Goal: Information Seeking & Learning: Learn about a topic

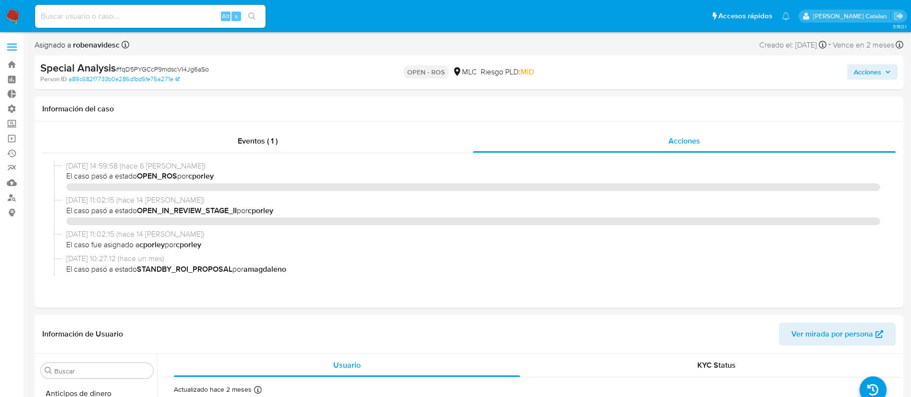
select select "10"
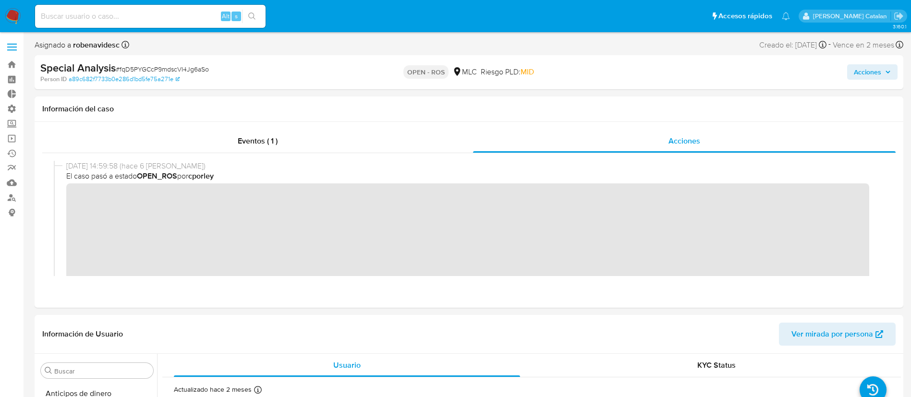
scroll to position [452, 0]
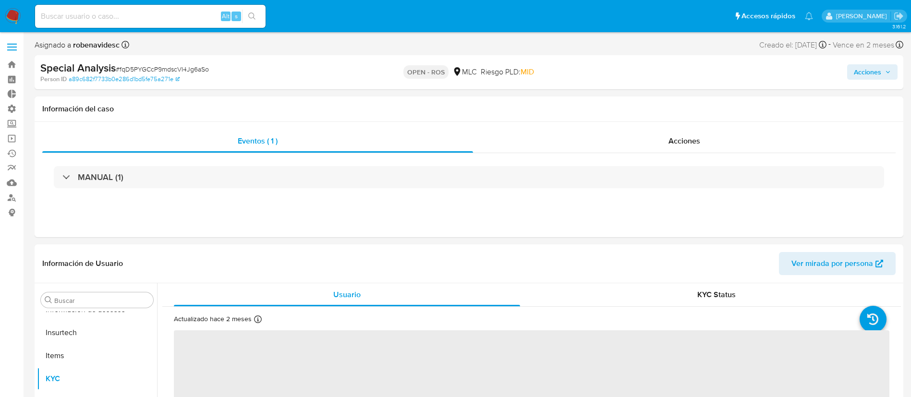
scroll to position [452, 0]
select select "10"
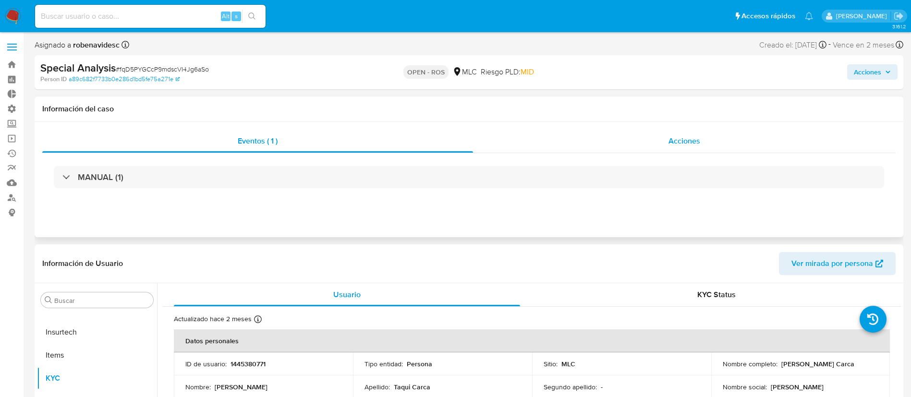
click at [639, 147] on div "Acciones" at bounding box center [684, 141] width 423 height 23
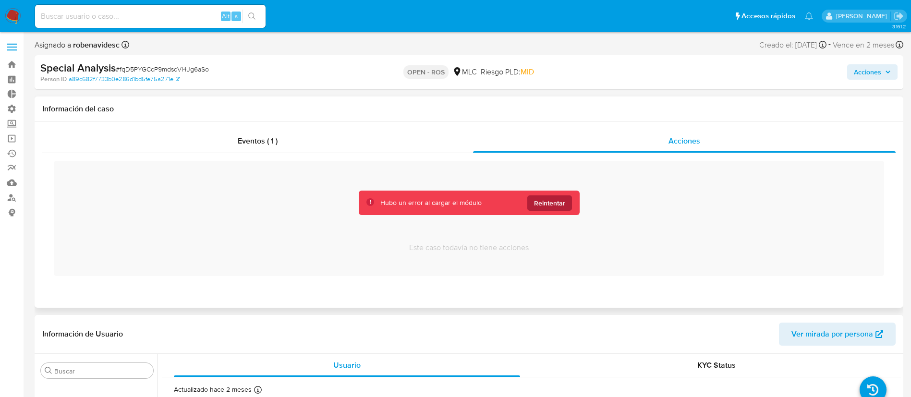
click at [560, 201] on span "Reintentar" at bounding box center [549, 202] width 31 height 15
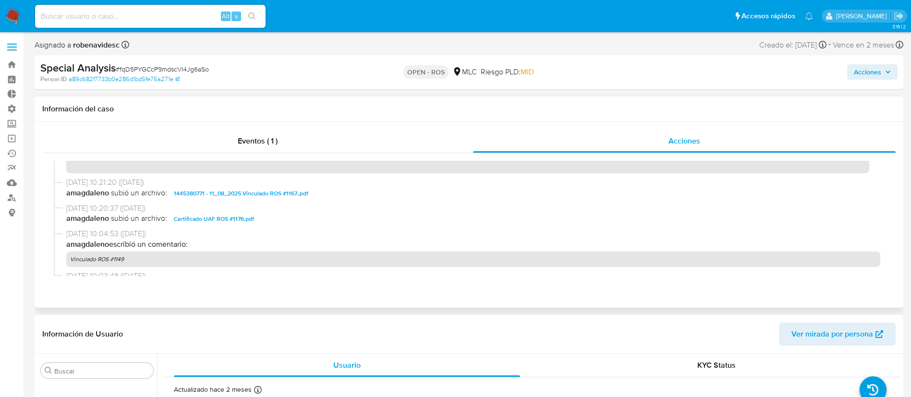
scroll to position [274, 0]
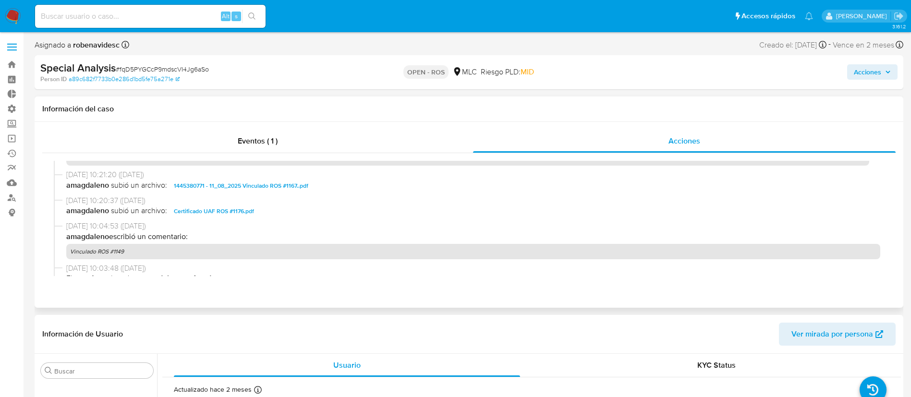
click at [231, 218] on div "11/08/2025 10:20:37 (hace un mes) amagdaleno subió un archivo: Certificado UAF …" at bounding box center [469, 208] width 830 height 26
click at [233, 216] on span "Certificado UAF ROS #1176.pdf" at bounding box center [214, 212] width 80 height 12
click at [284, 188] on span "1445380771 - 11_08_2025 Vinculado ROS #1167..pdf" at bounding box center [241, 186] width 134 height 12
click at [400, 228] on span "11/08/2025 10:04:53 (hace un mes)" at bounding box center [473, 226] width 814 height 11
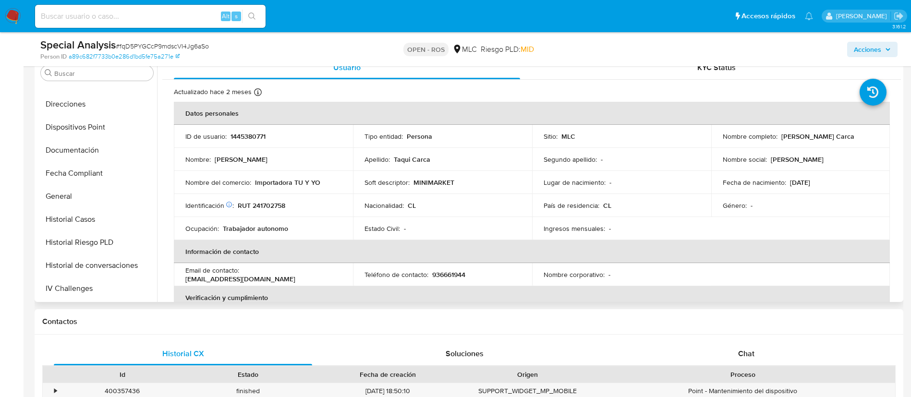
scroll to position [221, 0]
click at [67, 164] on button "Fecha Compliant" at bounding box center [93, 174] width 112 height 23
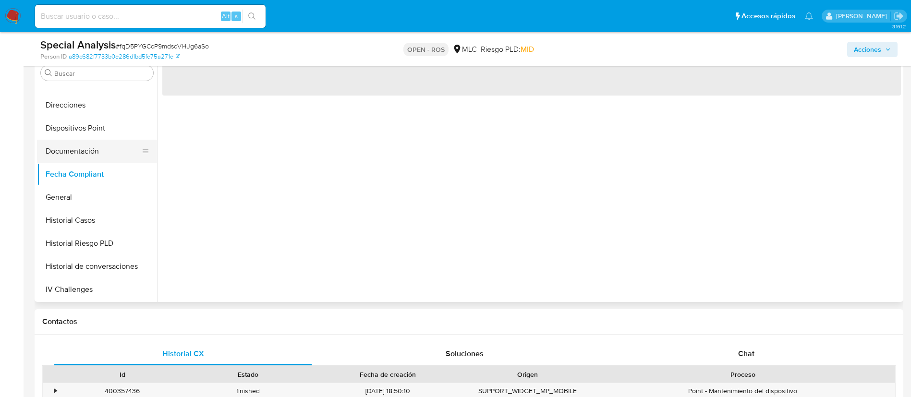
click at [85, 146] on button "Documentación" at bounding box center [93, 151] width 112 height 23
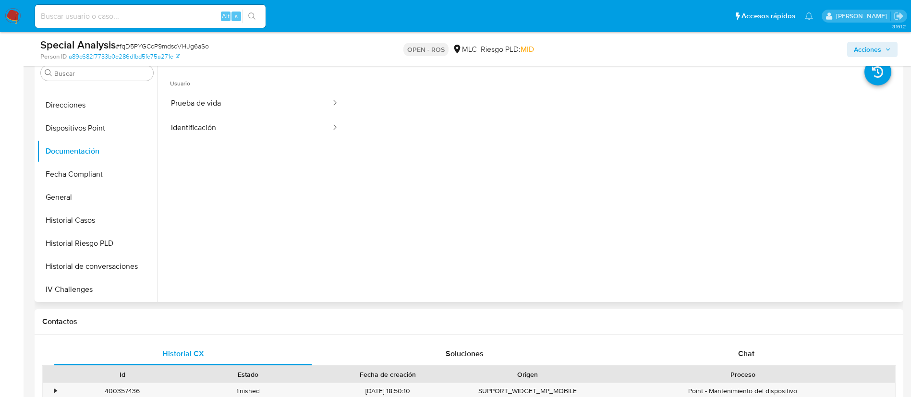
click at [263, 192] on ul "Usuario Prueba de vida Identificación" at bounding box center [254, 206] width 185 height 277
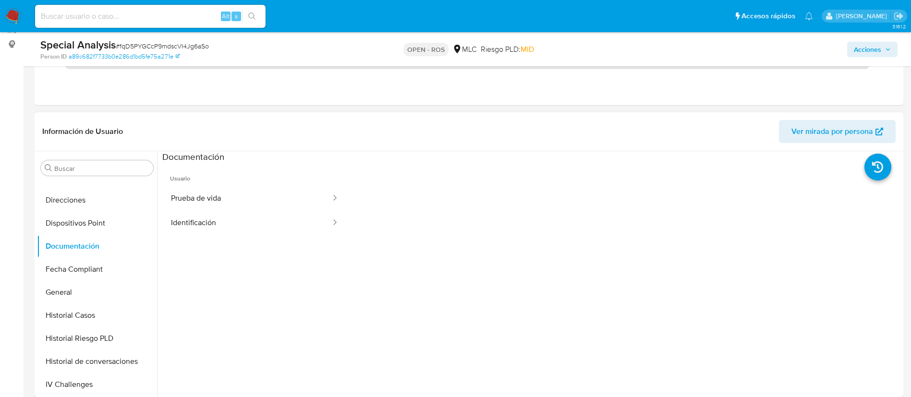
scroll to position [78, 0]
click at [66, 319] on button "Historial Casos" at bounding box center [93, 315] width 112 height 23
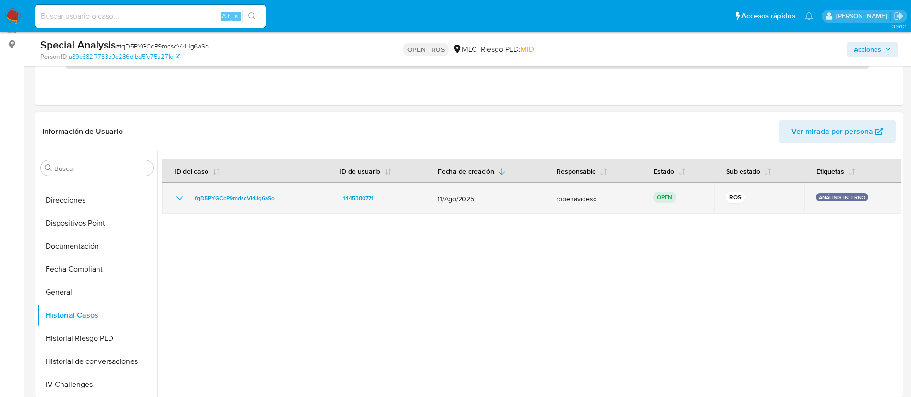
click at [179, 199] on icon "Mostrar/Ocultar" at bounding box center [179, 198] width 7 height 4
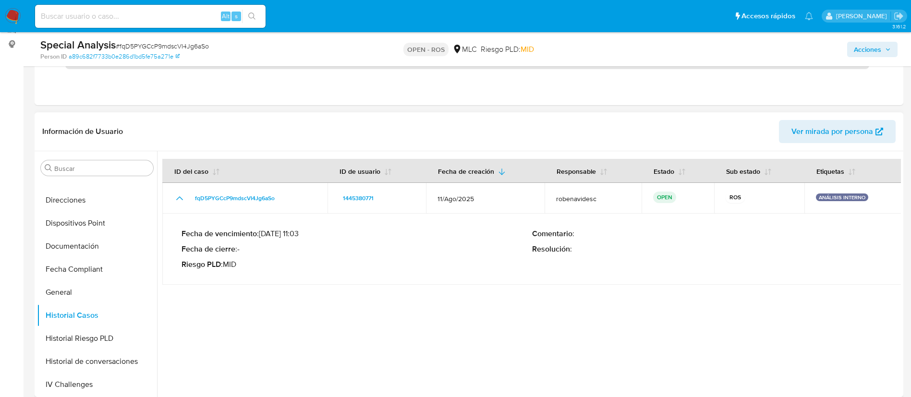
click at [402, 303] on div at bounding box center [529, 274] width 744 height 246
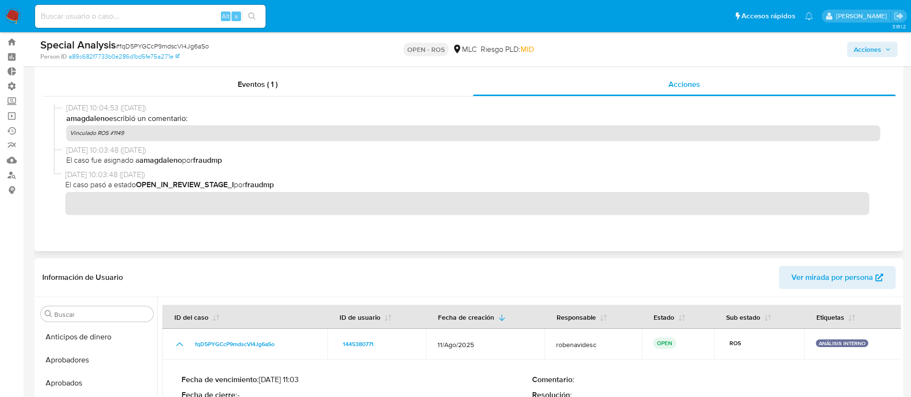
scroll to position [27, 0]
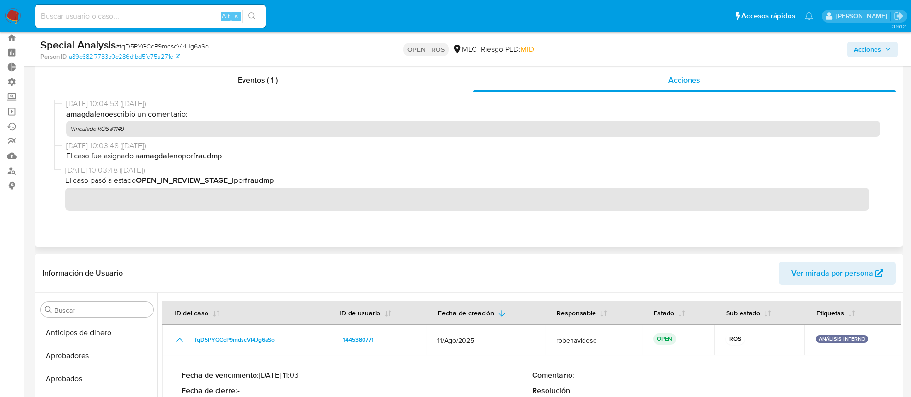
drag, startPoint x: 101, startPoint y: 124, endPoint x: 157, endPoint y: 123, distance: 55.2
click at [157, 123] on p "Vinculado ROS #1149" at bounding box center [473, 128] width 814 height 15
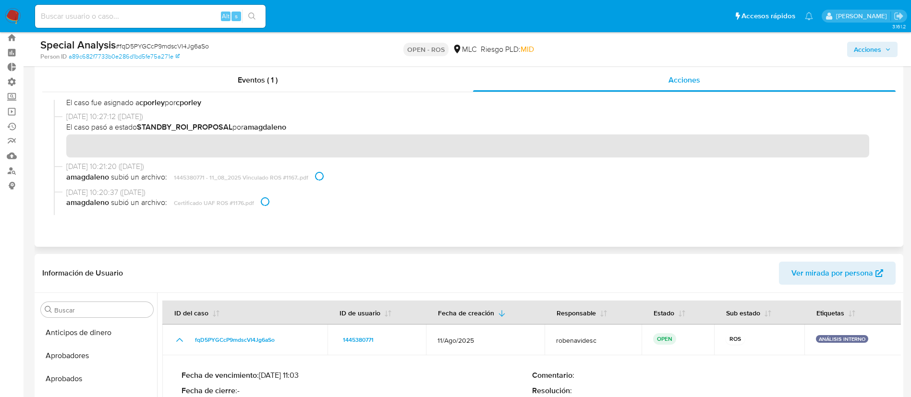
scroll to position [219, 0]
drag, startPoint x: 254, startPoint y: 177, endPoint x: 227, endPoint y: 175, distance: 27.0
click at [227, 175] on span "amagdaleno subió un archivo: 1445380771 - 11_08_2025 Vinculado ROS #1167..pdf" at bounding box center [473, 179] width 814 height 12
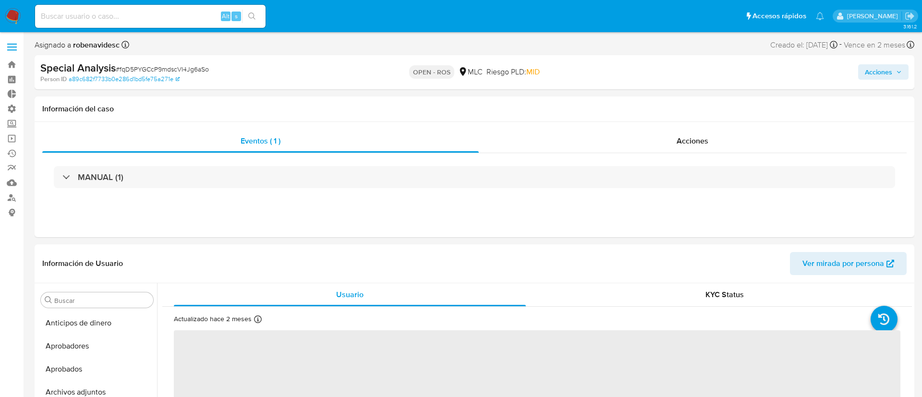
select select "10"
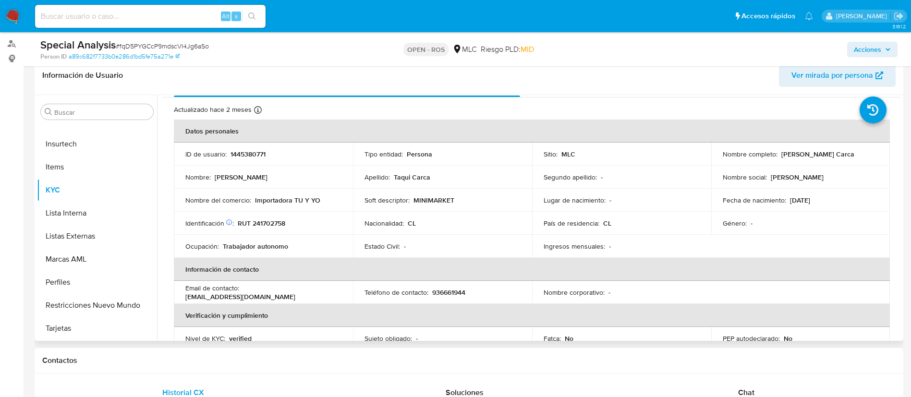
scroll to position [22, 0]
drag, startPoint x: 253, startPoint y: 223, endPoint x: 293, endPoint y: 219, distance: 40.0
click at [293, 219] on div "Identificación Nº de serie: 602166547 : RUT 241702758" at bounding box center [263, 222] width 156 height 9
copy p "241702758"
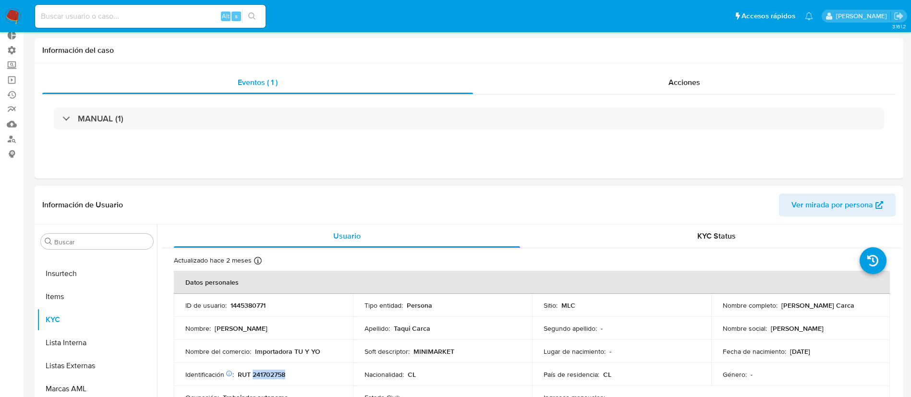
scroll to position [0, 0]
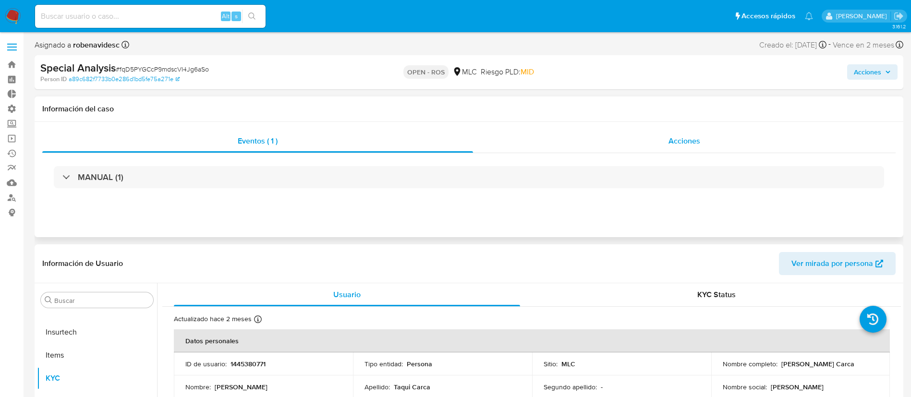
click at [672, 140] on span "Acciones" at bounding box center [684, 140] width 32 height 11
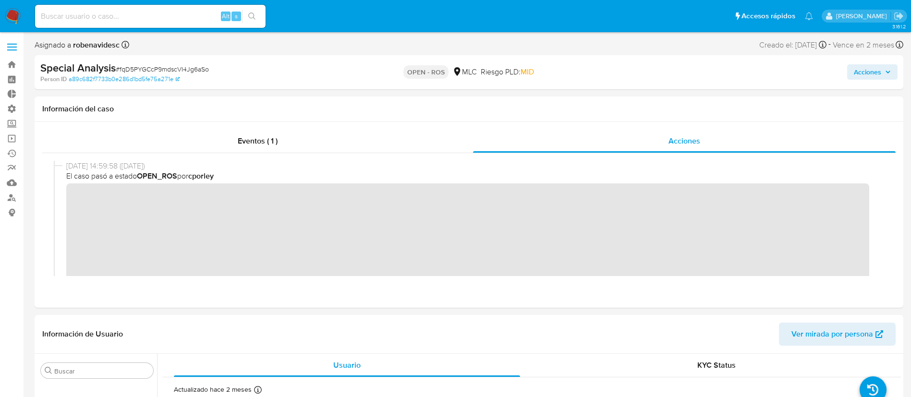
scroll to position [263, 0]
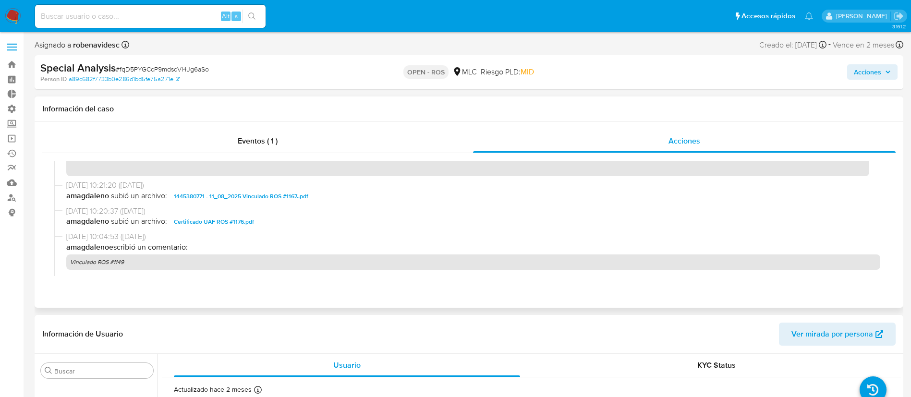
click at [363, 206] on span "11/08/2025 10:20:37 (hace un mes)" at bounding box center [473, 211] width 814 height 11
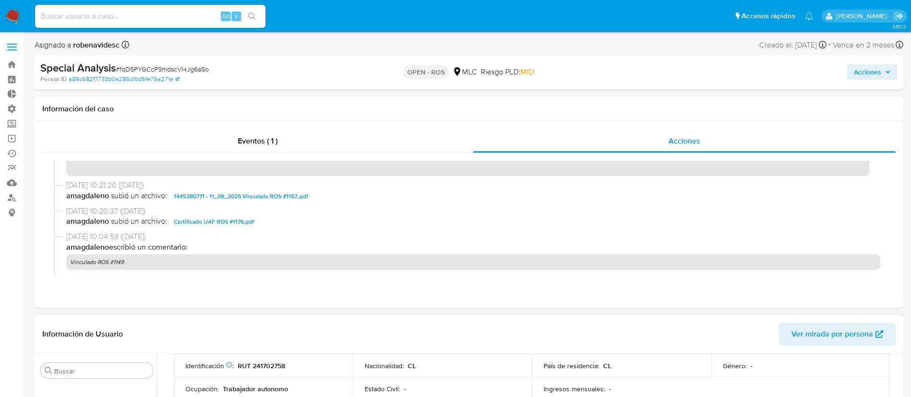
scroll to position [141, 0]
drag, startPoint x: 269, startPoint y: 362, endPoint x: 290, endPoint y: 362, distance: 20.2
click at [290, 362] on tbody "ID de usuario : 1445380771 Tipo entidad : Persona Sitio : MLC Nombre completo :…" at bounding box center [532, 348] width 716 height 115
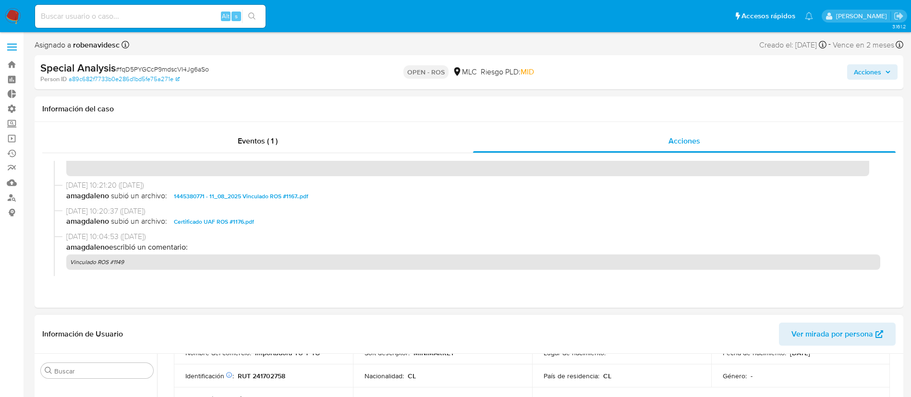
click at [303, 374] on div "Identificación Nº de serie: 602166547 : RUT 241702758" at bounding box center [263, 376] width 156 height 9
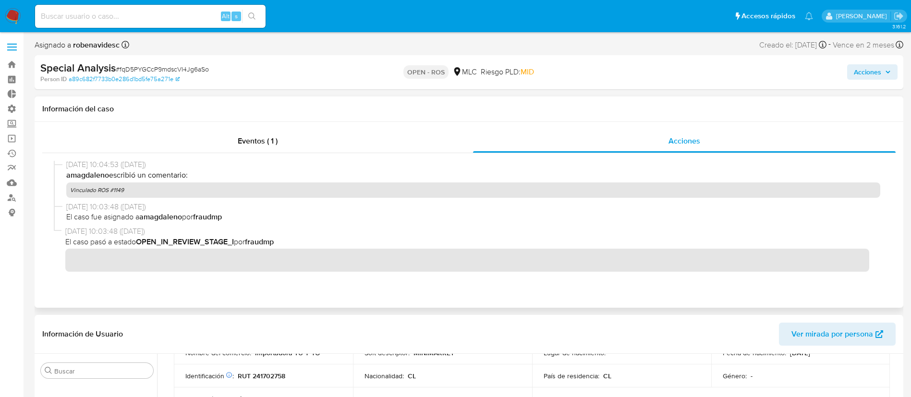
scroll to position [0, 0]
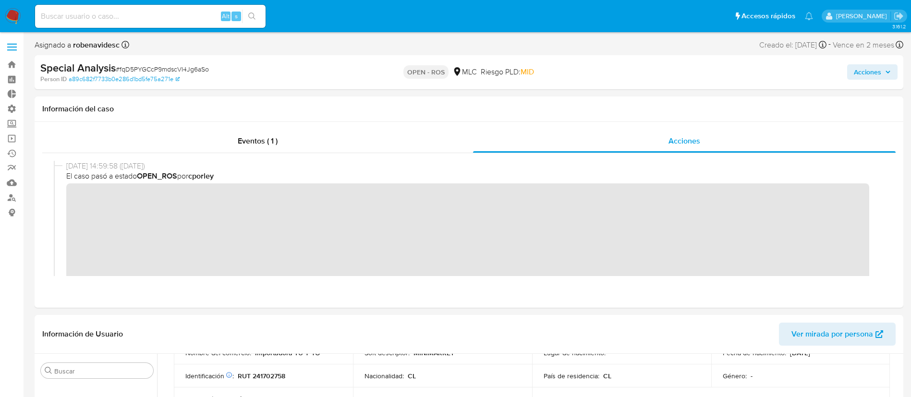
click at [863, 74] on span "Acciones" at bounding box center [867, 71] width 27 height 15
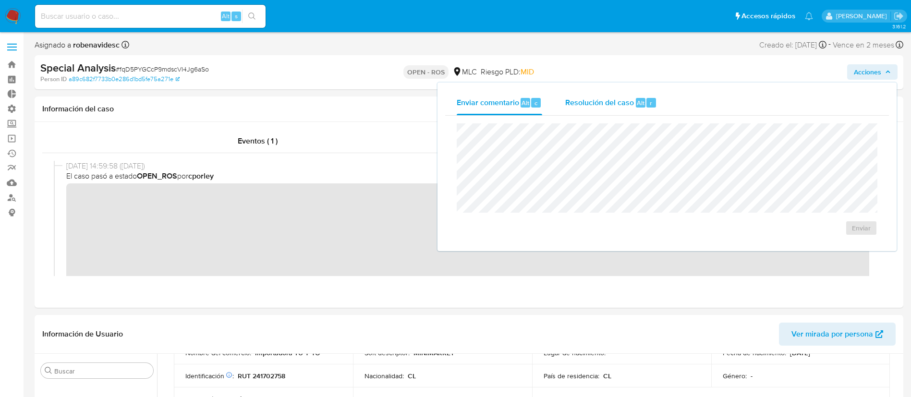
click at [599, 103] on span "Resolución del caso" at bounding box center [599, 102] width 69 height 11
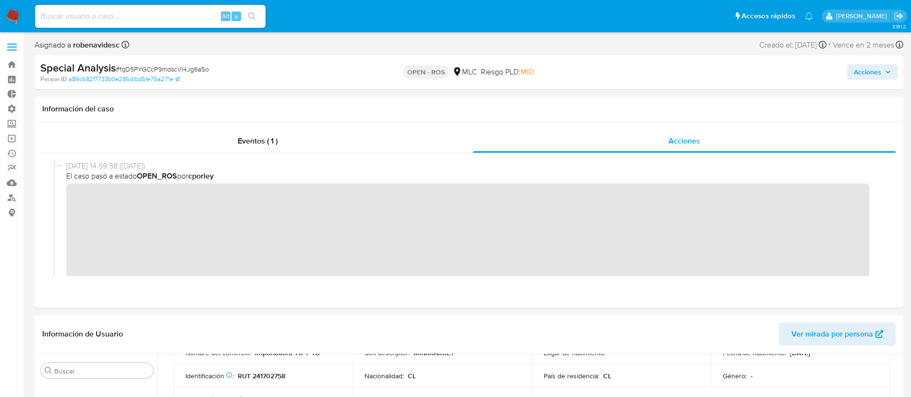
click at [861, 73] on span "Acciones" at bounding box center [867, 71] width 27 height 15
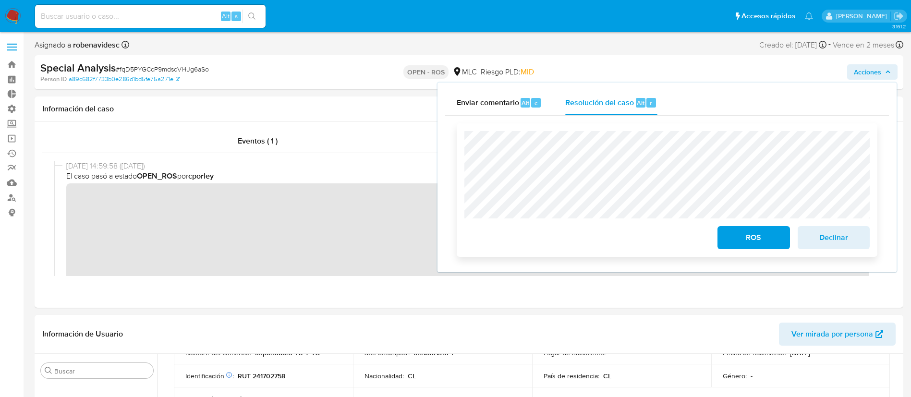
click at [745, 243] on span "ROS" at bounding box center [753, 237] width 47 height 21
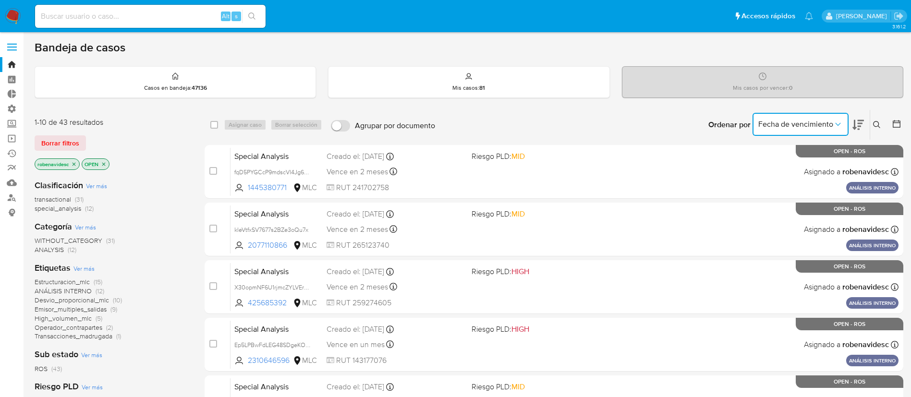
click at [776, 124] on span "Fecha de vencimiento" at bounding box center [795, 125] width 75 height 10
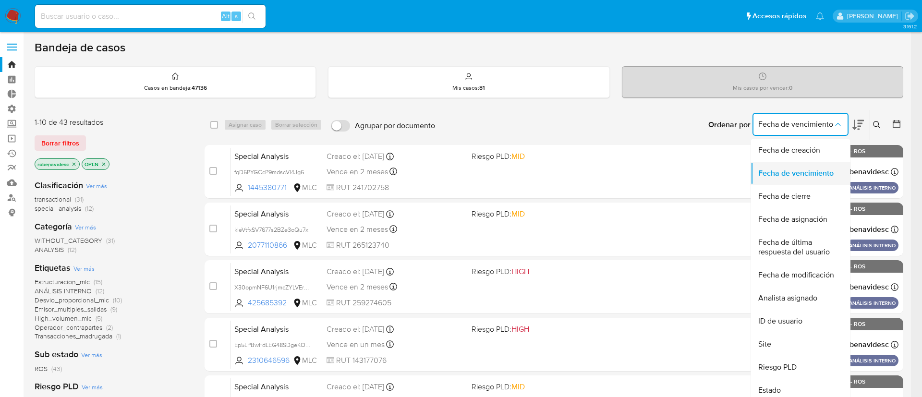
click at [796, 174] on span "Fecha de vencimiento" at bounding box center [795, 174] width 75 height 10
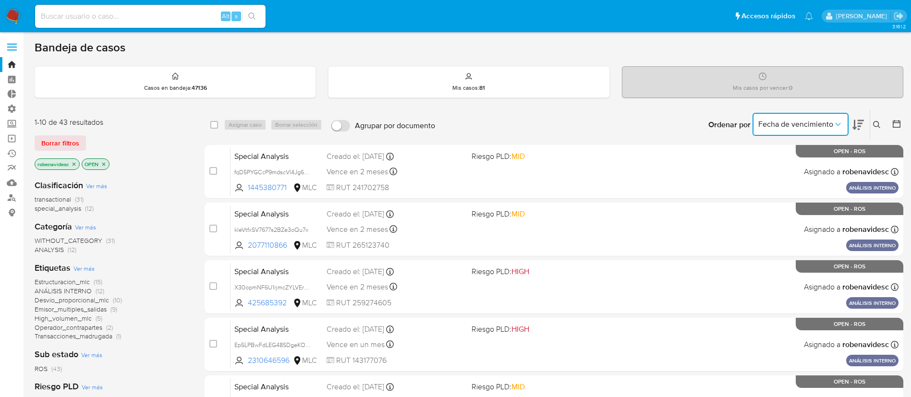
click at [861, 120] on icon at bounding box center [858, 125] width 12 height 10
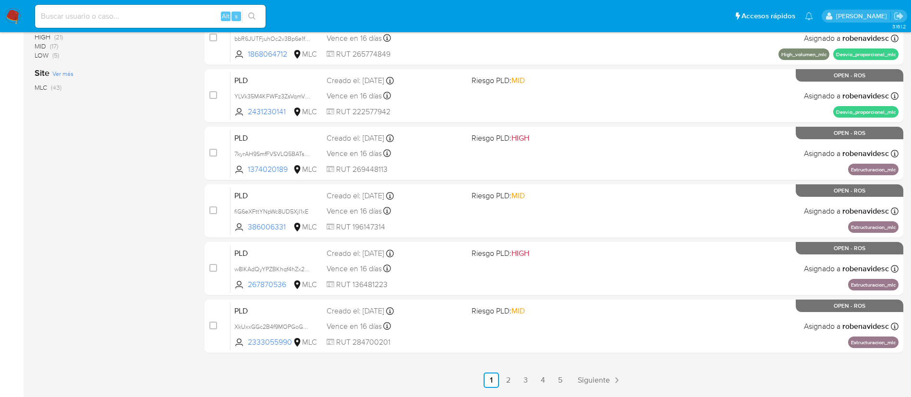
scroll to position [396, 0]
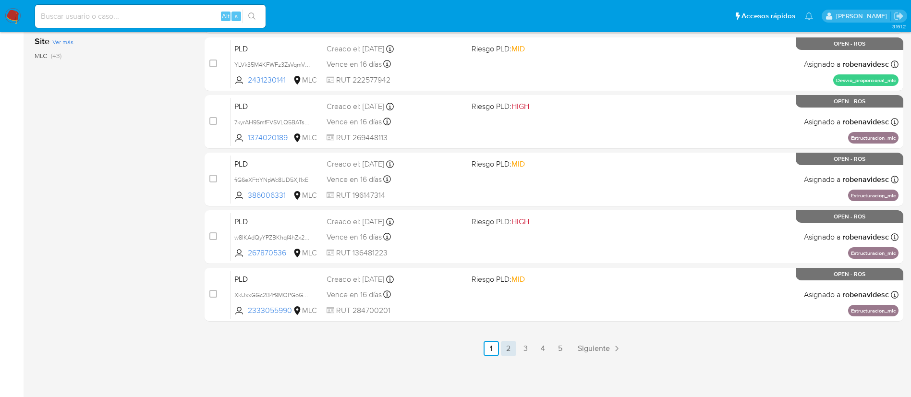
click at [511, 347] on link "2" at bounding box center [508, 348] width 15 height 15
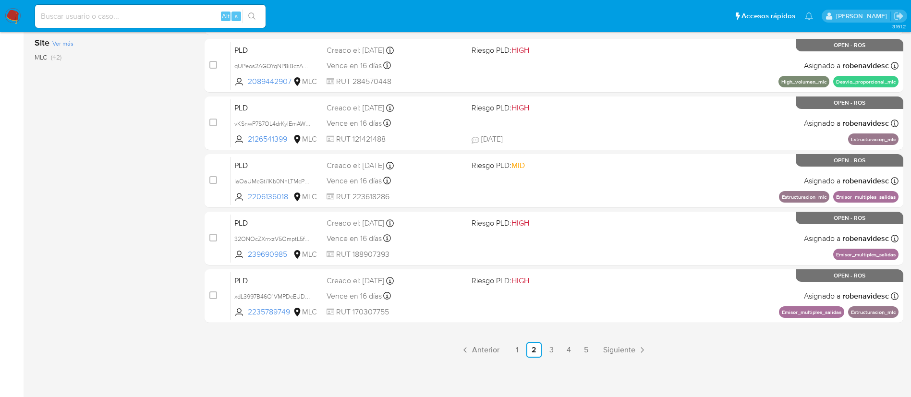
scroll to position [396, 0]
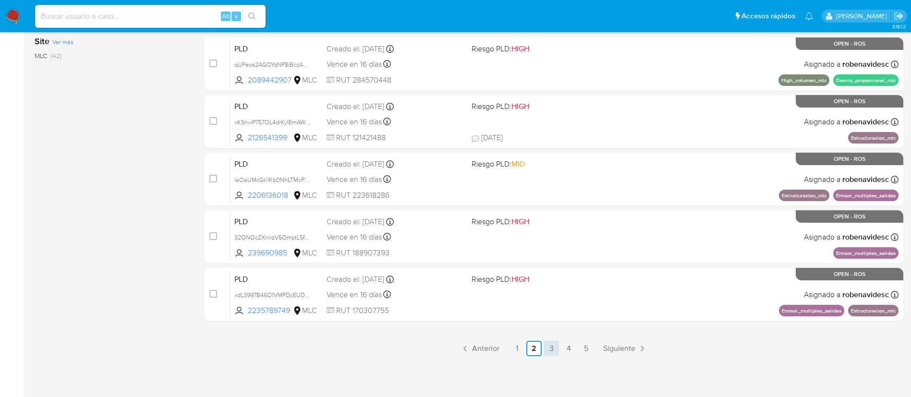
click at [555, 348] on link "3" at bounding box center [551, 348] width 15 height 15
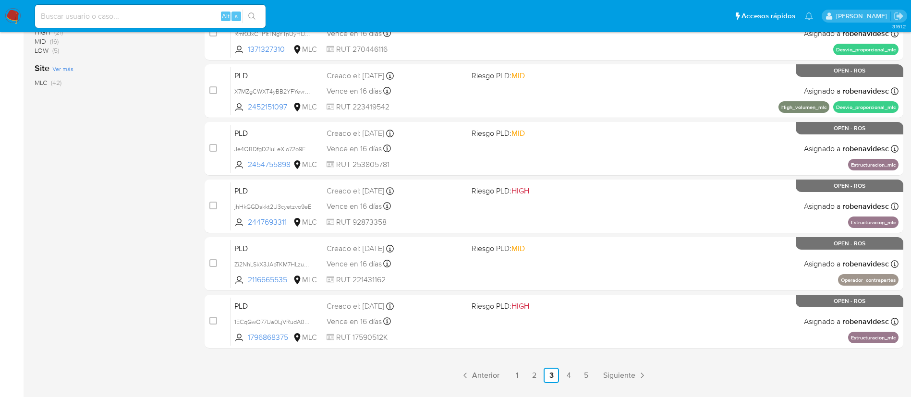
scroll to position [396, 0]
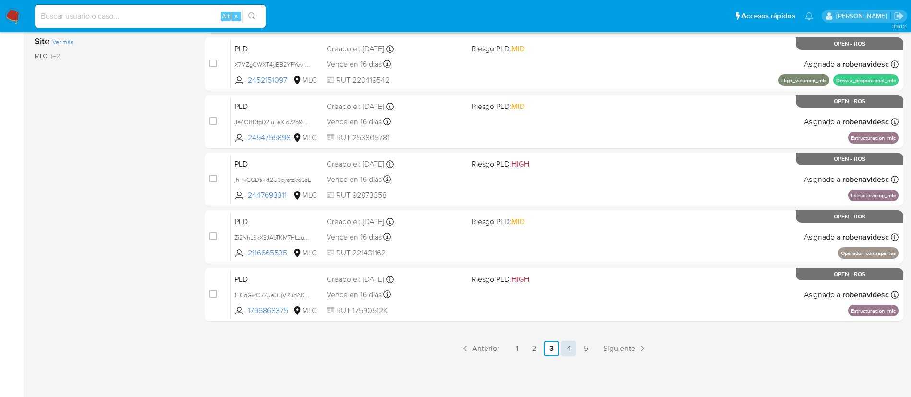
click at [569, 347] on link "4" at bounding box center [568, 348] width 15 height 15
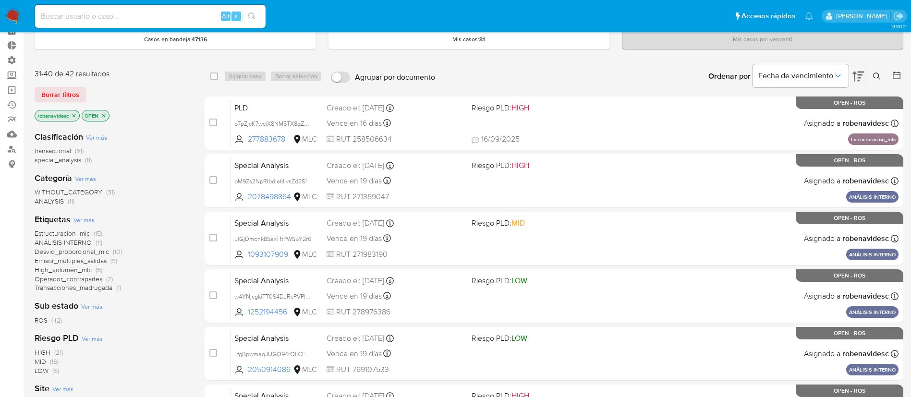
scroll to position [49, 0]
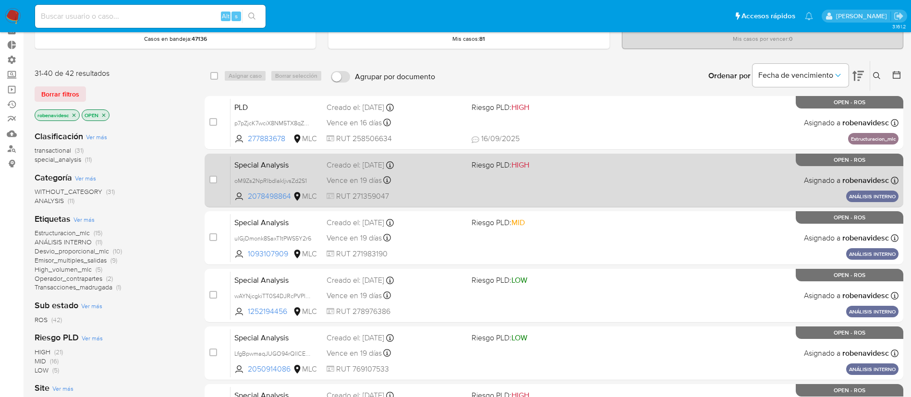
click at [572, 193] on div "Special Analysis oM9Zs2NpRIbdlakljvsZd2S1 2078498864 MLC Riesgo PLD: HIGH Cread…" at bounding box center [564, 180] width 668 height 48
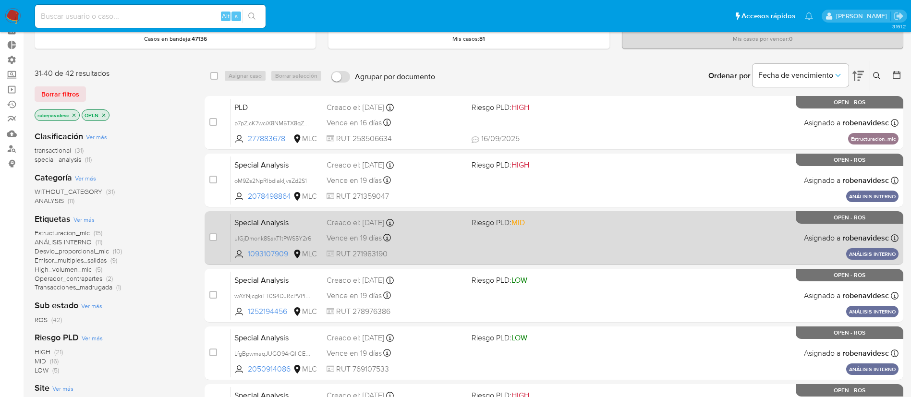
click at [589, 218] on span "Riesgo PLD: MID" at bounding box center [540, 222] width 137 height 12
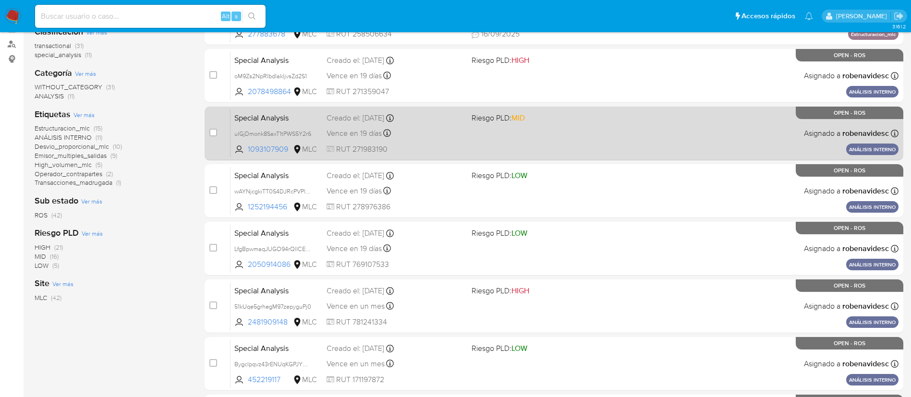
scroll to position [154, 0]
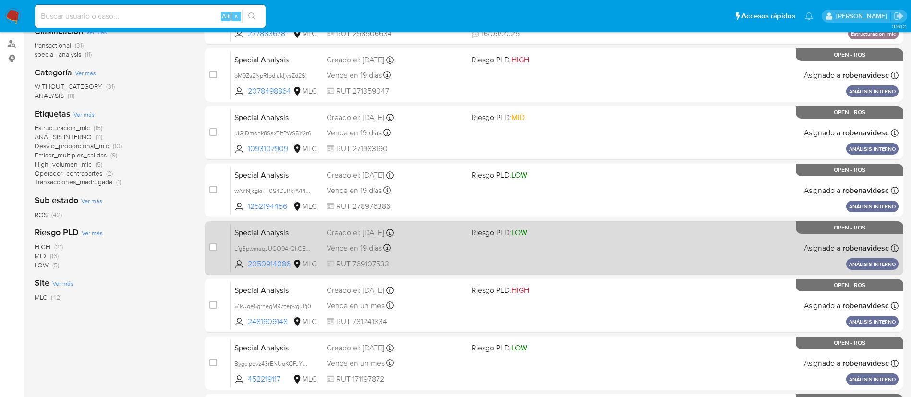
click at [612, 241] on div "Special Analysis LfgBpwmaqJUGO94rQlICEx1j 2050914086 MLC Riesgo PLD: LOW Creado…" at bounding box center [564, 248] width 668 height 48
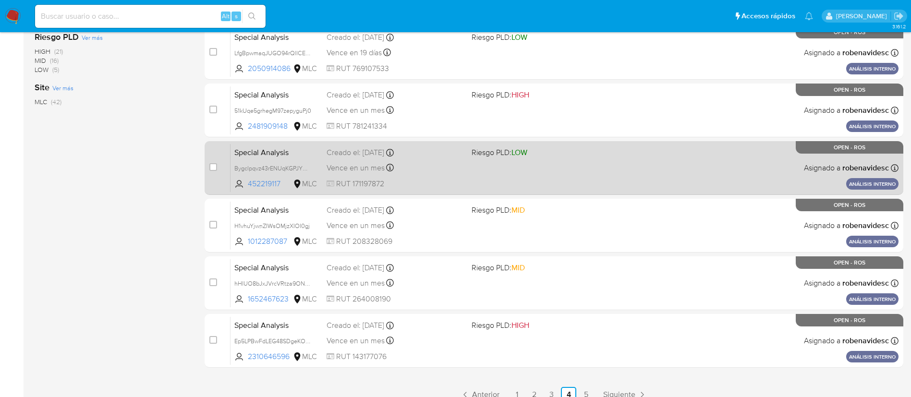
scroll to position [396, 0]
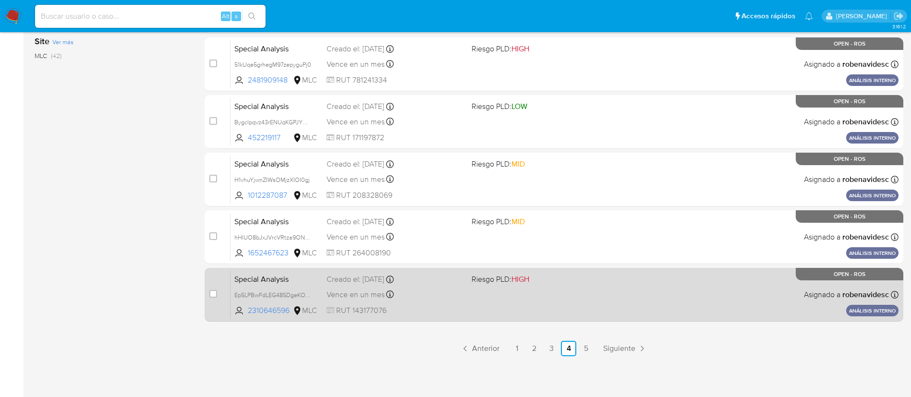
click at [667, 292] on div "Special Analysis Ep5LPBwFdLEG48SDgeKO70nn 2310646596 MLC Riesgo PLD: HIGH Cread…" at bounding box center [564, 294] width 668 height 48
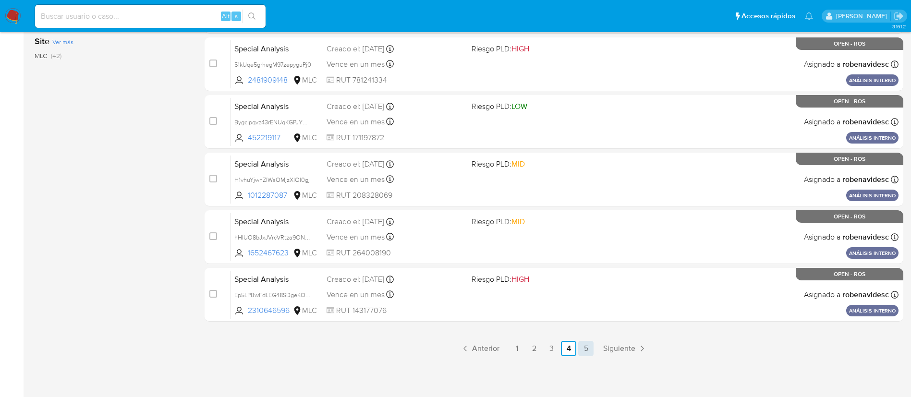
click at [590, 347] on link "5" at bounding box center [585, 348] width 15 height 15
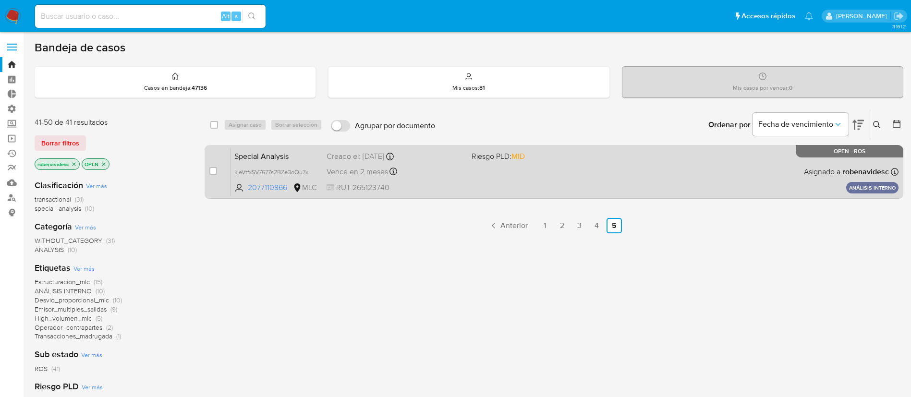
click at [562, 163] on div "Special Analysis kleVtfxSV7677s2BZe3oQu7x 2077110866 MLC Riesgo PLD: MID Creado…" at bounding box center [564, 171] width 668 height 48
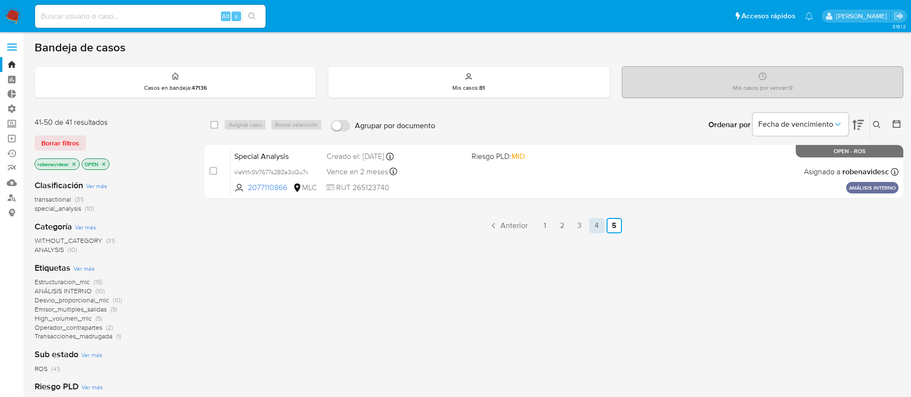
click at [596, 222] on link "4" at bounding box center [596, 225] width 15 height 15
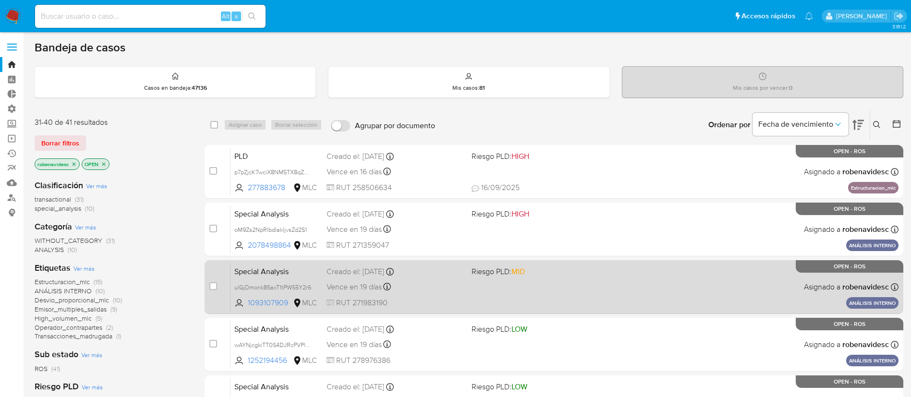
click at [609, 271] on div "Special Analysis ulGjDmonk8SaxT1tPWS5Y2r6 1093107909 MLC Riesgo PLD: MID Creado…" at bounding box center [564, 287] width 668 height 48
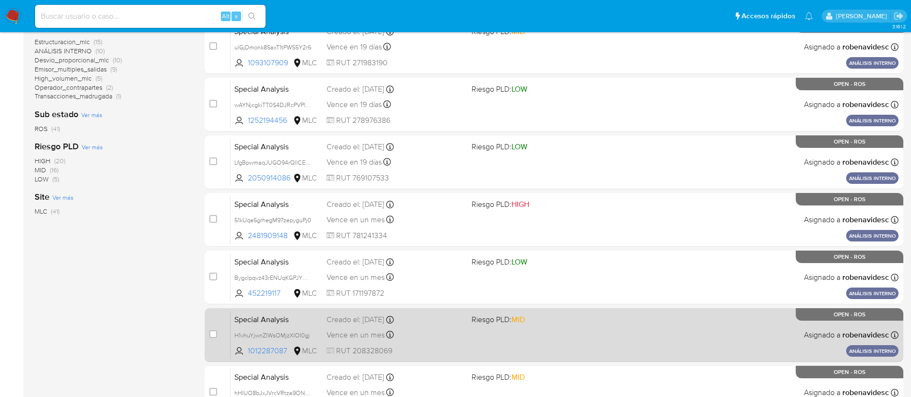
scroll to position [396, 0]
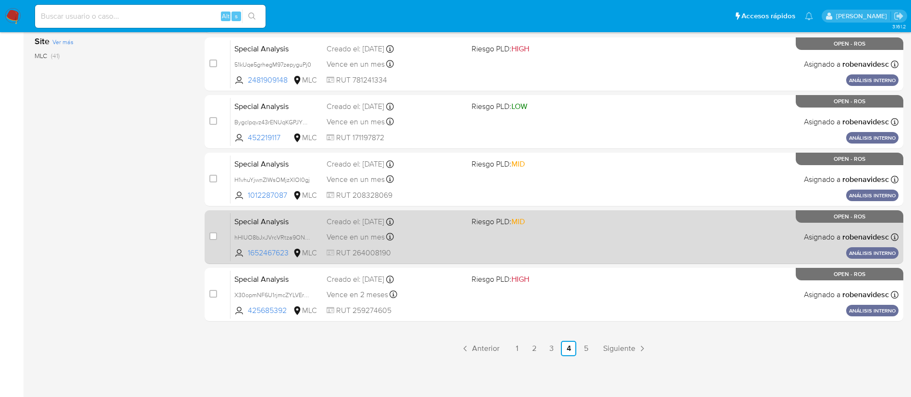
click at [587, 224] on span "Riesgo PLD: MID" at bounding box center [540, 221] width 137 height 12
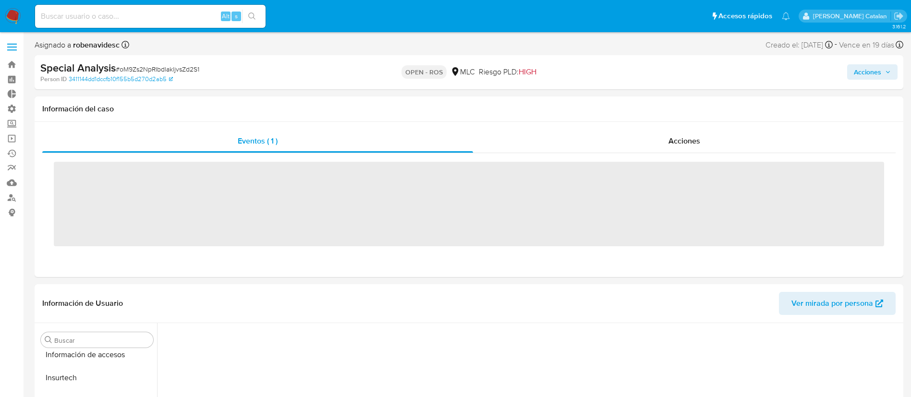
scroll to position [452, 0]
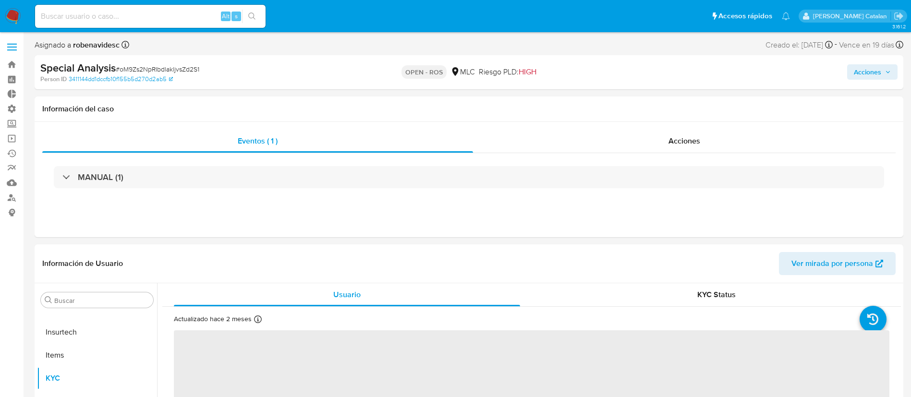
select select "10"
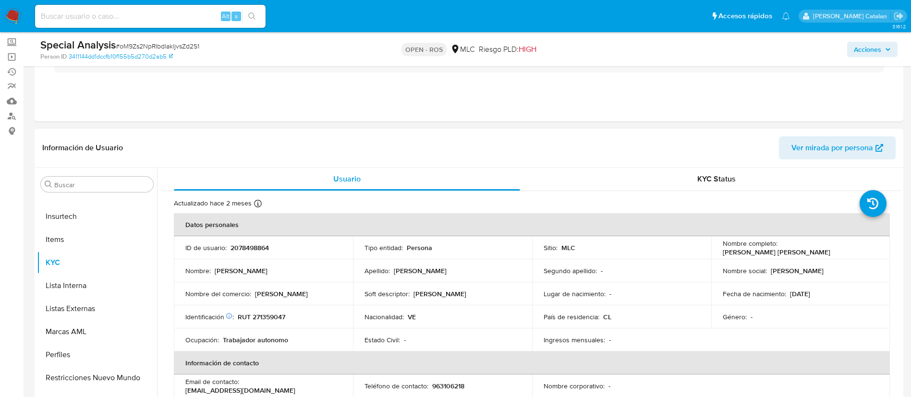
scroll to position [0, 0]
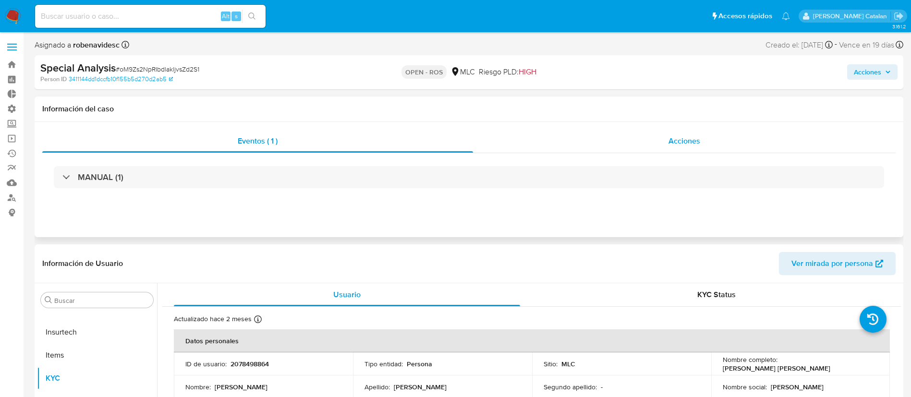
click at [644, 145] on div "Acciones" at bounding box center [684, 141] width 423 height 23
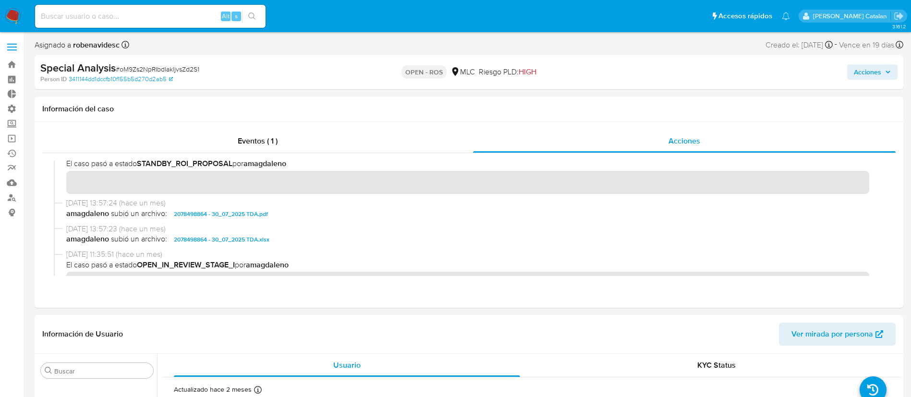
scroll to position [245, 0]
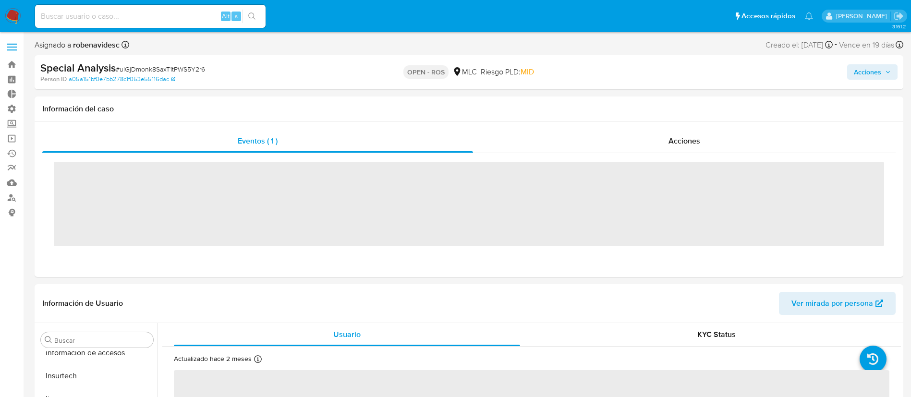
scroll to position [452, 0]
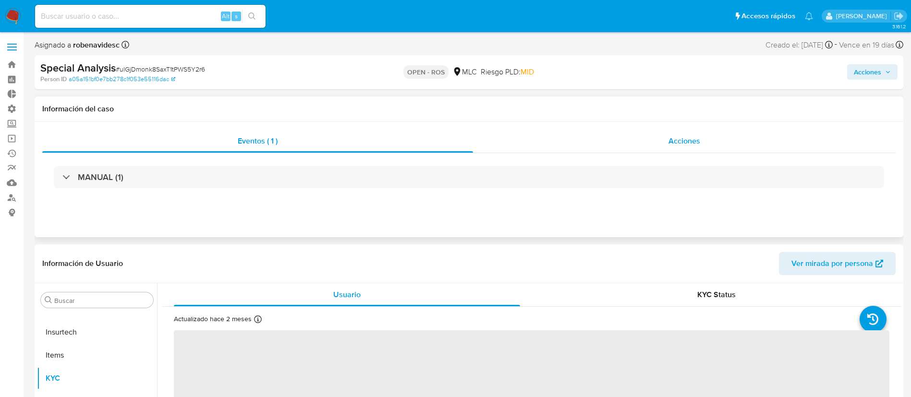
click at [651, 149] on div "Acciones" at bounding box center [684, 141] width 423 height 23
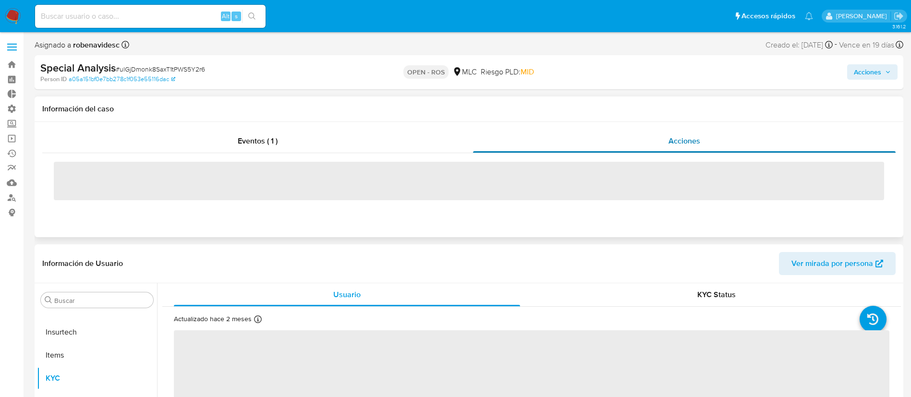
select select "10"
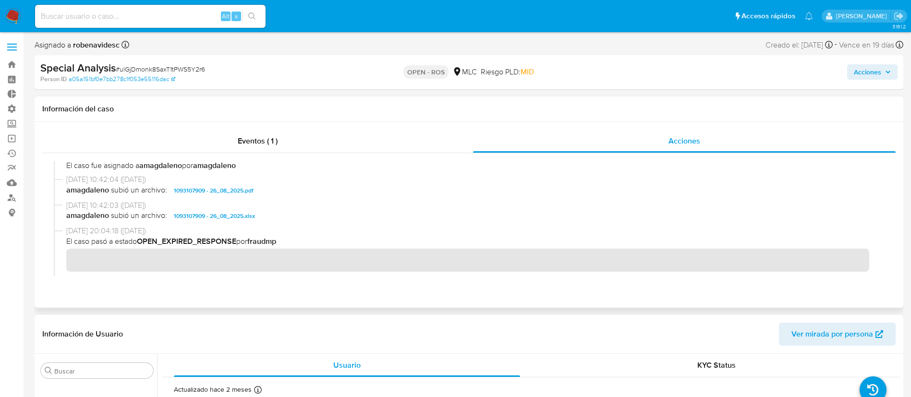
scroll to position [326, 0]
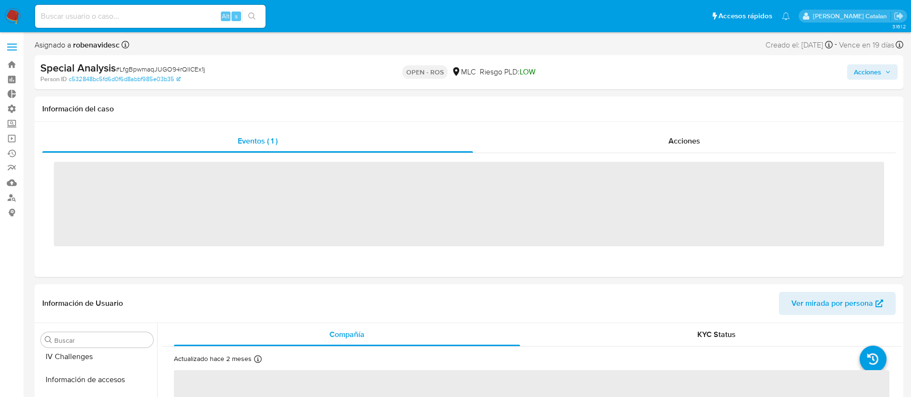
scroll to position [452, 0]
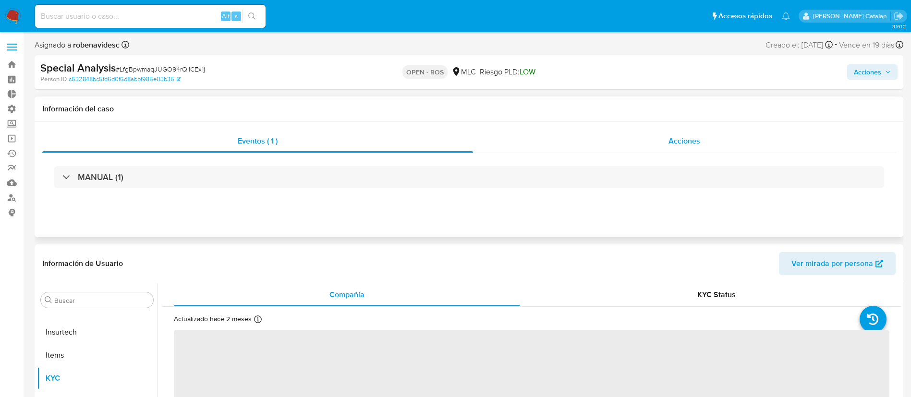
click at [561, 133] on div "Acciones" at bounding box center [684, 141] width 423 height 23
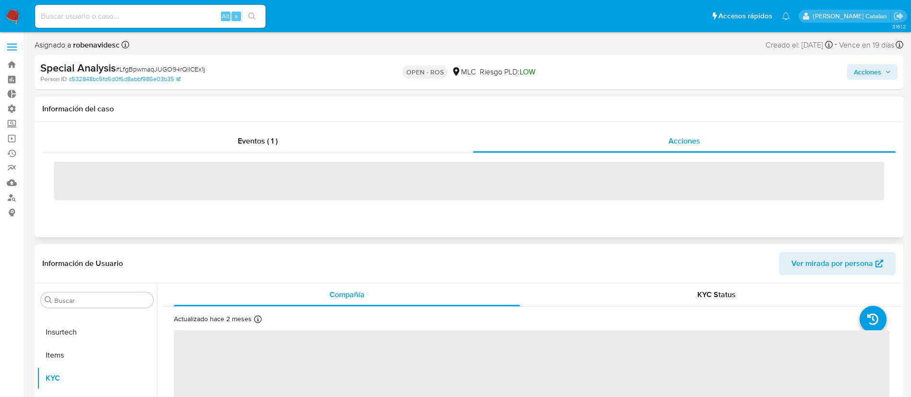
select select "10"
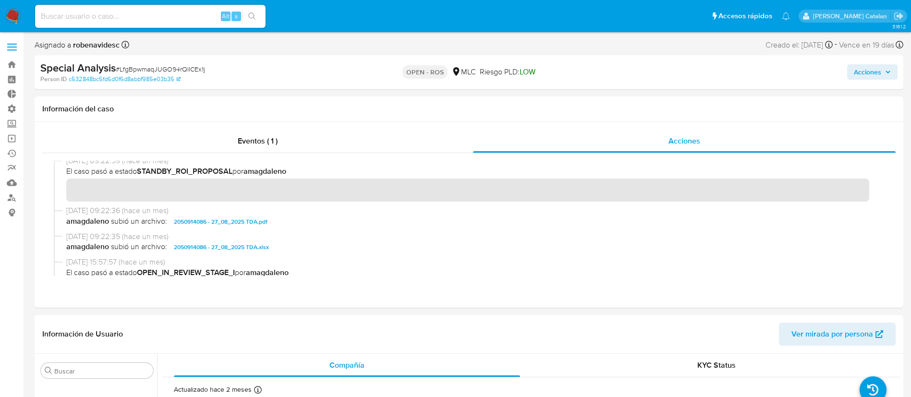
scroll to position [233, 0]
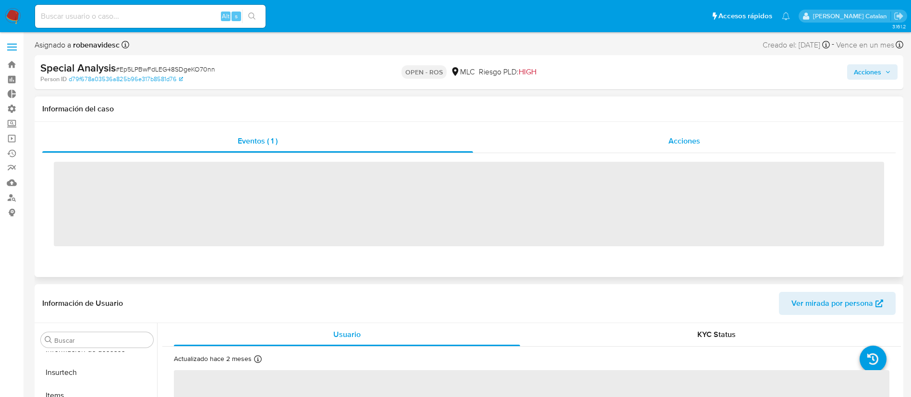
scroll to position [452, 0]
click at [644, 134] on div "Acciones" at bounding box center [684, 141] width 423 height 23
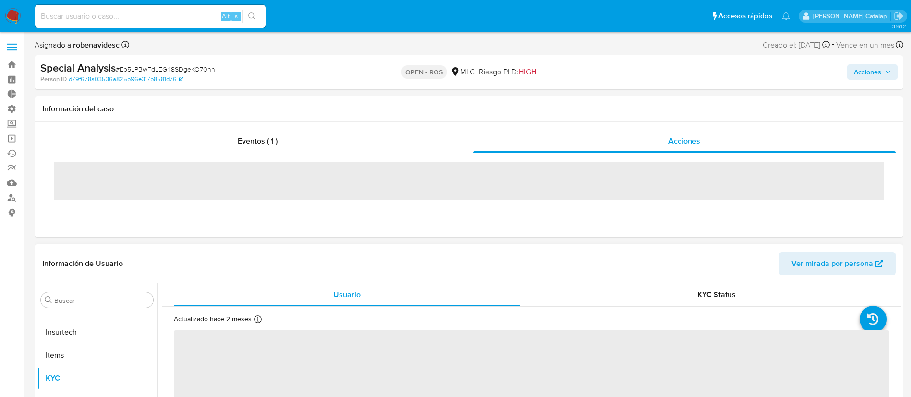
select select "10"
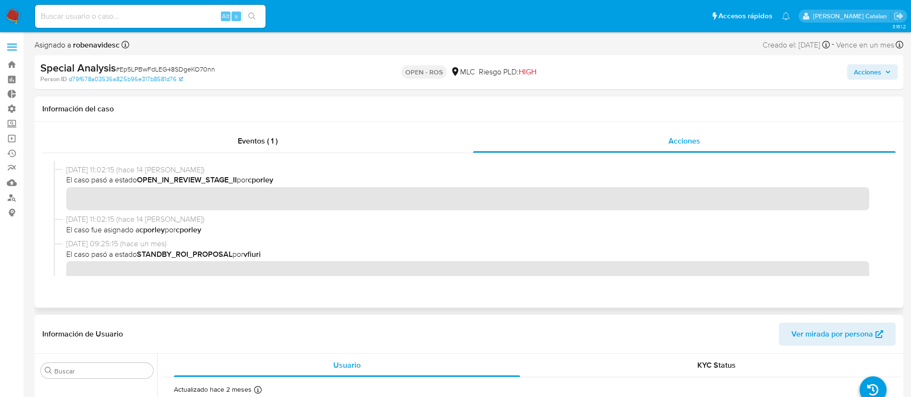
scroll to position [278, 0]
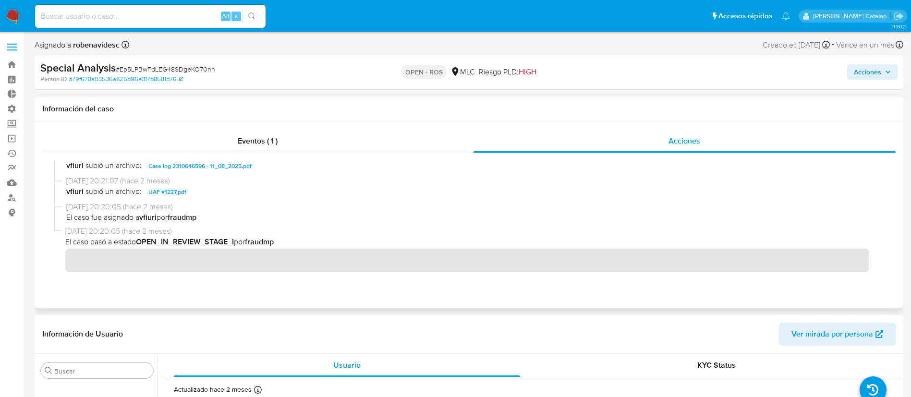
click at [175, 197] on span "UAF #1227.pdf" at bounding box center [167, 192] width 38 height 12
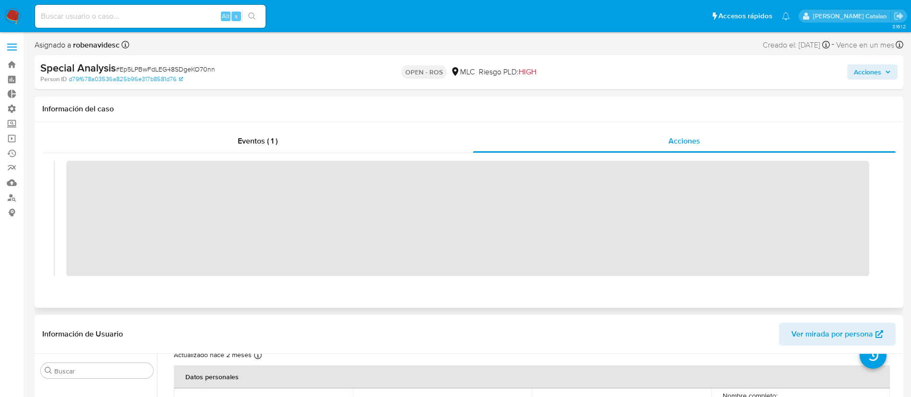
scroll to position [25, 0]
click at [869, 72] on span "Acciones" at bounding box center [867, 71] width 27 height 15
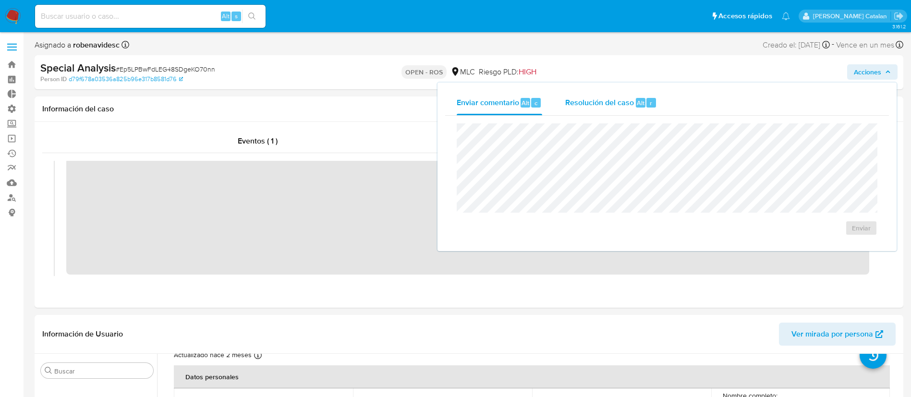
click at [617, 105] on span "Resolución del caso" at bounding box center [599, 102] width 69 height 11
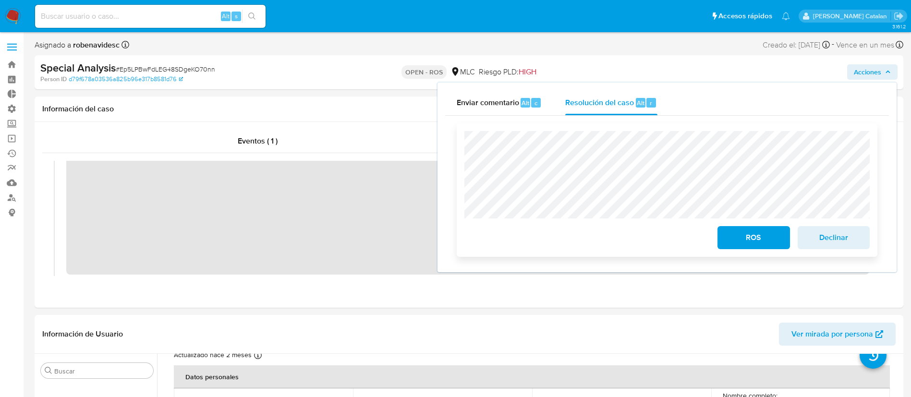
click at [736, 236] on span "ROS" at bounding box center [753, 237] width 47 height 21
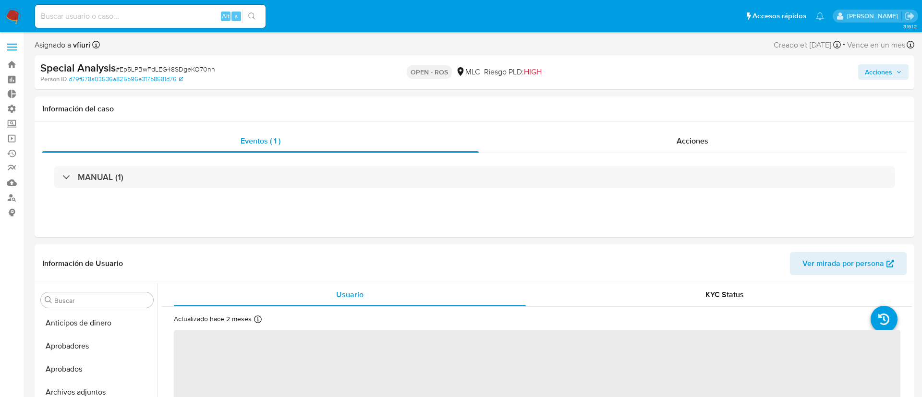
select select "10"
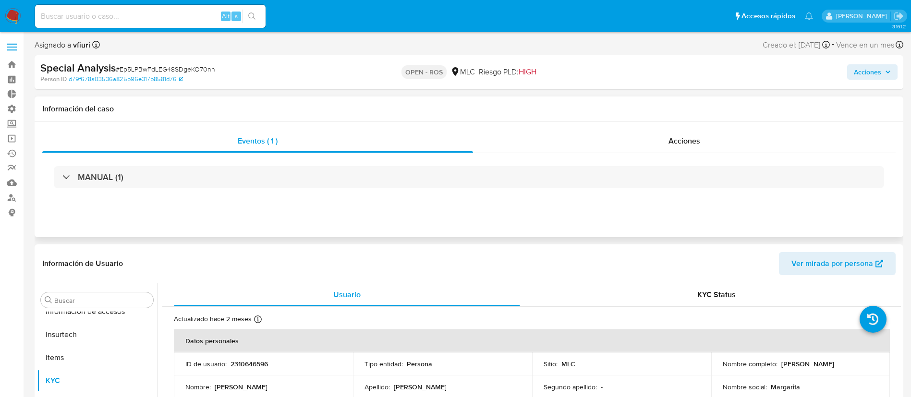
scroll to position [452, 0]
click at [686, 141] on span "Acciones" at bounding box center [684, 140] width 32 height 11
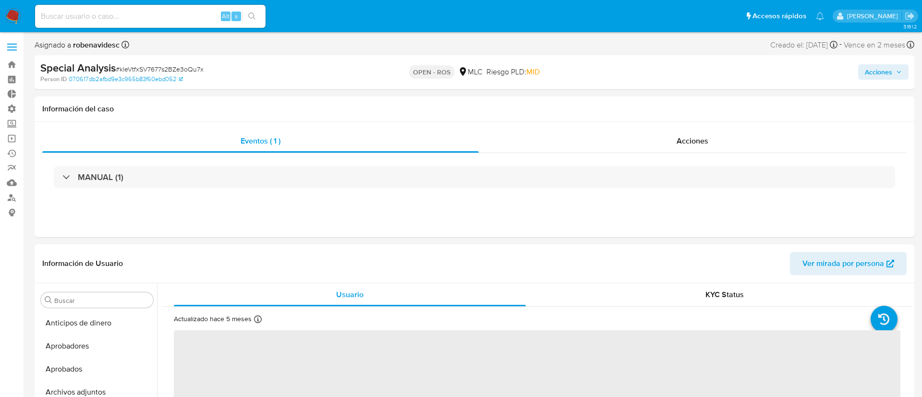
select select "10"
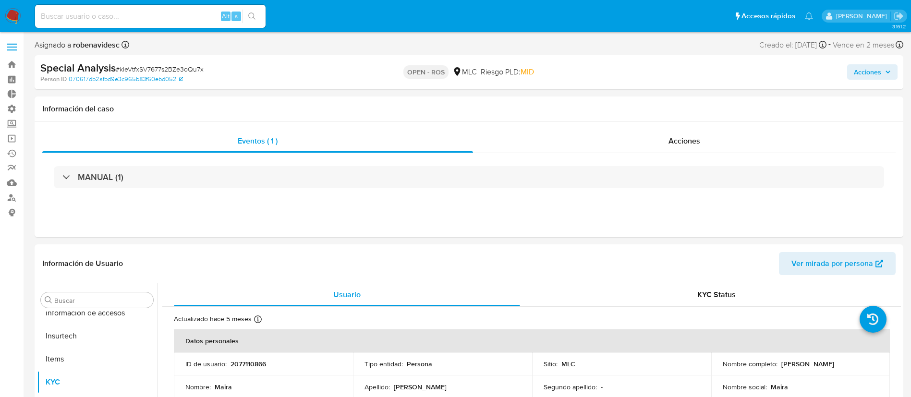
scroll to position [452, 0]
click at [654, 141] on div "Acciones" at bounding box center [684, 141] width 423 height 23
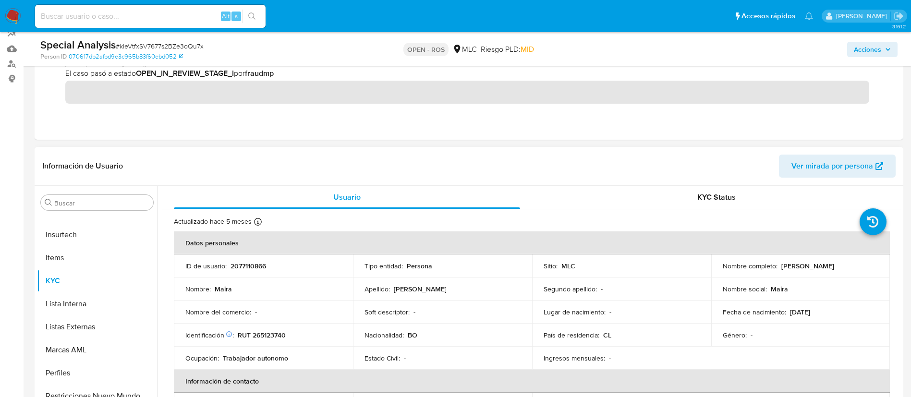
scroll to position [0, 0]
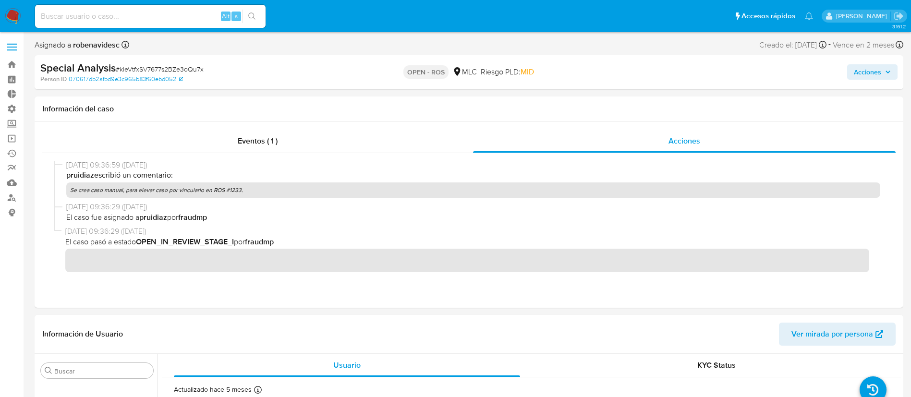
click at [856, 77] on span "Acciones" at bounding box center [867, 71] width 27 height 15
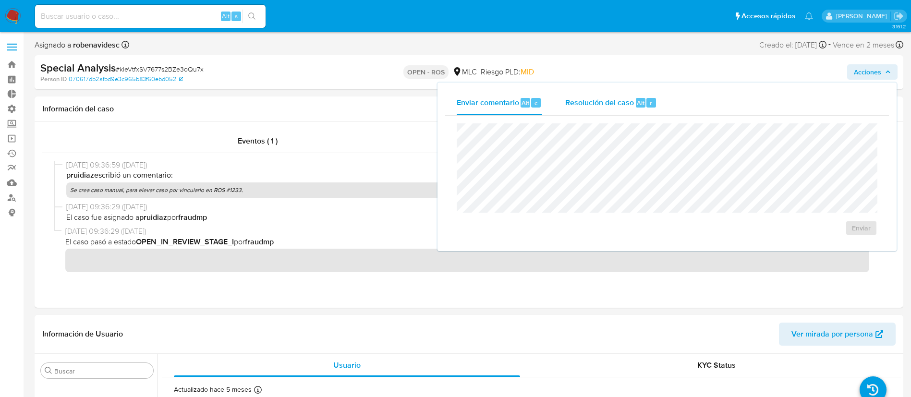
click at [593, 112] on div "Resolución del caso Alt r" at bounding box center [611, 102] width 92 height 25
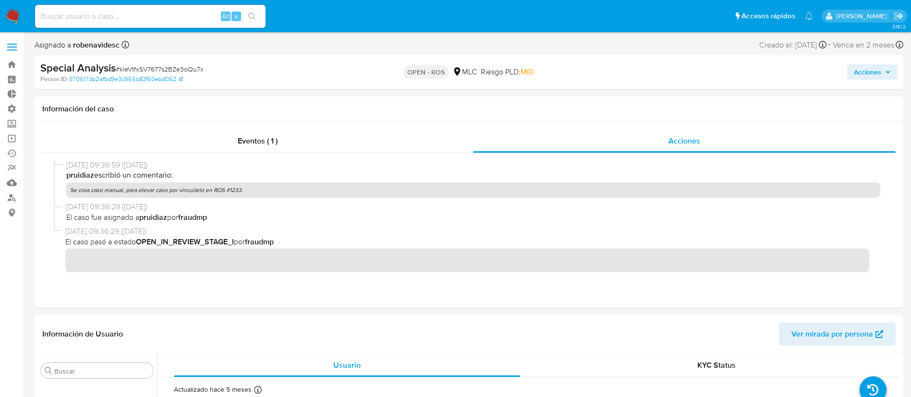
click at [865, 71] on span "Acciones" at bounding box center [867, 71] width 27 height 15
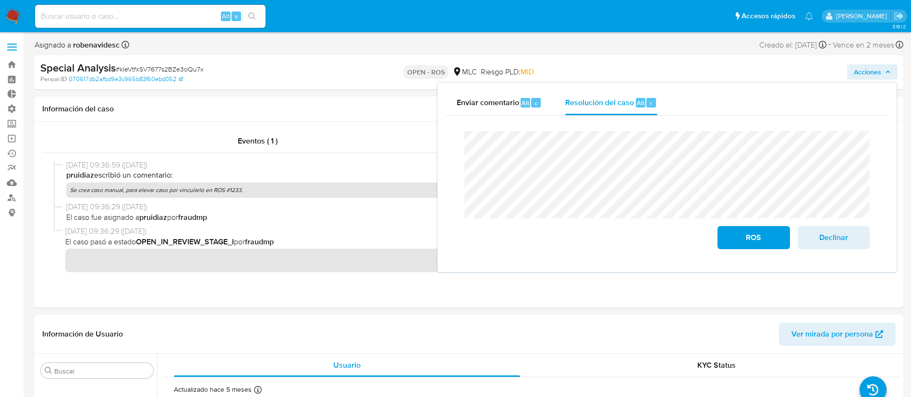
click at [440, 149] on div "Enviar comentario Alt c Resolución del caso Alt r Cierre de caso ROS Declinar" at bounding box center [666, 178] width 459 height 190
click at [742, 237] on span "ROS" at bounding box center [753, 237] width 47 height 21
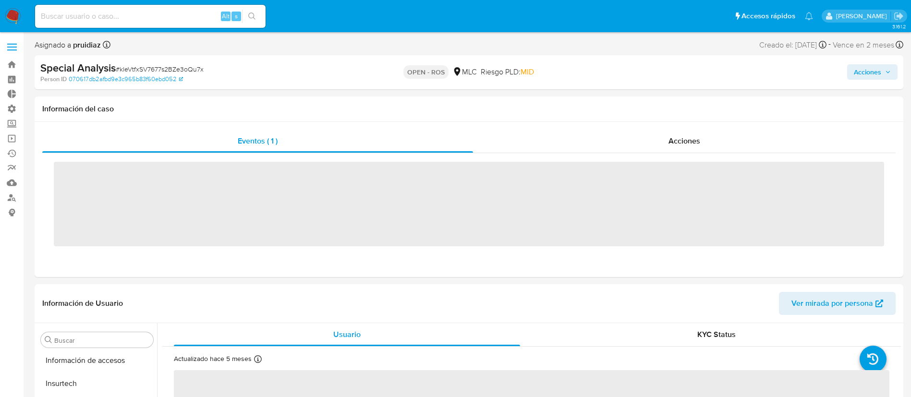
scroll to position [452, 0]
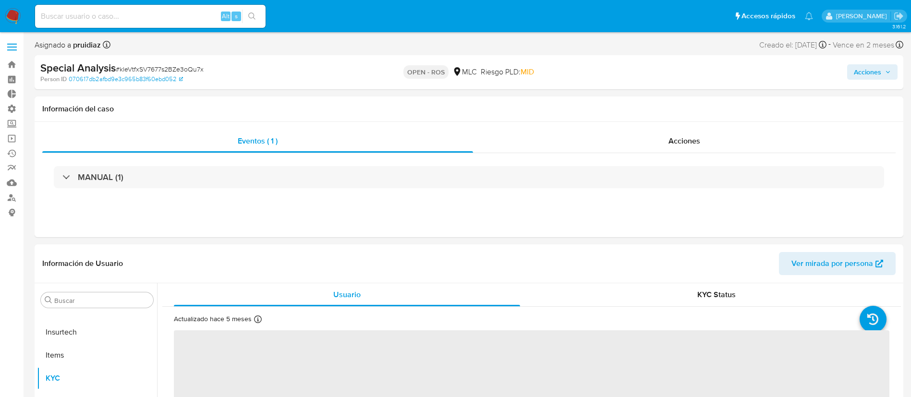
select select "10"
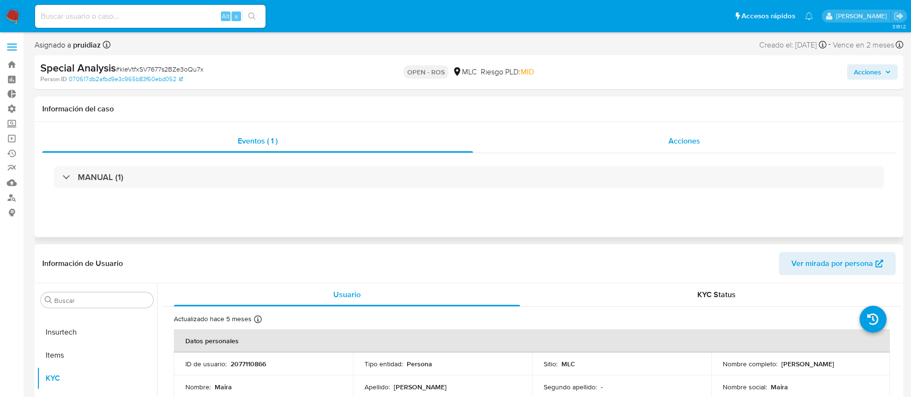
click at [722, 145] on div "Acciones" at bounding box center [684, 141] width 423 height 23
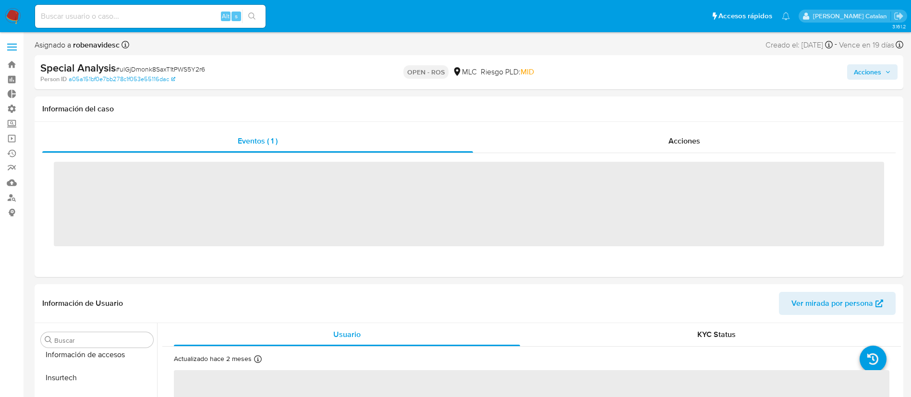
scroll to position [452, 0]
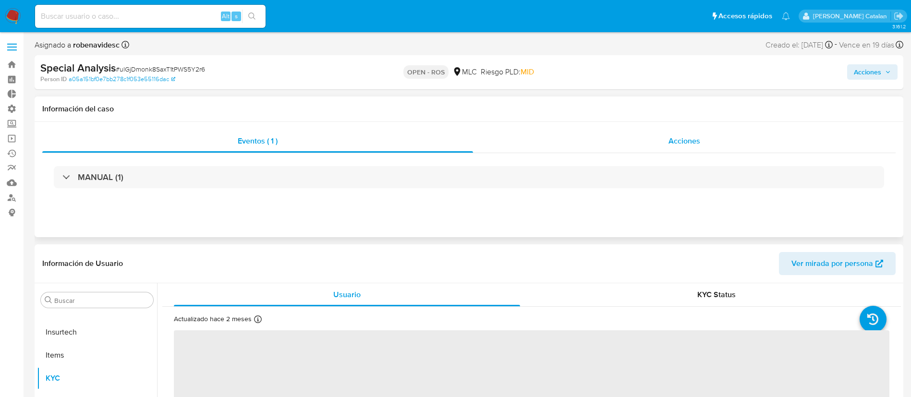
click at [653, 143] on div "Acciones" at bounding box center [684, 141] width 423 height 23
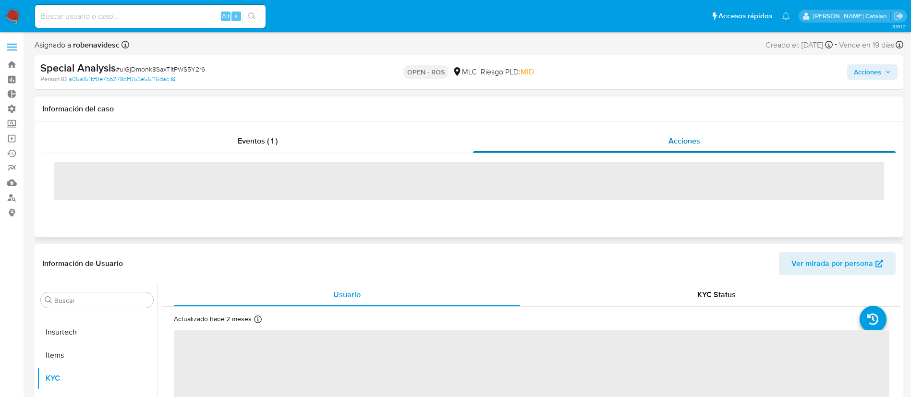
select select "10"
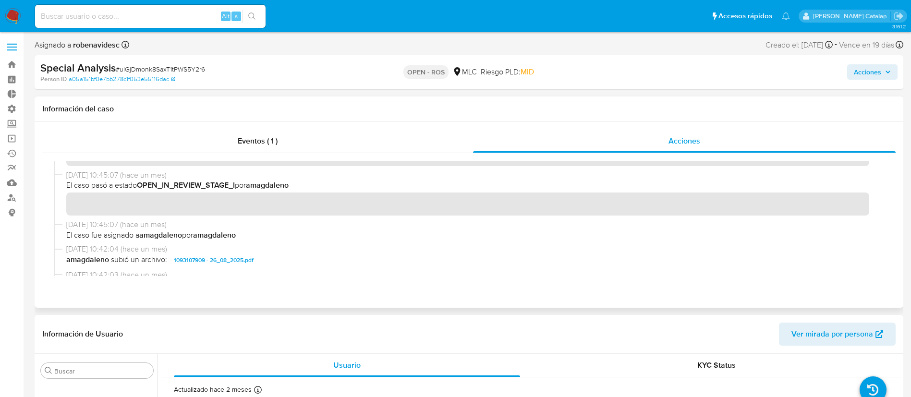
scroll to position [254, 0]
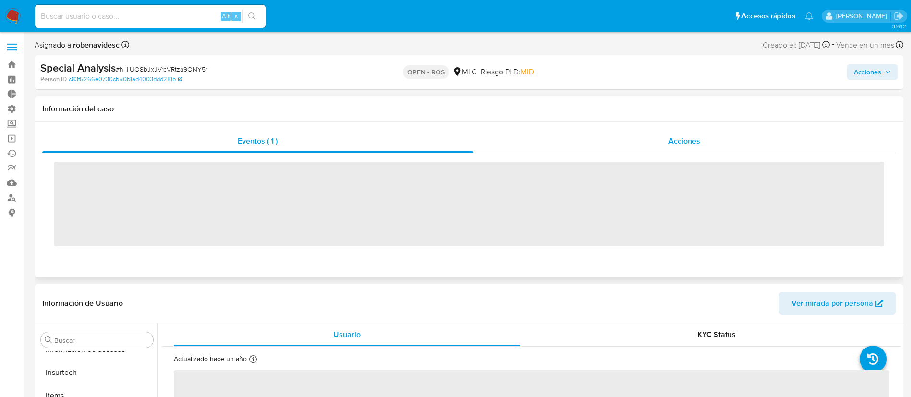
scroll to position [452, 0]
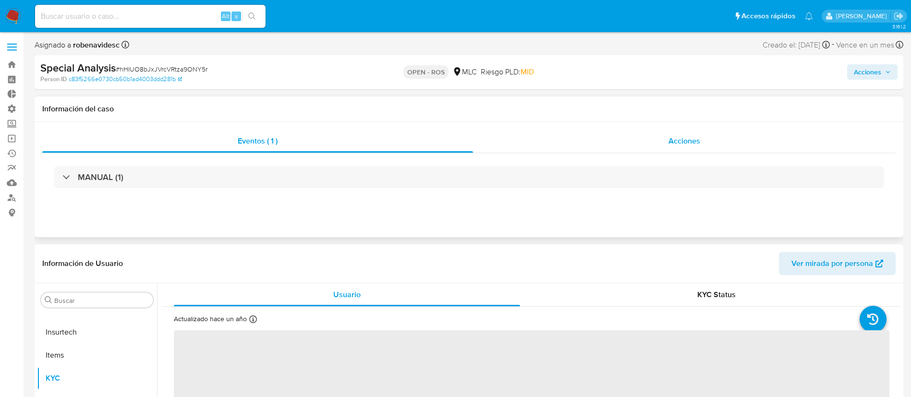
click at [572, 145] on div "Acciones" at bounding box center [684, 141] width 423 height 23
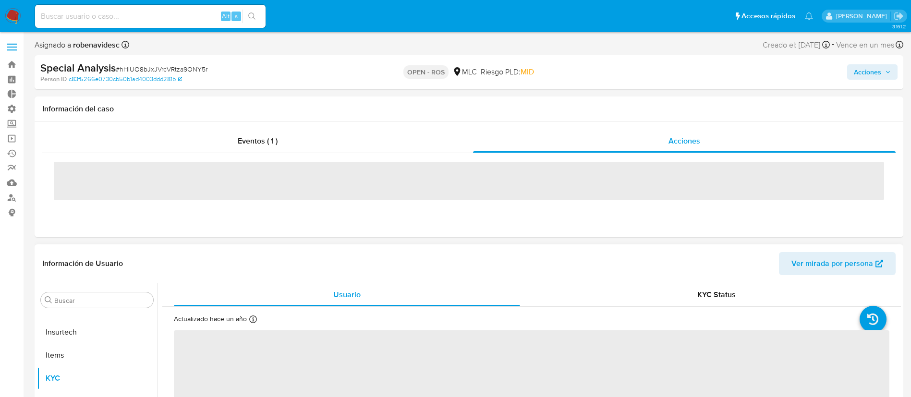
select select "10"
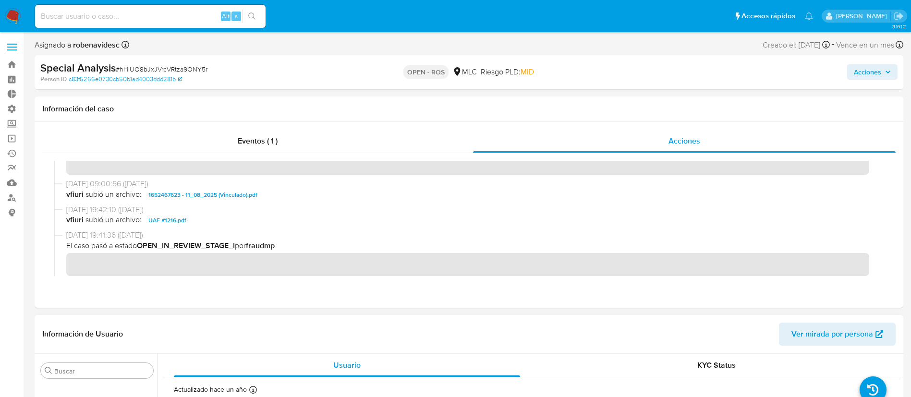
scroll to position [273, 0]
click at [843, 69] on div "Acciones" at bounding box center [755, 72] width 283 height 23
click at [864, 69] on span "Acciones" at bounding box center [867, 71] width 27 height 15
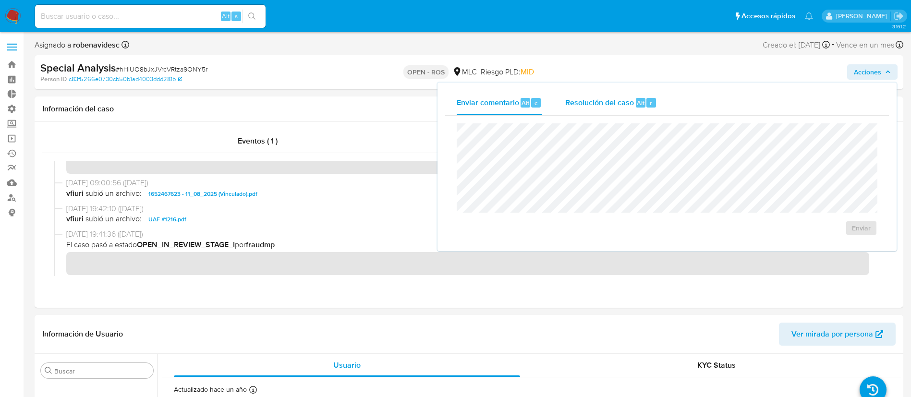
click at [637, 99] on span "Alt" at bounding box center [641, 102] width 8 height 9
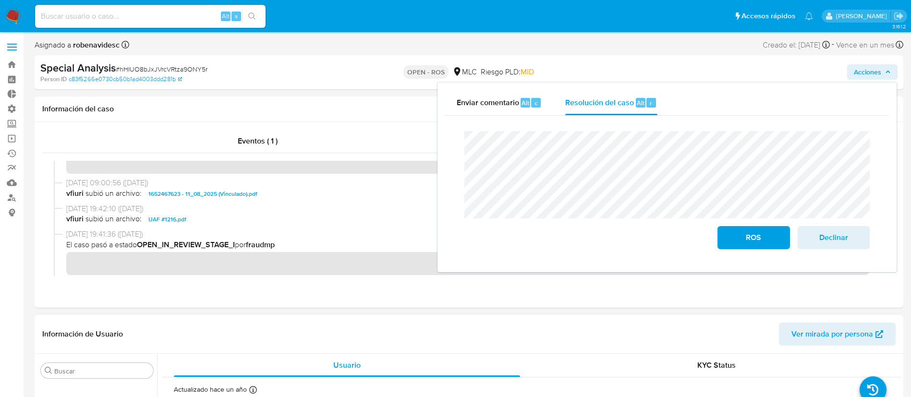
click at [356, 337] on header "Información de Usuario Ver mirada por persona" at bounding box center [468, 334] width 853 height 23
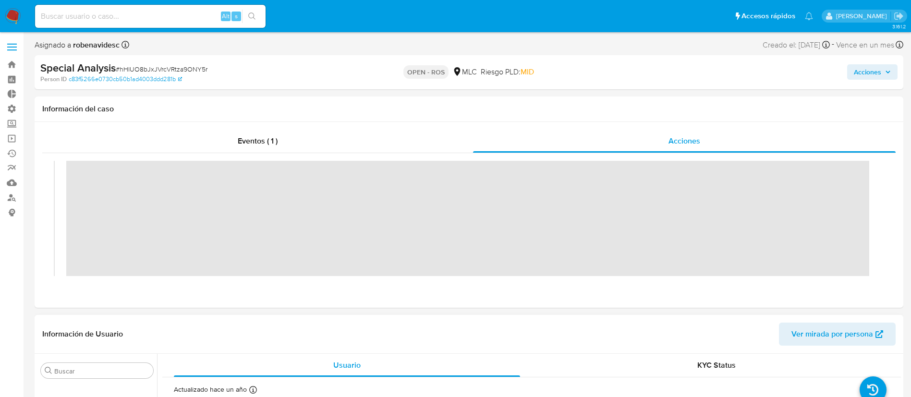
scroll to position [0, 0]
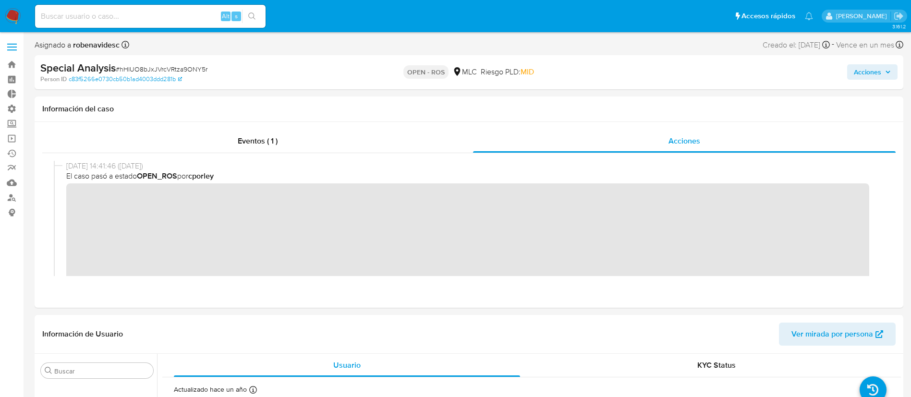
click at [856, 66] on span "Acciones" at bounding box center [867, 71] width 27 height 15
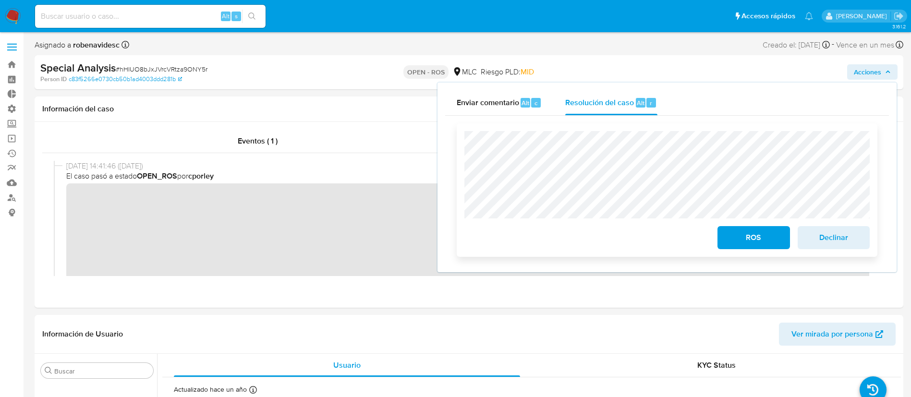
click at [751, 240] on span "ROS" at bounding box center [753, 237] width 47 height 21
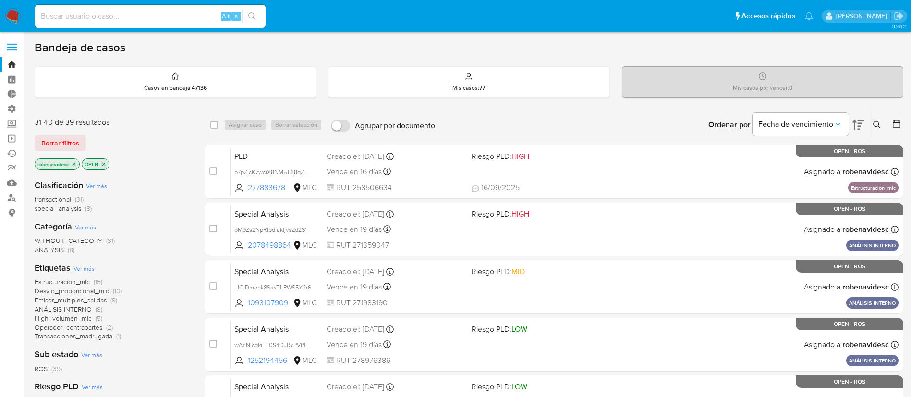
scroll to position [338, 0]
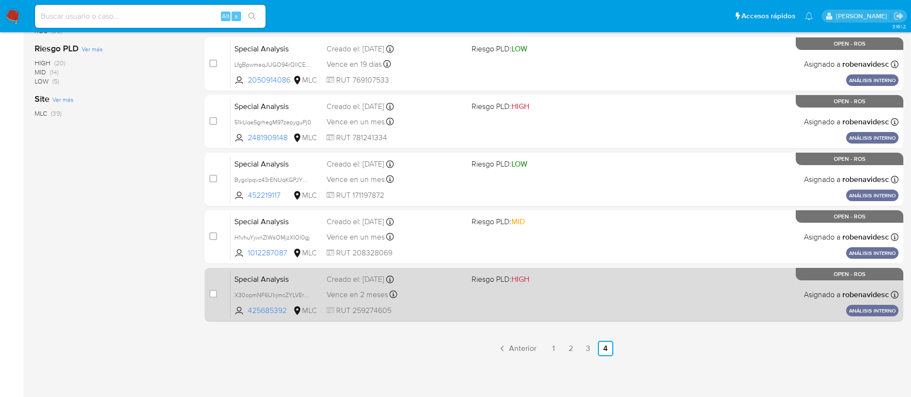
click at [497, 288] on div "Special Analysis X30opmNF6U1rjmcZYLVErxSr 425685392 MLC Riesgo PLD: HIGH Creado…" at bounding box center [564, 294] width 668 height 48
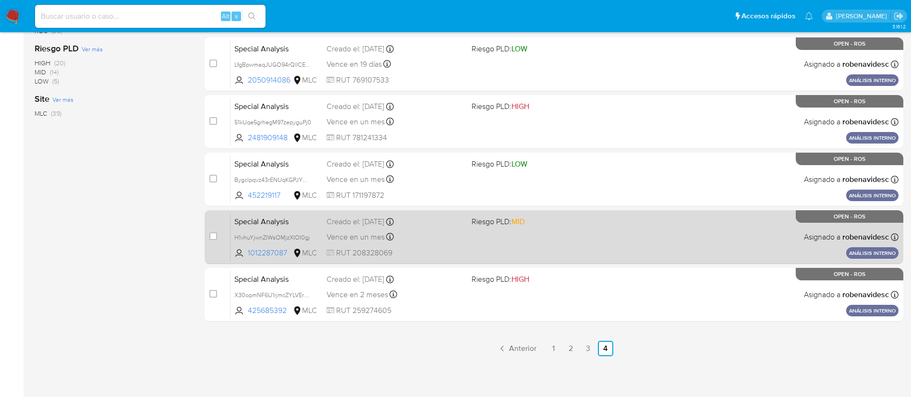
click at [518, 227] on div "Special Analysis H1vhuYjwnZIWsOMjzXIOI0gj 1012287087 MLC Riesgo PLD: MID Creado…" at bounding box center [564, 237] width 668 height 48
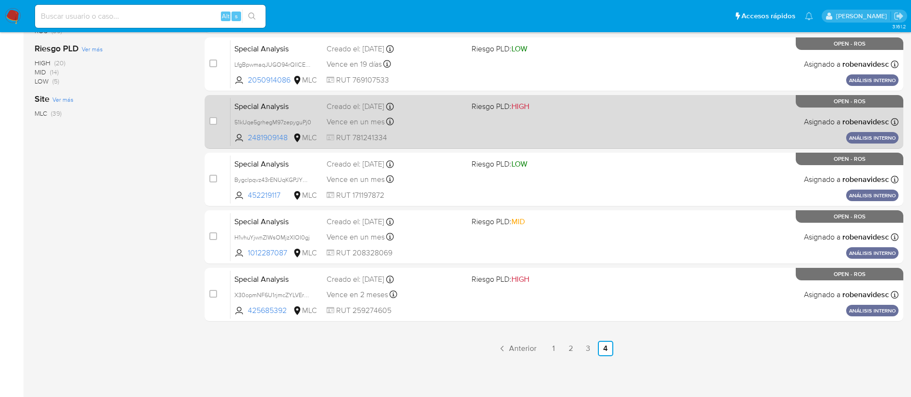
click at [572, 140] on div "Special Analysis 51kUqe5grhegM97zepyguPj0 2481909148 MLC Riesgo PLD: HIGH Cread…" at bounding box center [564, 121] width 668 height 48
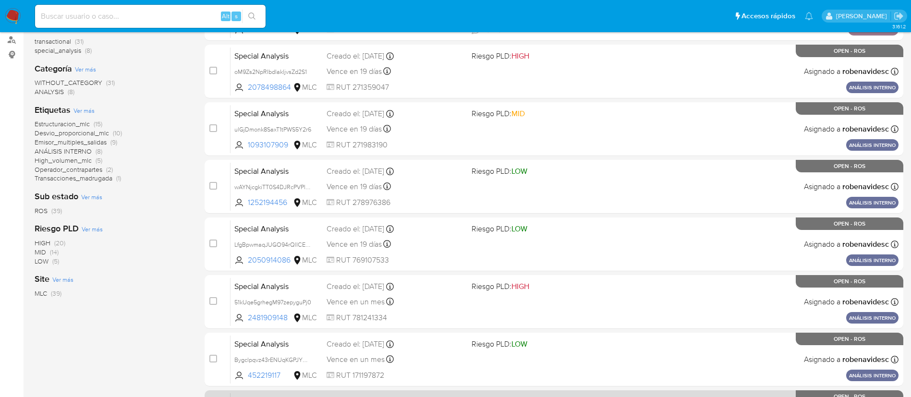
scroll to position [155, 0]
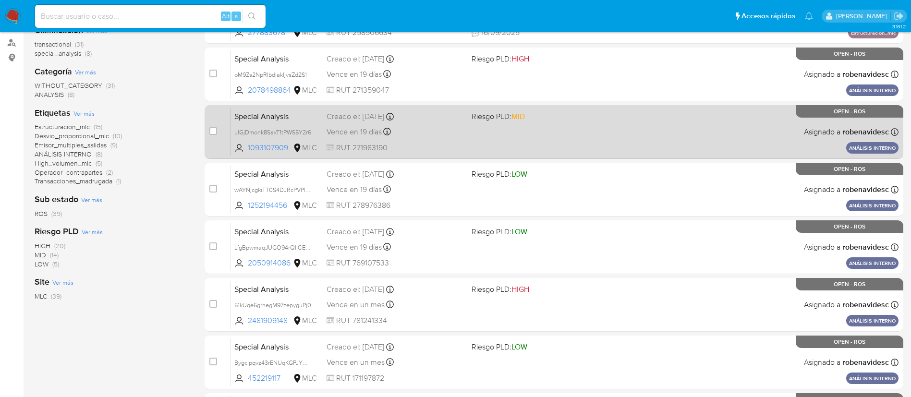
click at [571, 138] on div "Special Analysis ulGjDmonk8SaxT1tPWS5Y2r6 1093107909 MLC Riesgo PLD: MID Creado…" at bounding box center [564, 132] width 668 height 48
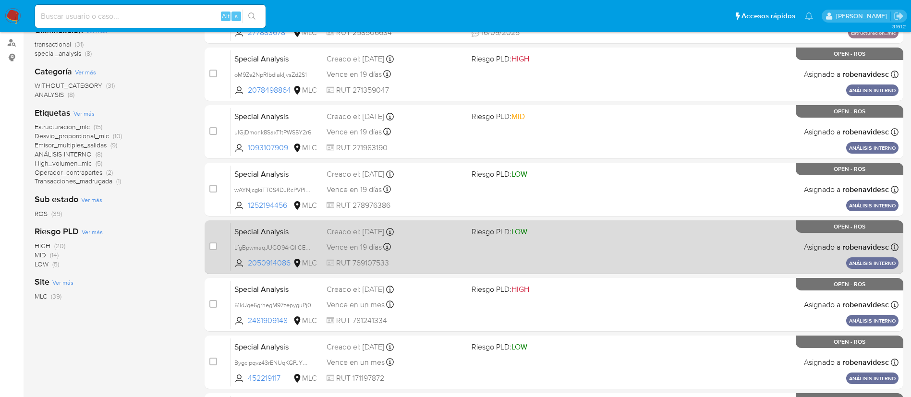
scroll to position [338, 0]
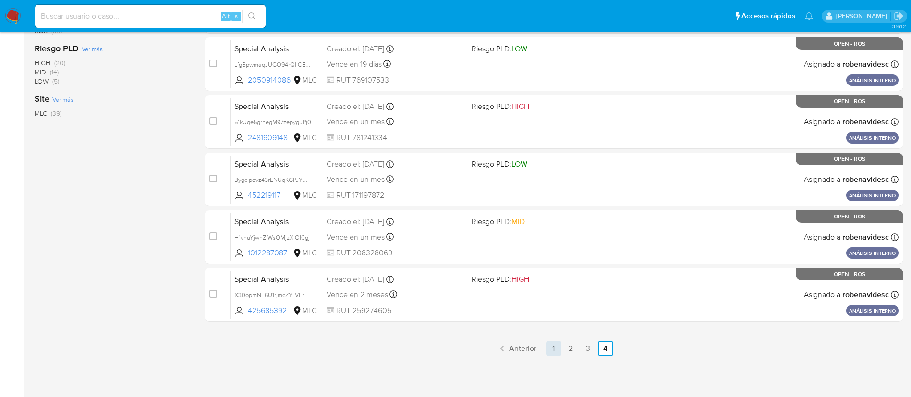
click at [549, 347] on link "1" at bounding box center [553, 348] width 15 height 15
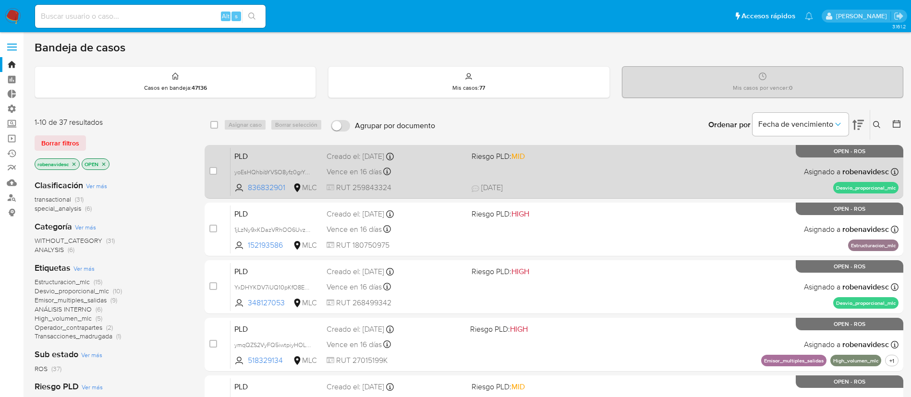
click at [599, 169] on div "PLD yoEsHQhbibYVSO8yfz0grYGS 836832901 MLC Riesgo PLD: MID Creado el: 12/07/202…" at bounding box center [564, 171] width 668 height 48
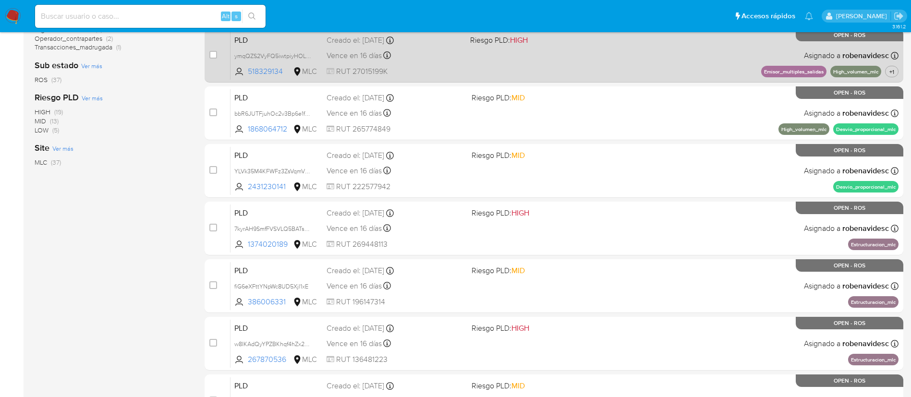
scroll to position [396, 0]
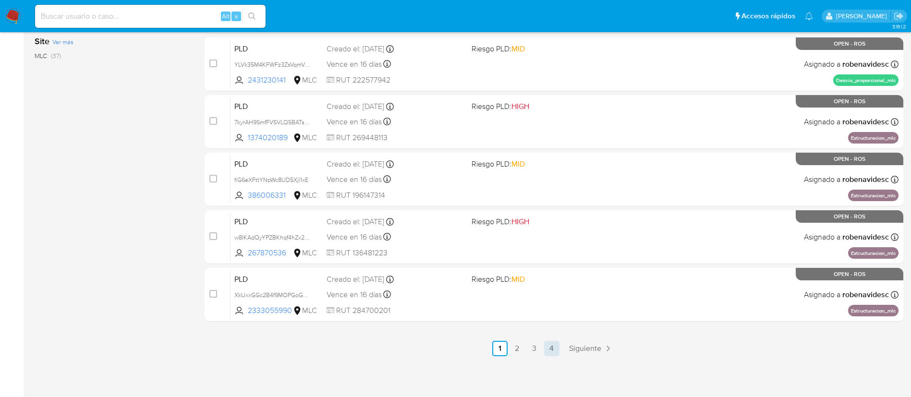
click at [558, 349] on link "4" at bounding box center [551, 348] width 15 height 15
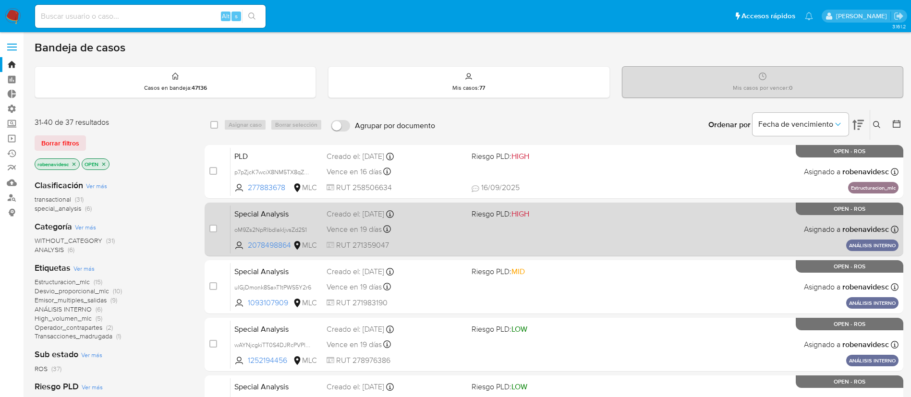
scroll to position [223, 0]
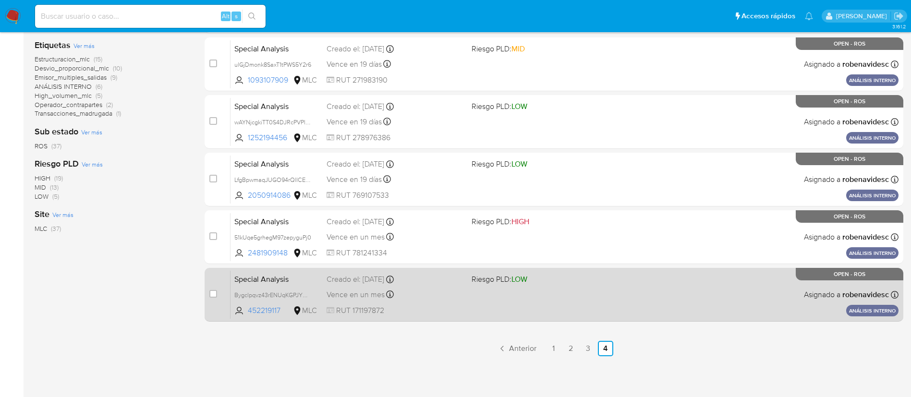
click at [648, 297] on div "Special Analysis Bygclpqvz43rENUqKGPJY0V9 452219117 MLC Riesgo PLD: LOW Creado …" at bounding box center [564, 294] width 668 height 48
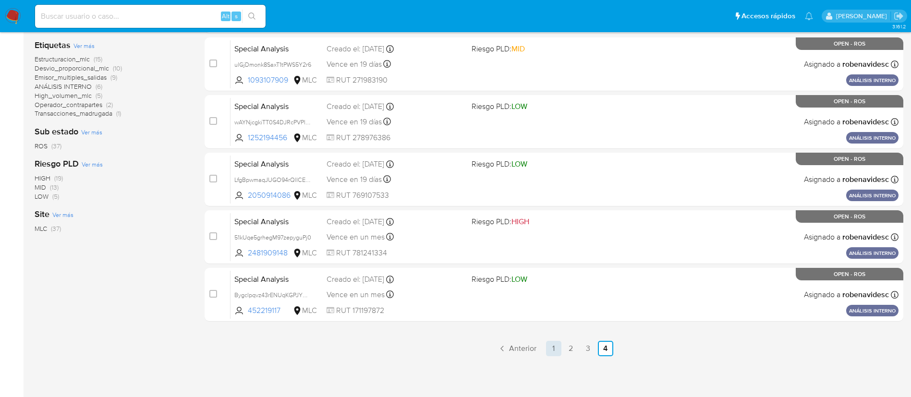
click at [551, 353] on link "1" at bounding box center [553, 348] width 15 height 15
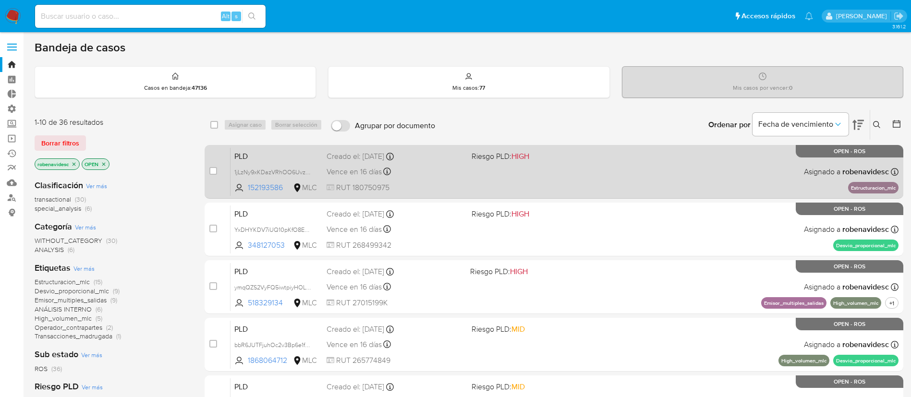
click at [463, 180] on div "PLD 1jLzNy9xKDazVRhOO6UvzM4Q 152193586 MLC Riesgo PLD: HIGH Creado el: 12/07/20…" at bounding box center [564, 171] width 668 height 48
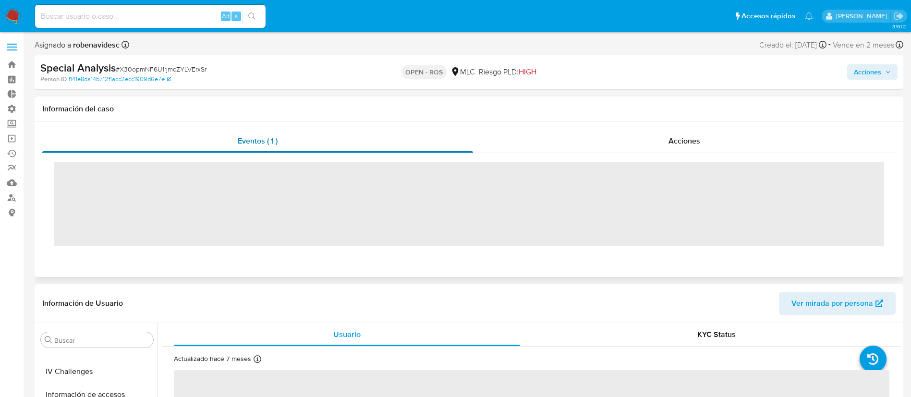
scroll to position [452, 0]
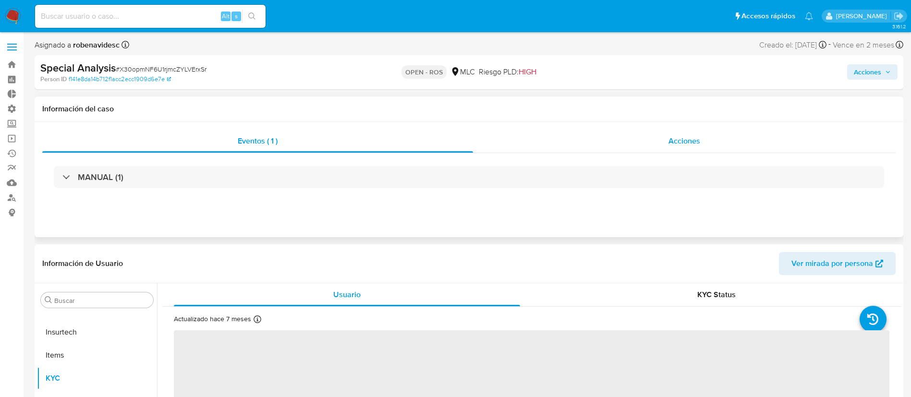
click at [646, 130] on div "Acciones" at bounding box center [684, 141] width 423 height 23
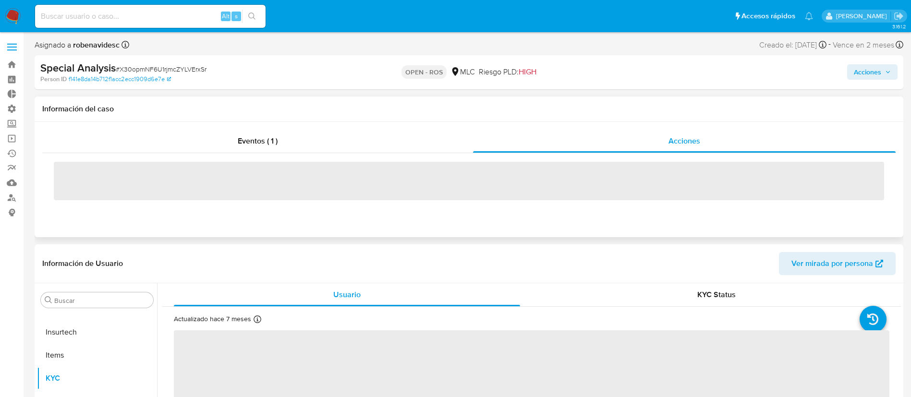
select select "10"
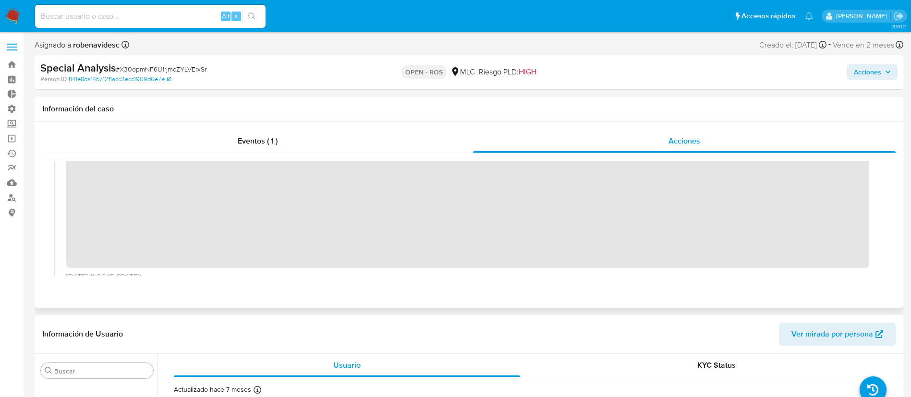
scroll to position [0, 0]
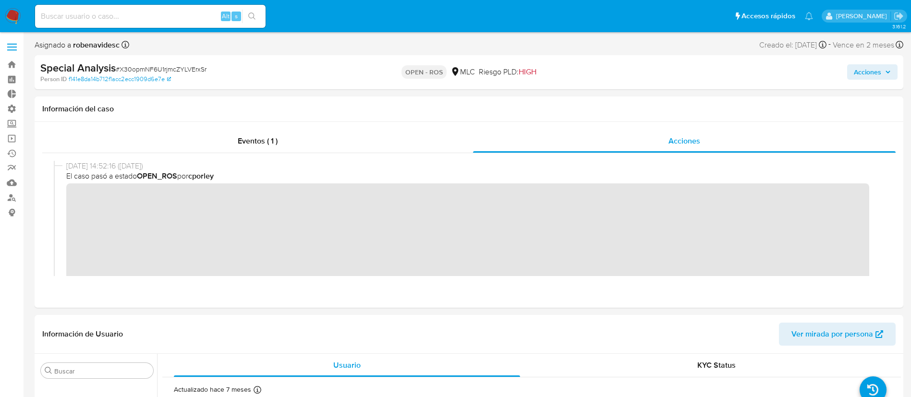
click at [856, 62] on div "Acciones" at bounding box center [755, 72] width 283 height 23
click at [860, 68] on span "Acciones" at bounding box center [867, 71] width 27 height 15
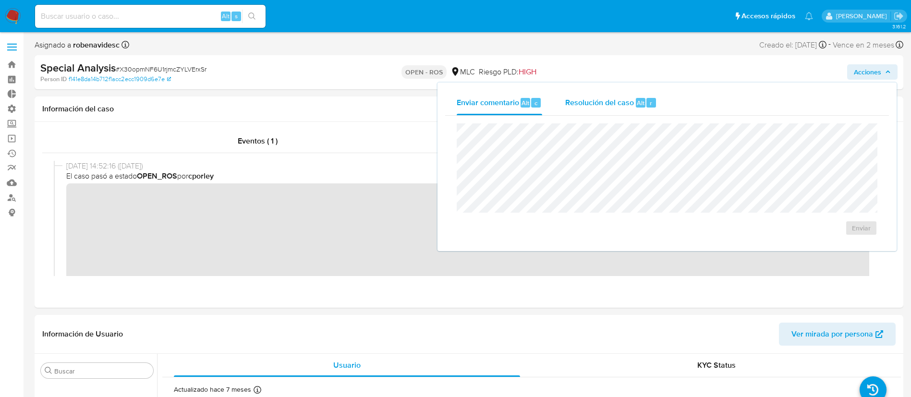
click at [559, 104] on button "Resolución del caso Alt r" at bounding box center [611, 102] width 115 height 25
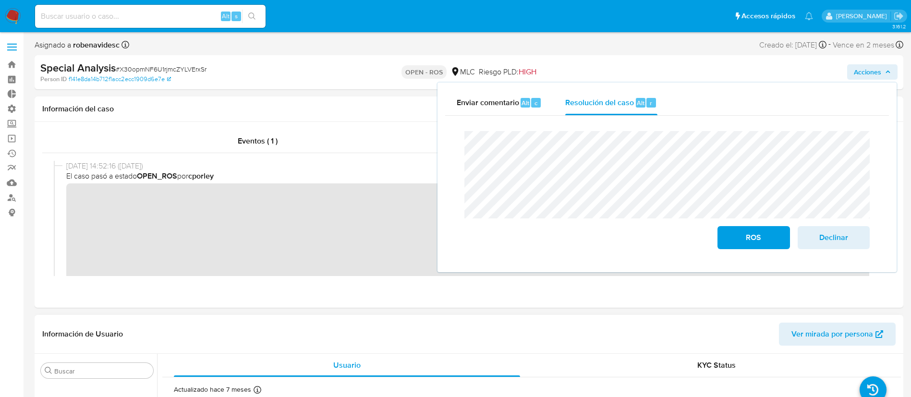
click at [396, 325] on header "Información de Usuario Ver mirada por persona" at bounding box center [468, 334] width 853 height 23
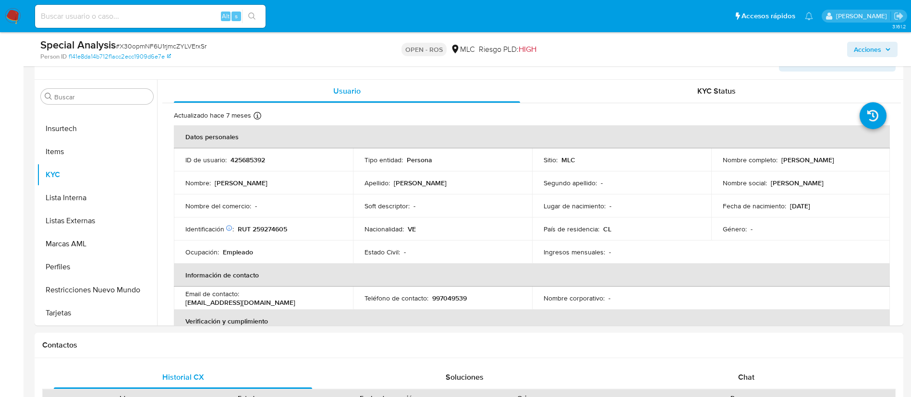
click at [865, 42] on span "Acciones" at bounding box center [867, 49] width 27 height 15
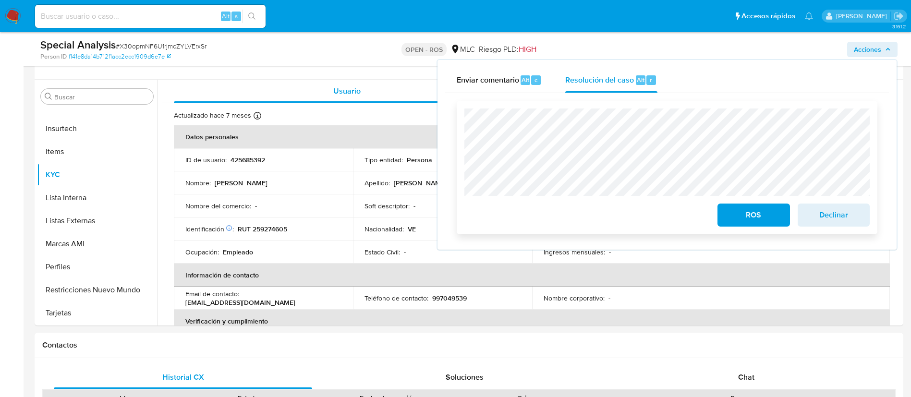
click at [741, 216] on span "ROS" at bounding box center [753, 215] width 47 height 21
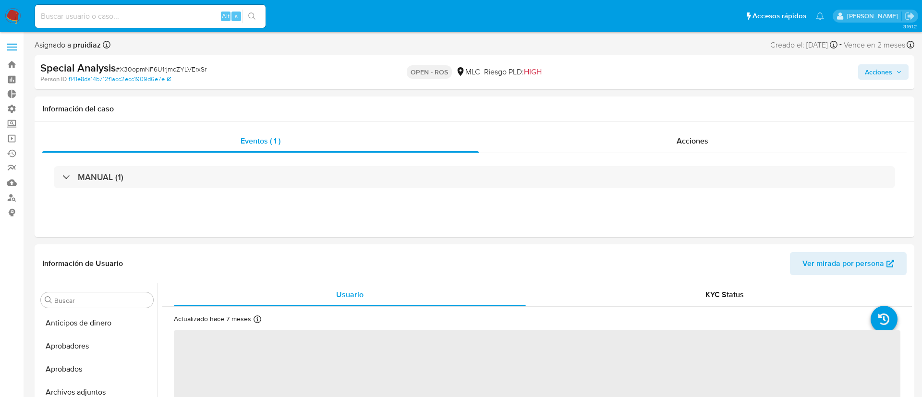
select select "10"
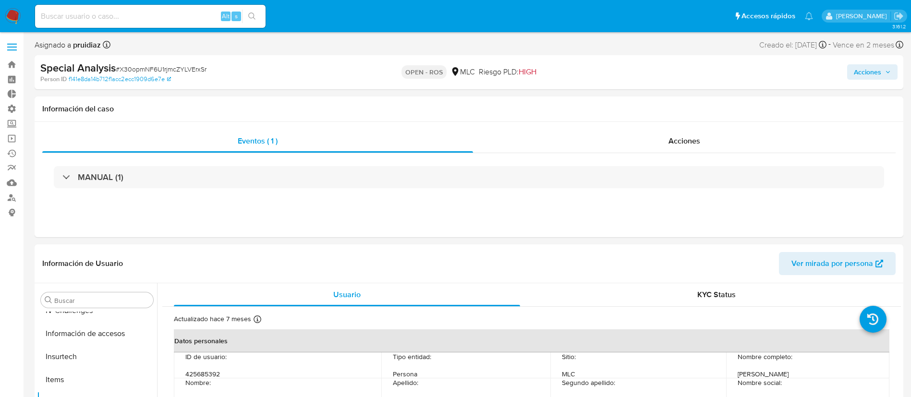
scroll to position [452, 0]
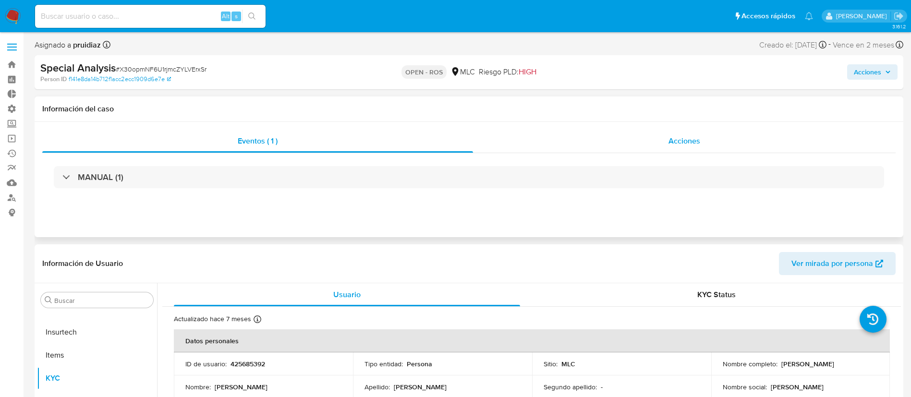
click at [673, 150] on div "Acciones" at bounding box center [684, 141] width 423 height 23
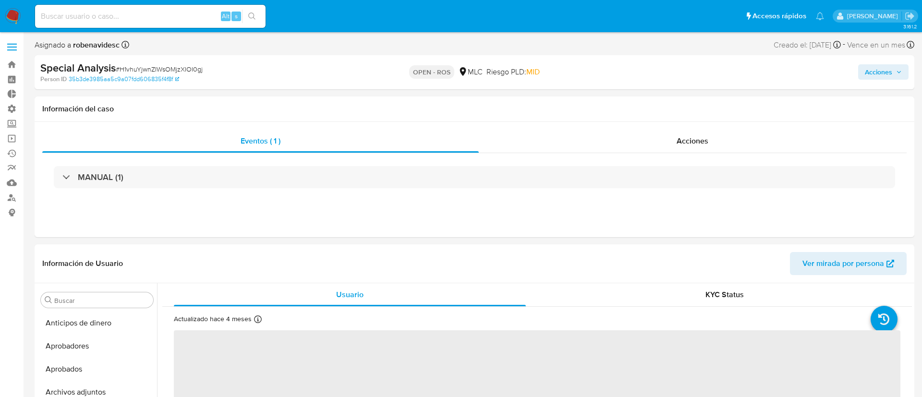
select select "10"
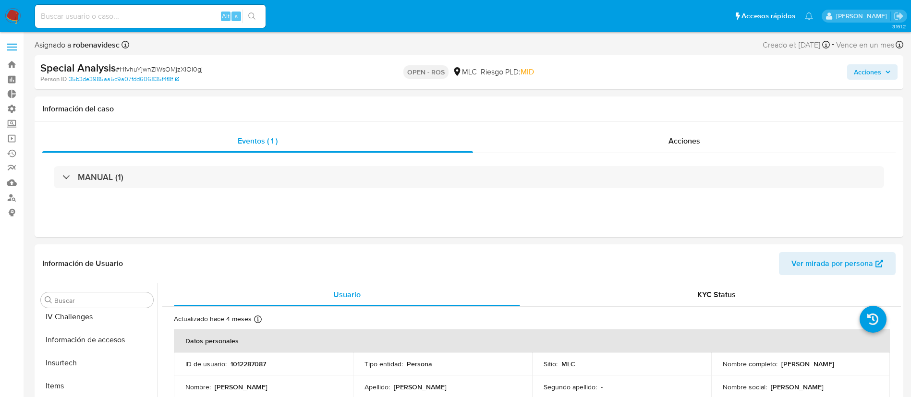
scroll to position [452, 0]
click at [649, 130] on div "Acciones" at bounding box center [684, 141] width 423 height 23
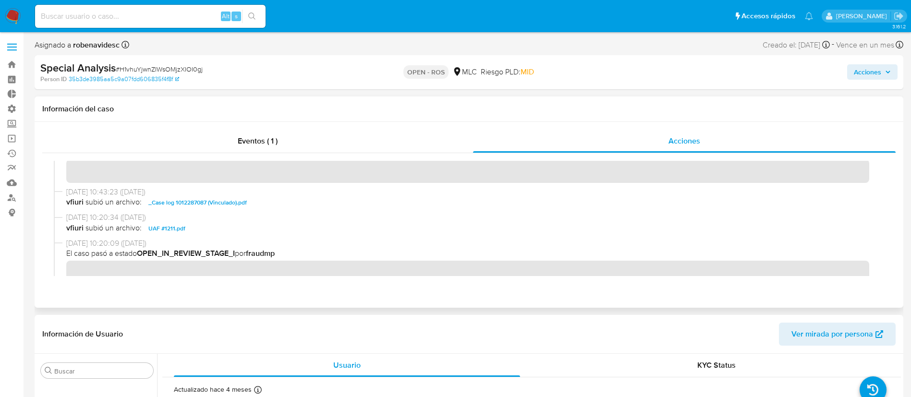
scroll to position [0, 0]
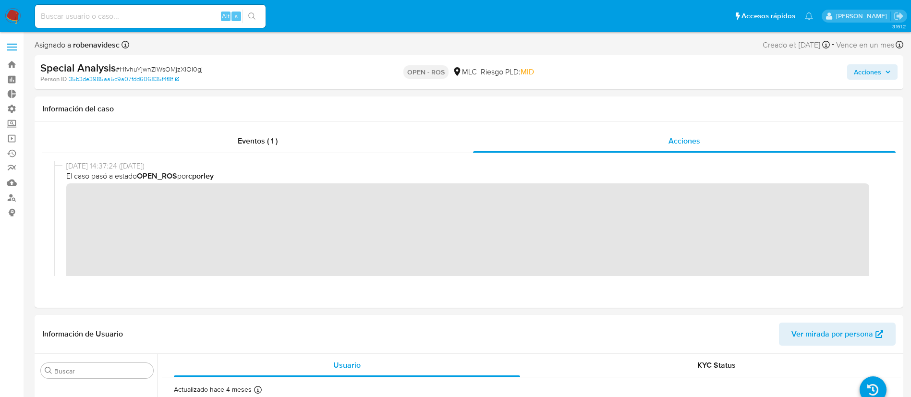
click at [857, 74] on span "Acciones" at bounding box center [867, 71] width 27 height 15
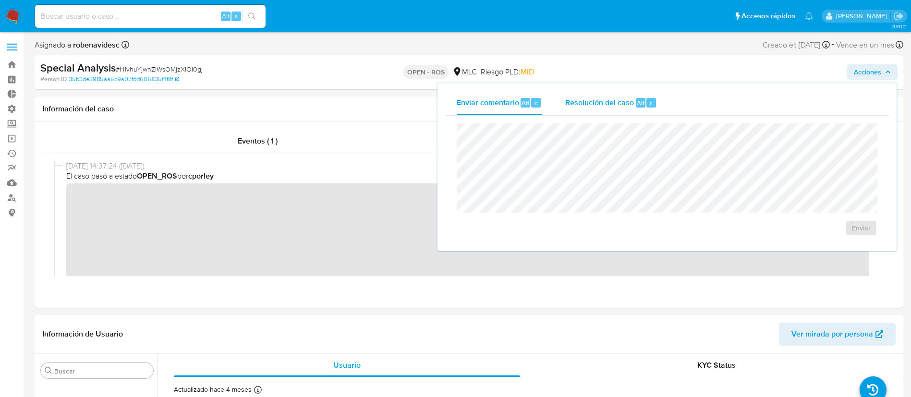
click at [618, 97] on span "Resolución del caso" at bounding box center [599, 102] width 69 height 11
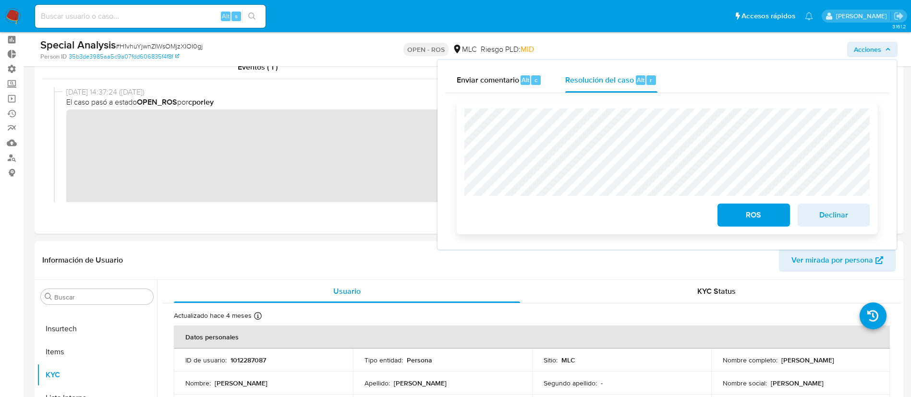
click at [745, 218] on span "ROS" at bounding box center [753, 215] width 47 height 21
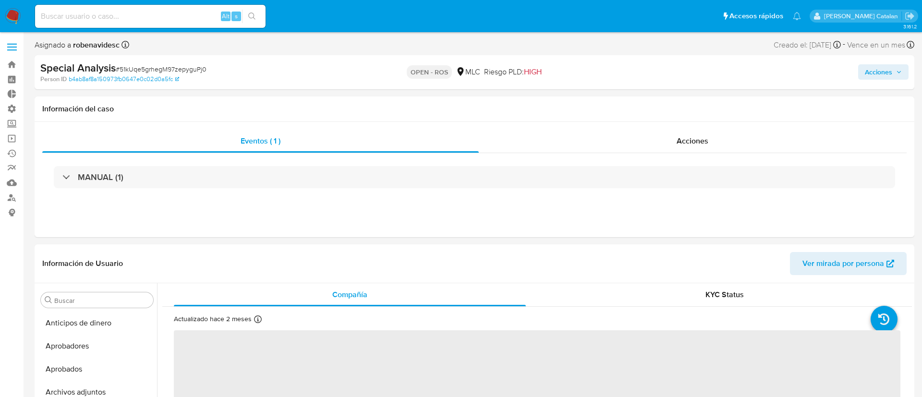
select select "10"
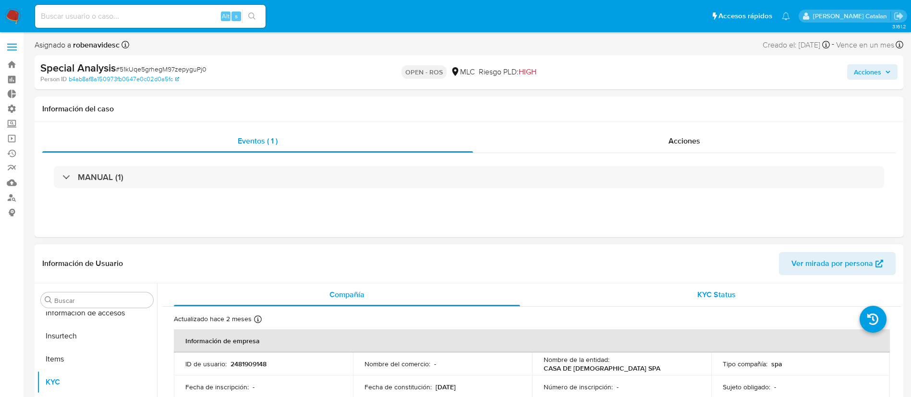
scroll to position [452, 0]
click at [710, 132] on div "Acciones" at bounding box center [684, 141] width 423 height 23
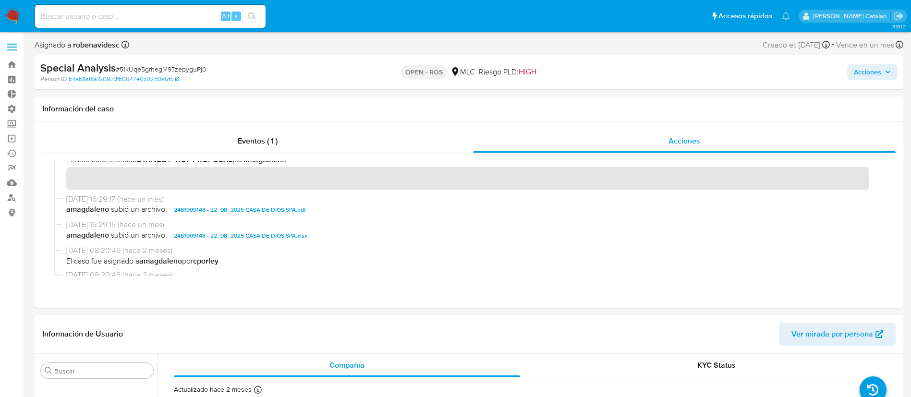
scroll to position [282, 0]
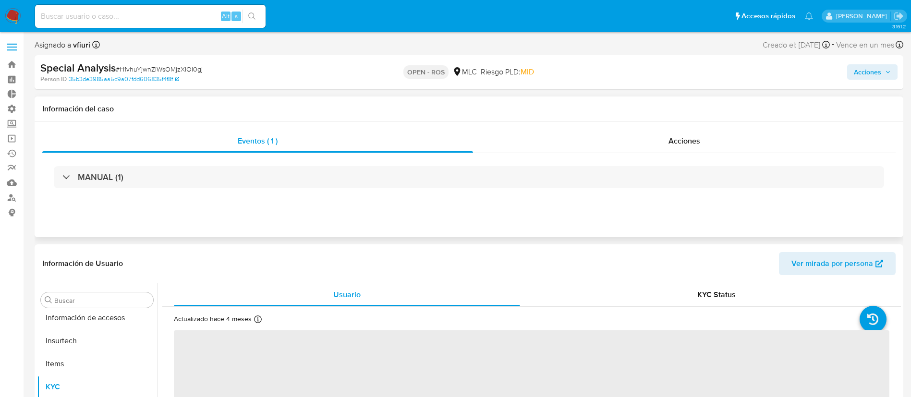
scroll to position [452, 0]
click at [692, 140] on span "Acciones" at bounding box center [684, 140] width 32 height 11
select select "10"
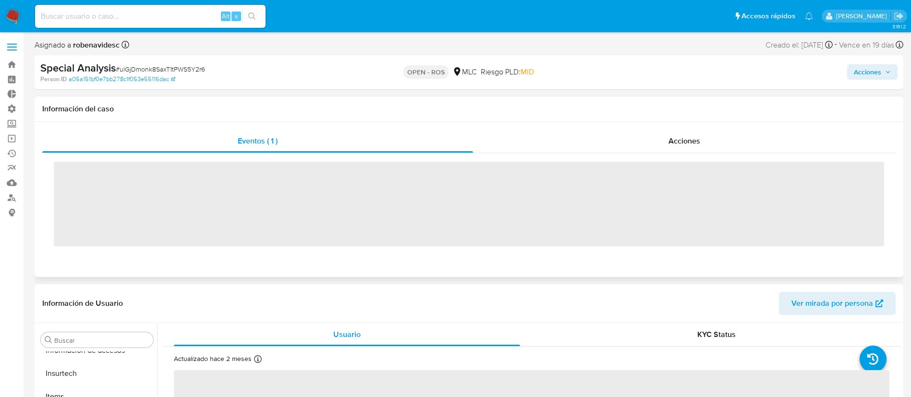
scroll to position [452, 0]
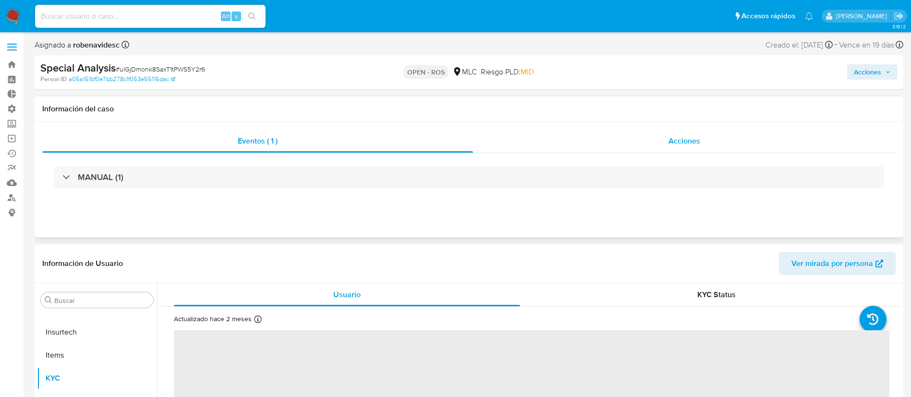
click at [617, 148] on div "Acciones" at bounding box center [684, 141] width 423 height 23
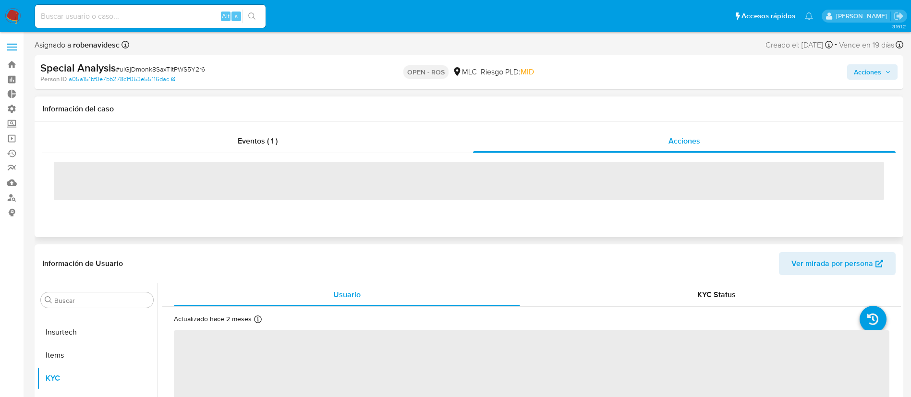
select select "10"
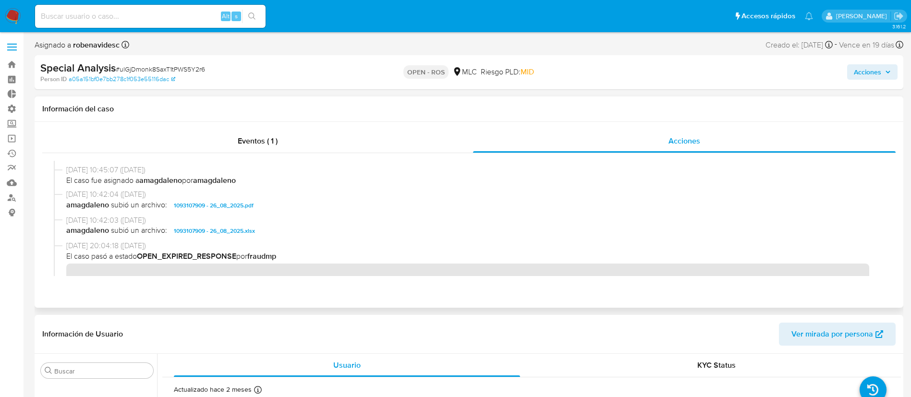
scroll to position [305, 0]
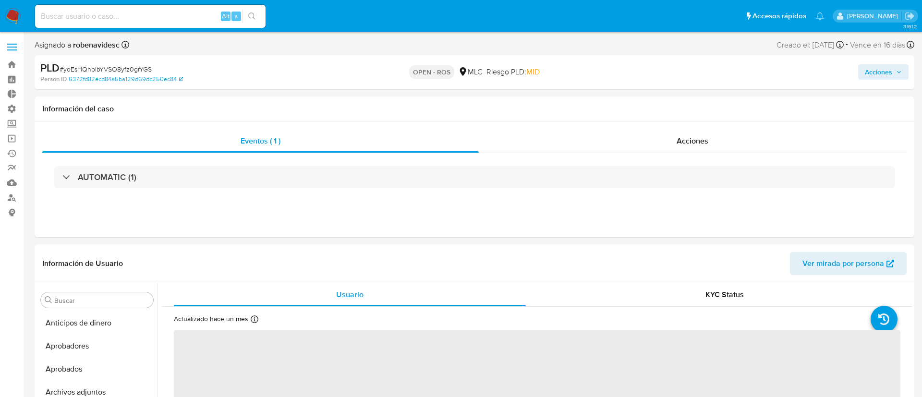
select select "10"
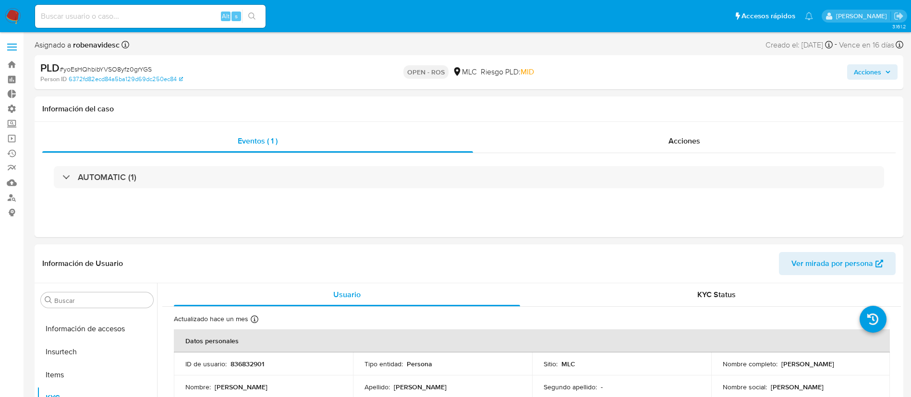
scroll to position [452, 0]
click at [689, 142] on span "Acciones" at bounding box center [684, 140] width 32 height 11
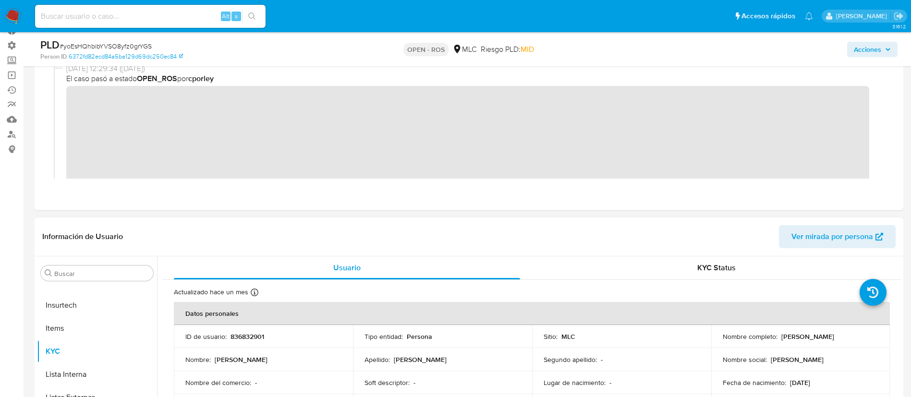
scroll to position [67, 0]
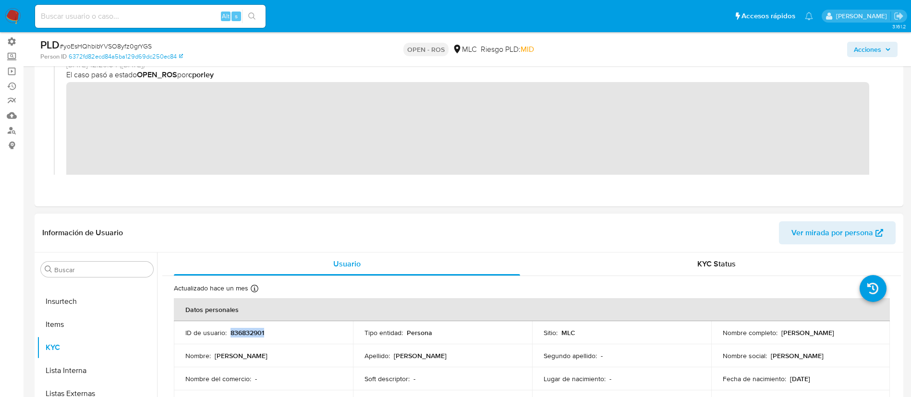
drag, startPoint x: 285, startPoint y: 339, endPoint x: 229, endPoint y: 333, distance: 56.1
click at [229, 333] on td "ID de usuario : 836832901" at bounding box center [263, 332] width 179 height 23
copy p "836832901"
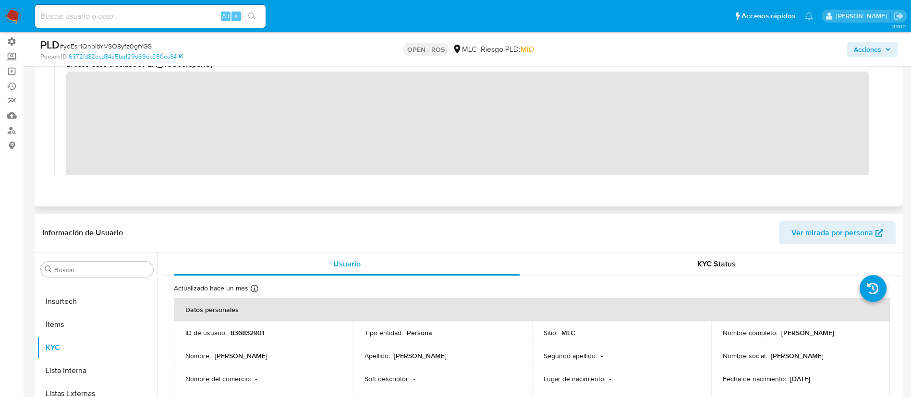
scroll to position [0, 0]
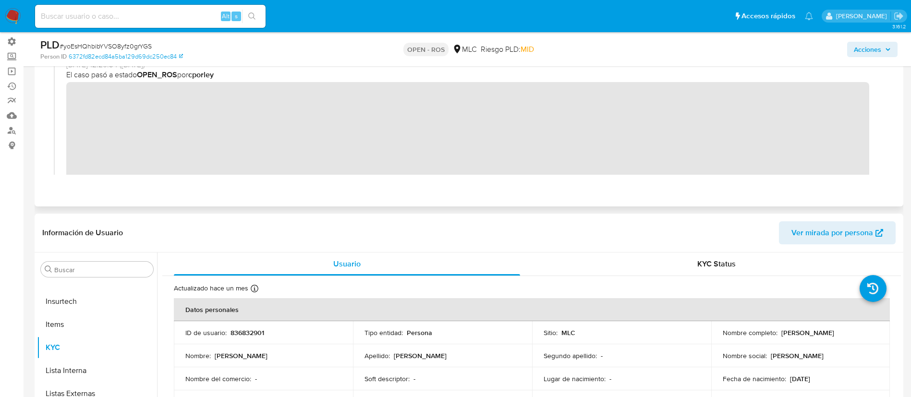
click at [61, 99] on div "23/09/2025 12:29:34 (hace un día) El caso pasó a estado OPEN_ROS por cporley" at bounding box center [469, 131] width 830 height 143
click at [593, 263] on div "KYC Status" at bounding box center [716, 264] width 346 height 23
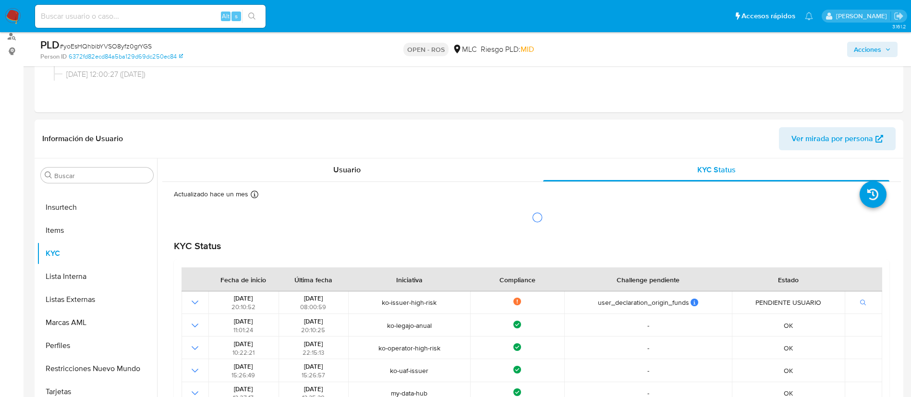
scroll to position [197, 0]
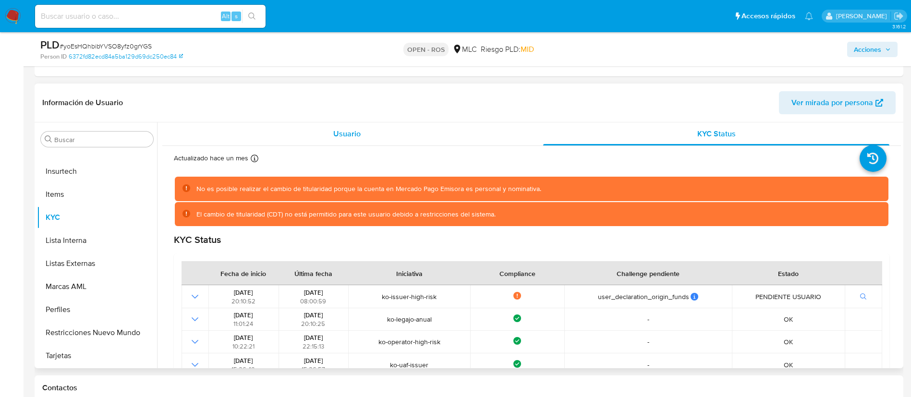
click at [392, 136] on div "Usuario" at bounding box center [347, 133] width 346 height 23
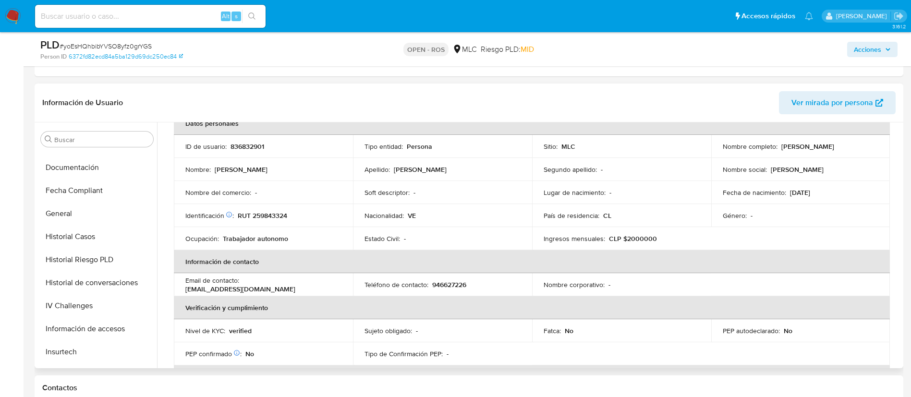
scroll to position [262, 0]
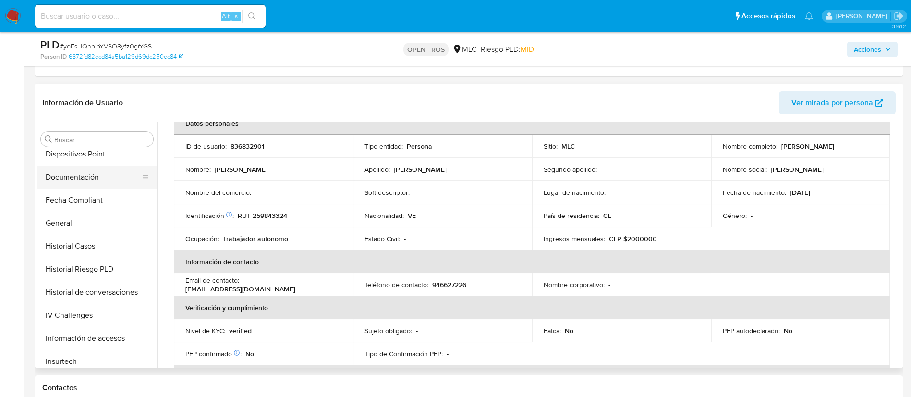
click at [74, 179] on button "Documentación" at bounding box center [93, 177] width 112 height 23
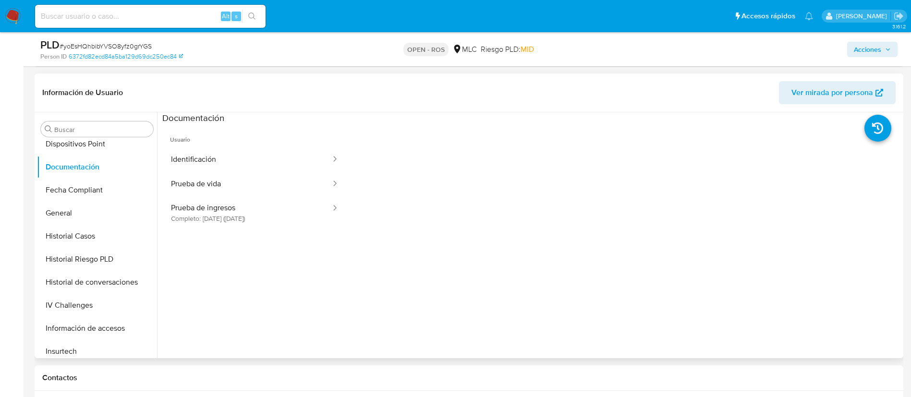
scroll to position [211, 0]
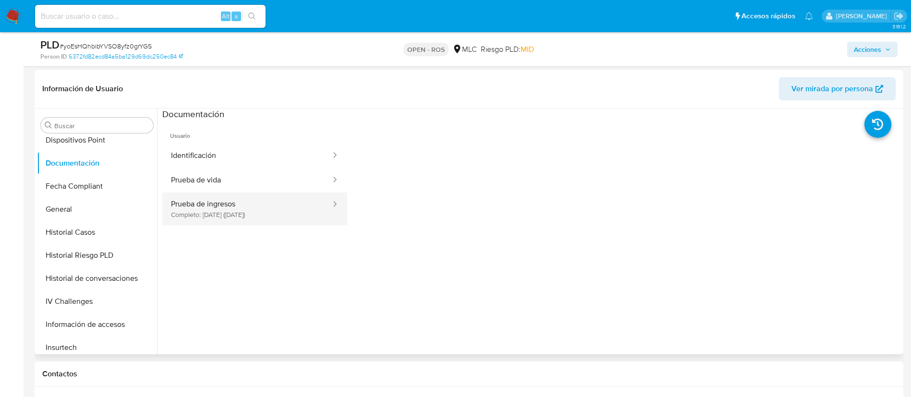
click at [239, 204] on button "Prueba de ingresos Completo: 06/06/2024 (hace un año)" at bounding box center [247, 209] width 170 height 33
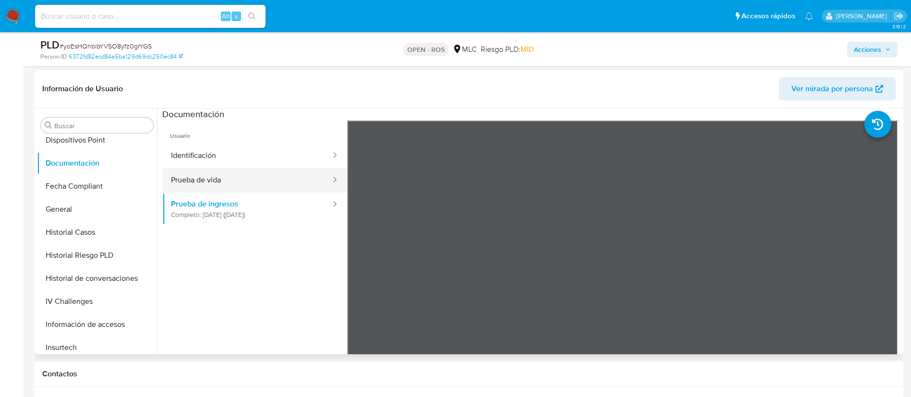
click at [280, 173] on button "Prueba de vida" at bounding box center [247, 180] width 170 height 24
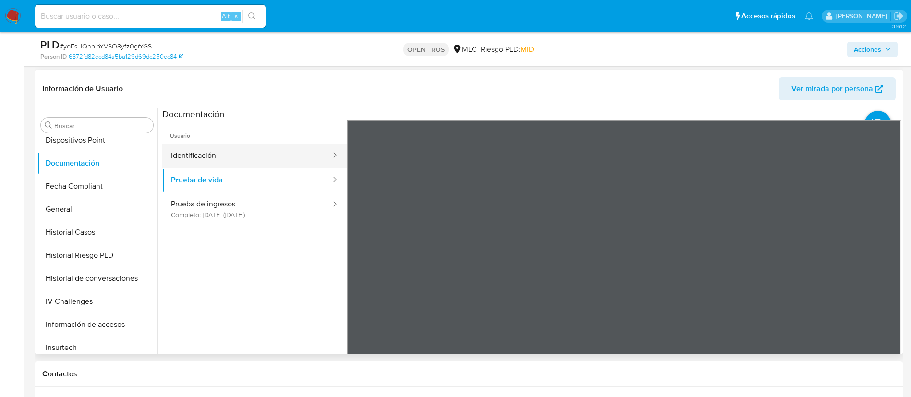
click at [251, 152] on button "Identificación" at bounding box center [247, 156] width 170 height 24
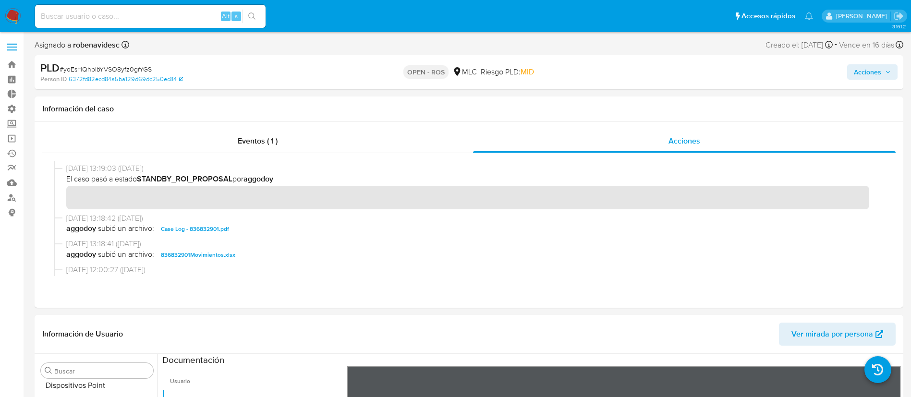
click at [866, 71] on span "Acciones" at bounding box center [867, 71] width 27 height 15
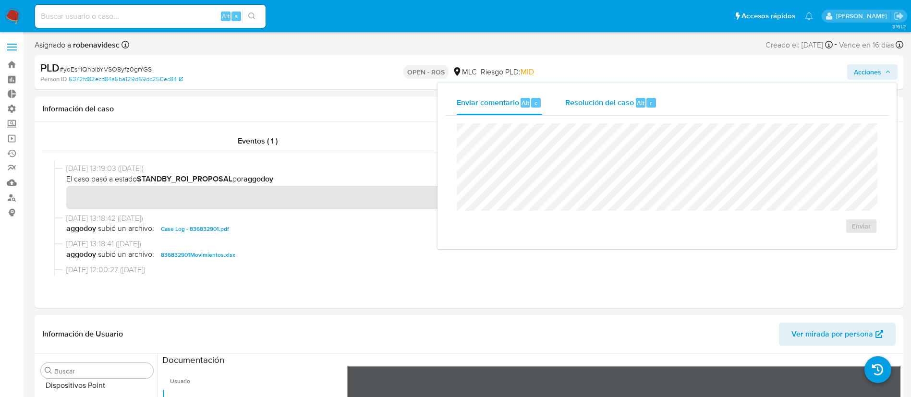
click at [621, 101] on span "Resolución del caso" at bounding box center [599, 102] width 69 height 11
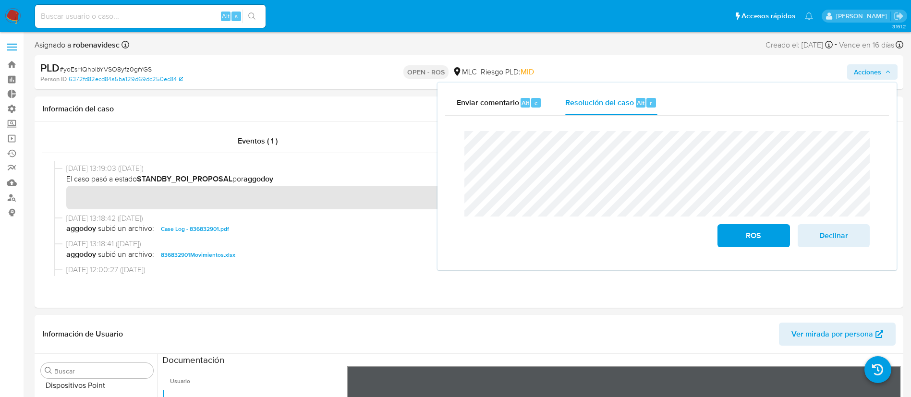
click at [439, 141] on div "Enviar comentario Alt c Resolución del caso Alt r Cierre de caso ROS Declinar" at bounding box center [666, 177] width 459 height 188
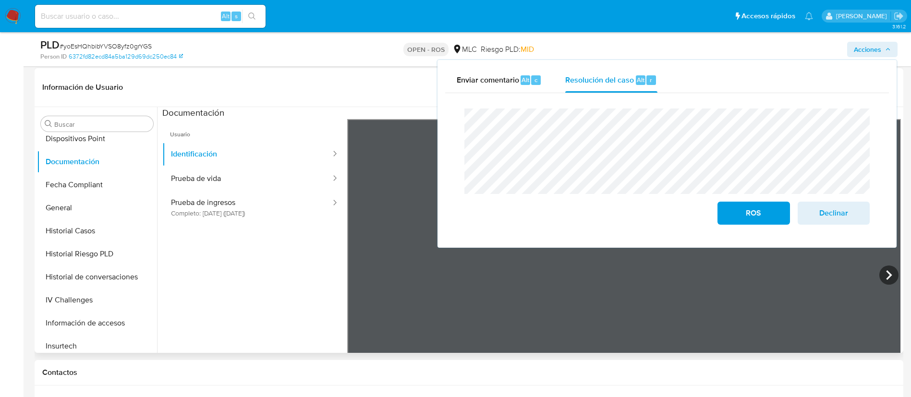
scroll to position [213, 0]
click at [242, 202] on button "Prueba de ingresos Completo: 06/06/2024 (hace un año)" at bounding box center [247, 207] width 170 height 33
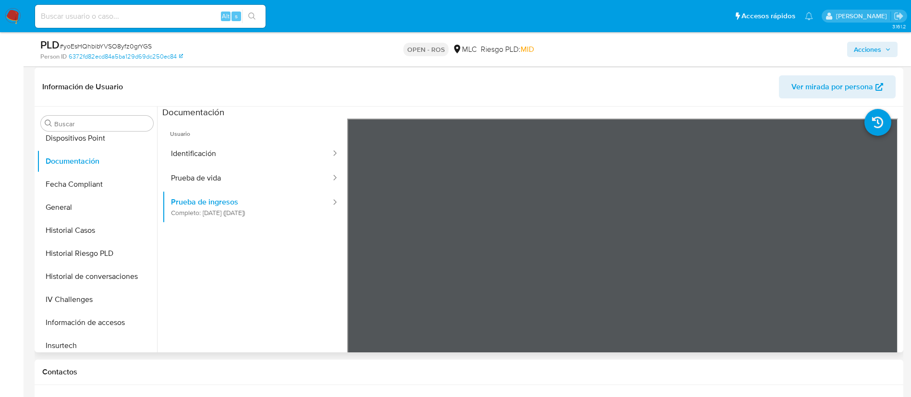
scroll to position [0, 0]
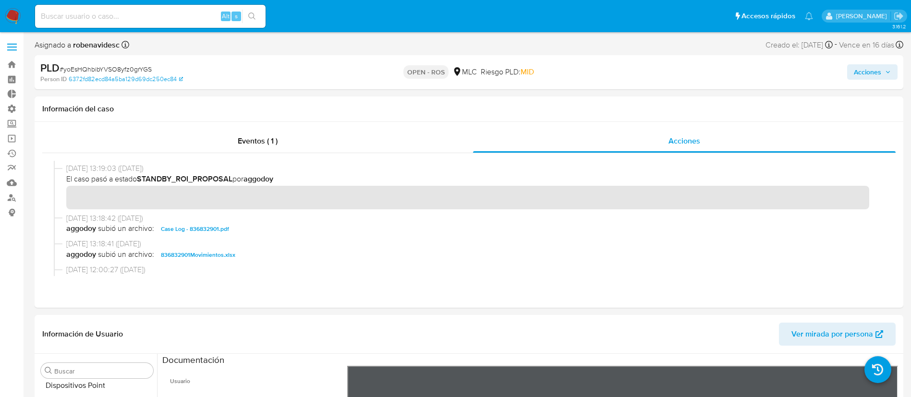
click at [856, 76] on span "Acciones" at bounding box center [867, 71] width 27 height 15
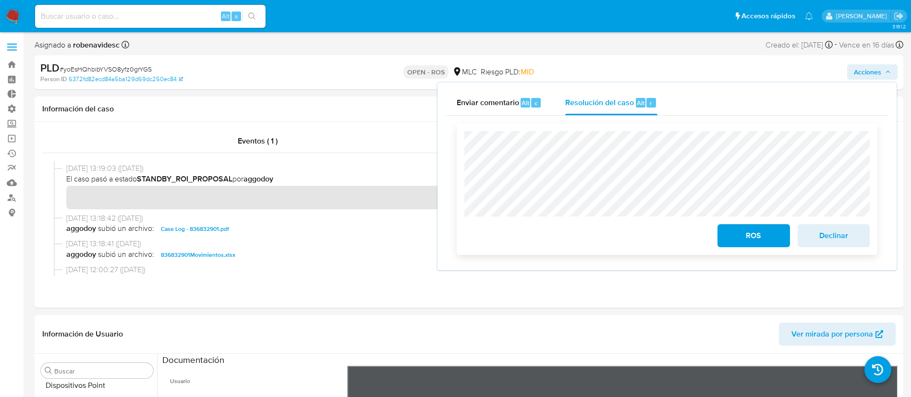
scroll to position [14, 0]
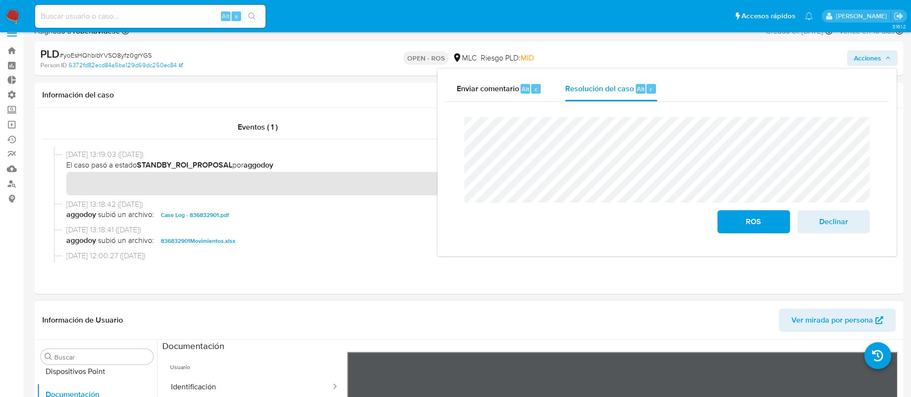
click at [307, 316] on header "Información de Usuario Ver mirada por persona" at bounding box center [468, 320] width 853 height 23
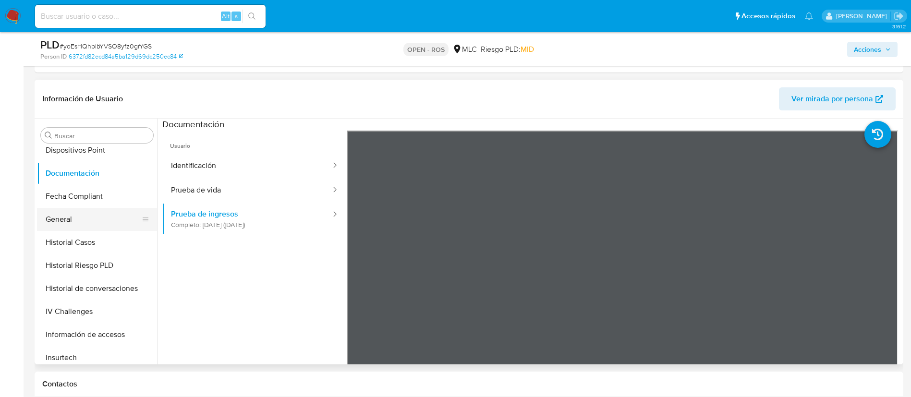
scroll to position [245, 0]
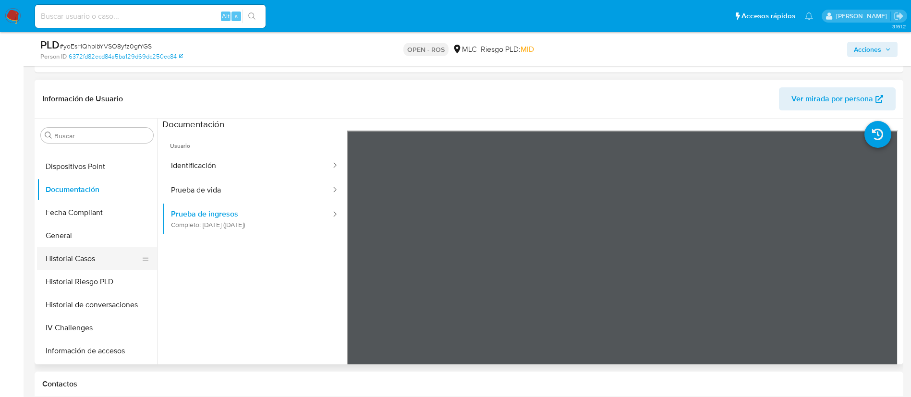
click at [75, 259] on button "Historial Casos" at bounding box center [93, 258] width 112 height 23
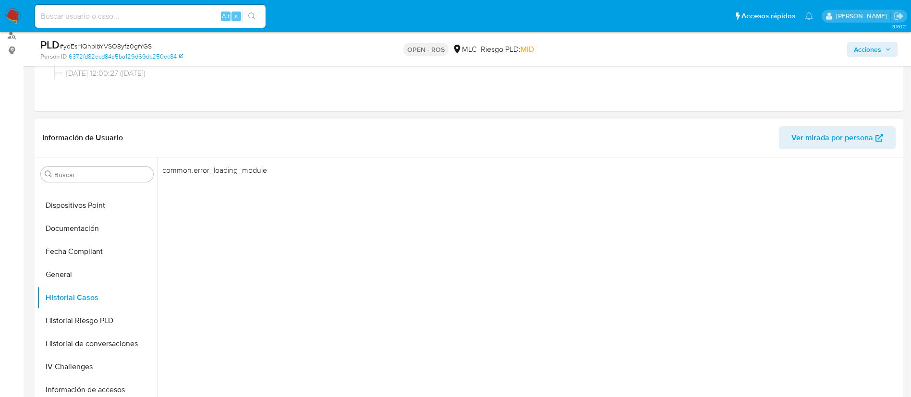
scroll to position [161, 0]
click at [69, 303] on button "Historial Casos" at bounding box center [93, 298] width 112 height 23
click at [65, 275] on button "General" at bounding box center [93, 275] width 112 height 23
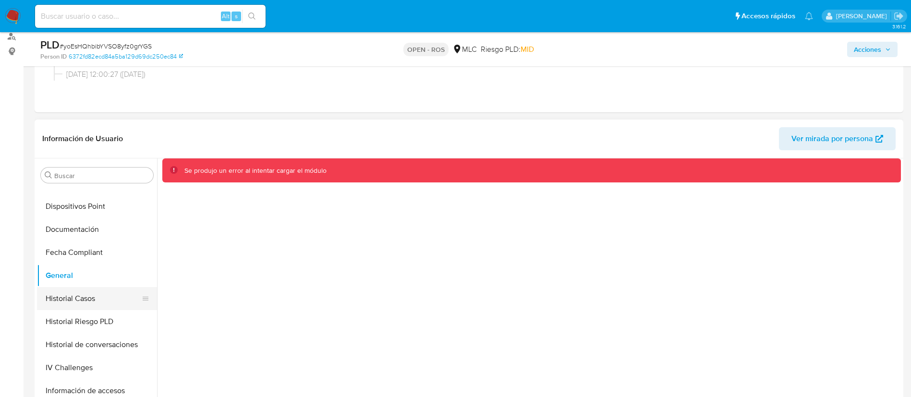
click at [70, 299] on button "Historial Casos" at bounding box center [93, 298] width 112 height 23
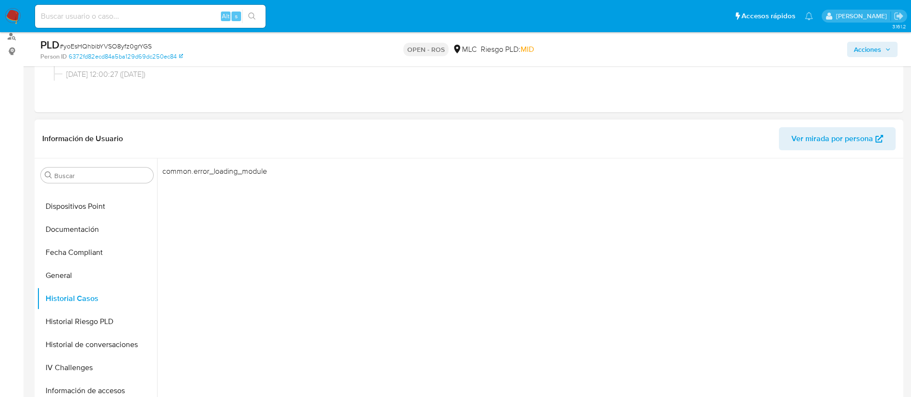
scroll to position [0, 0]
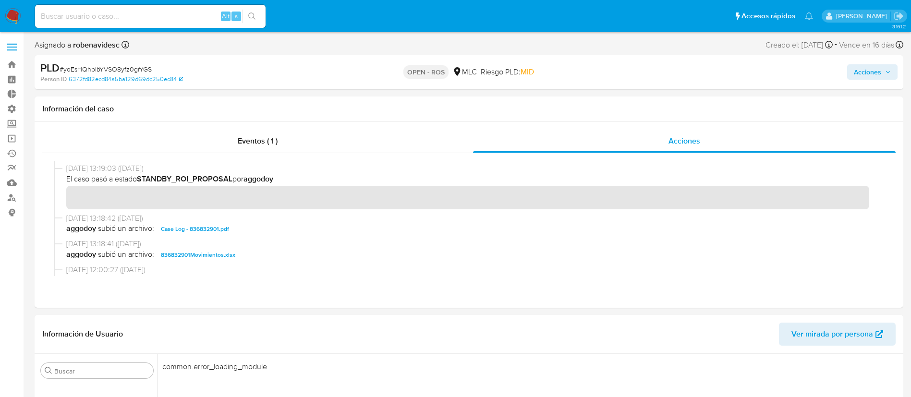
click at [854, 76] on span "Acciones" at bounding box center [867, 71] width 27 height 15
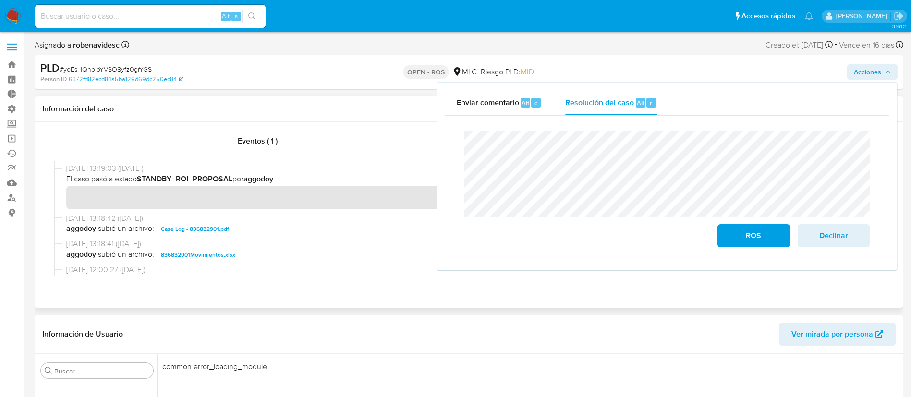
click at [383, 287] on div "Eventos ( 1 ) Acciones" at bounding box center [469, 215] width 869 height 186
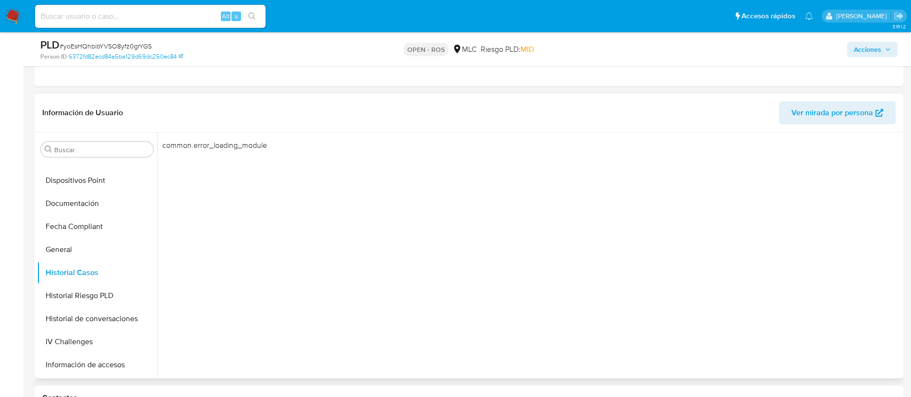
scroll to position [174, 0]
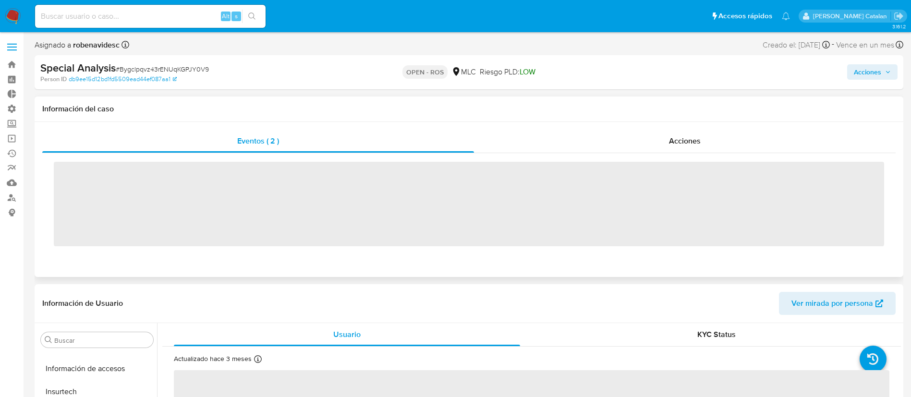
scroll to position [452, 0]
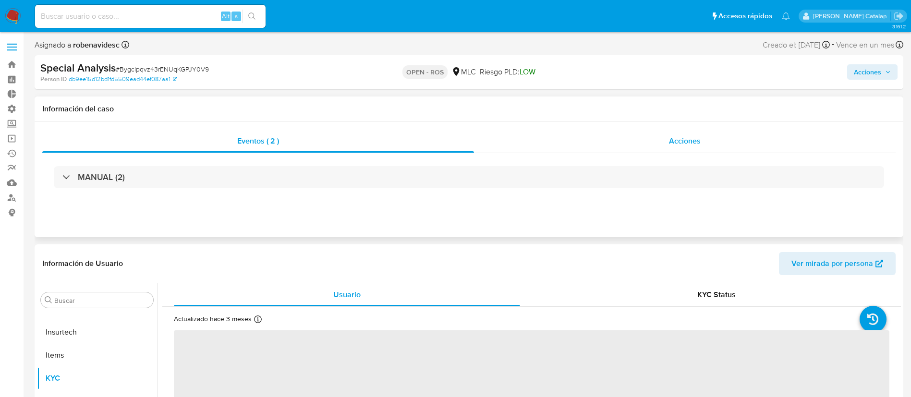
click at [633, 141] on div "Acciones" at bounding box center [685, 141] width 422 height 23
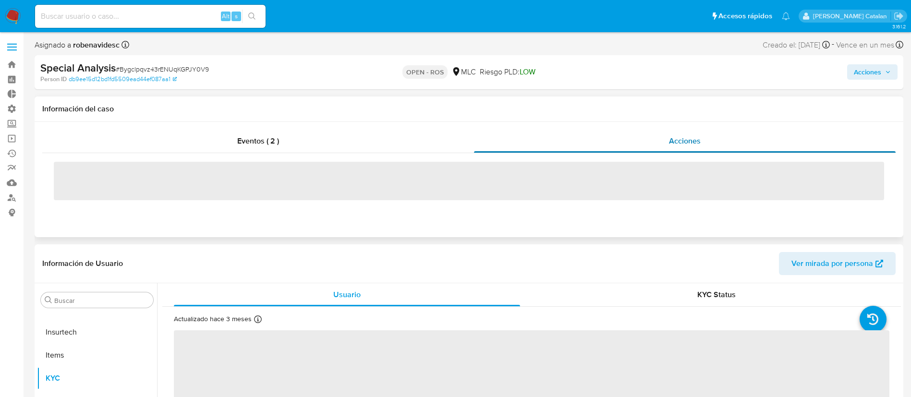
select select "10"
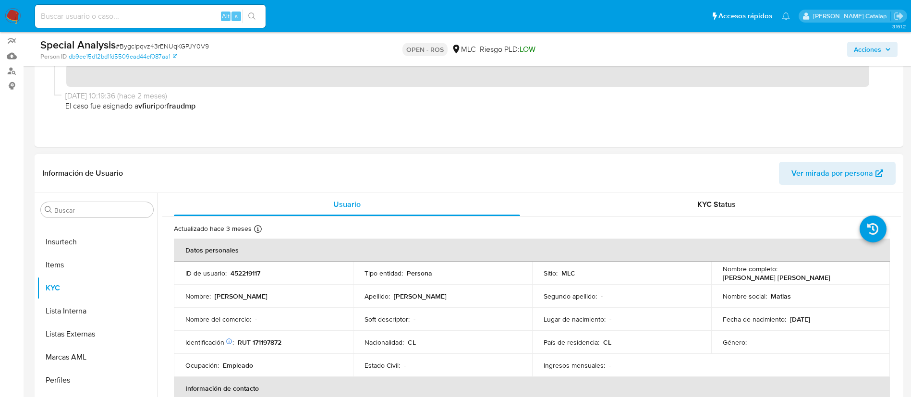
scroll to position [0, 0]
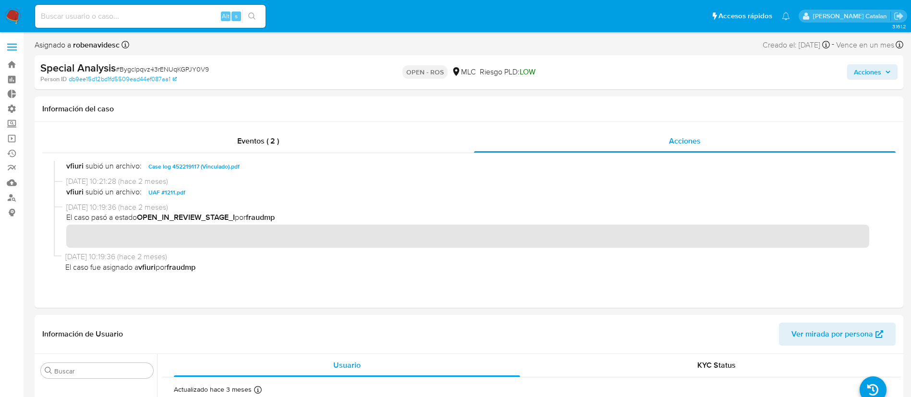
click at [872, 64] on span "Acciones" at bounding box center [867, 71] width 27 height 15
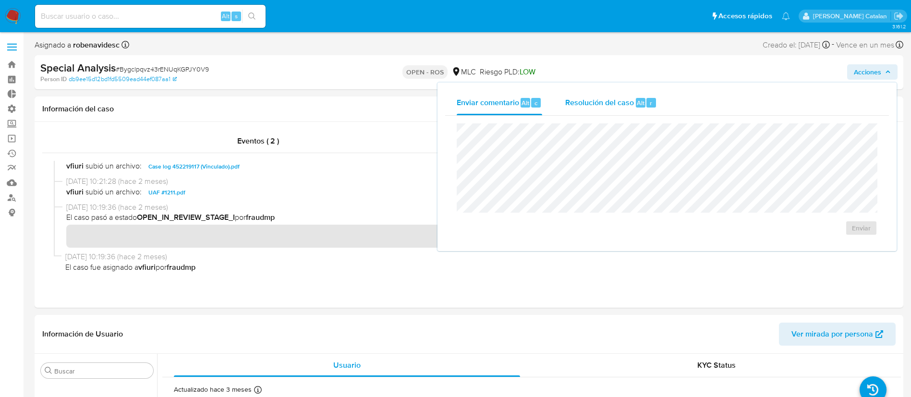
click at [616, 104] on span "Resolución del caso" at bounding box center [599, 102] width 69 height 11
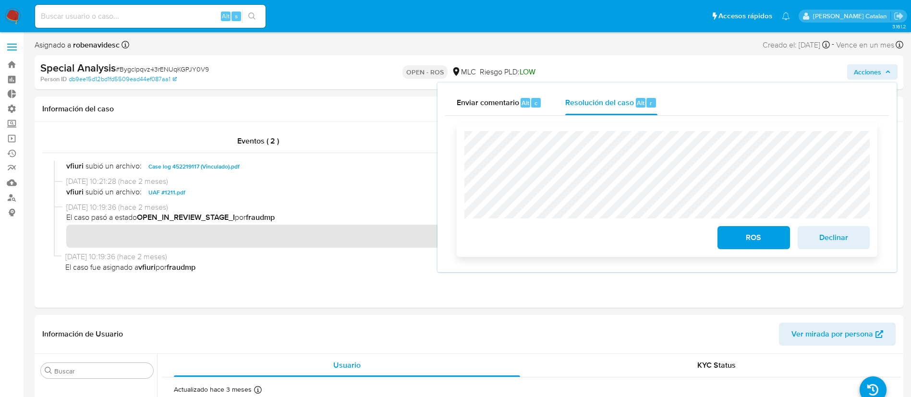
click at [734, 245] on span "ROS" at bounding box center [753, 237] width 47 height 21
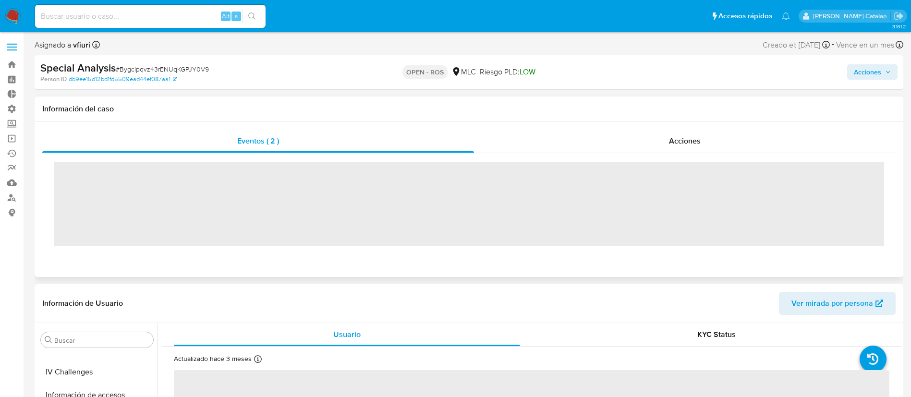
scroll to position [452, 0]
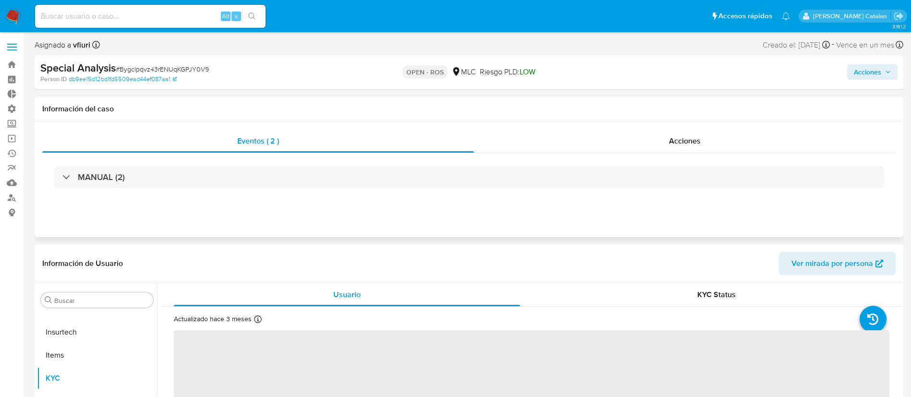
click at [848, 73] on button "Acciones" at bounding box center [872, 71] width 50 height 15
select select "10"
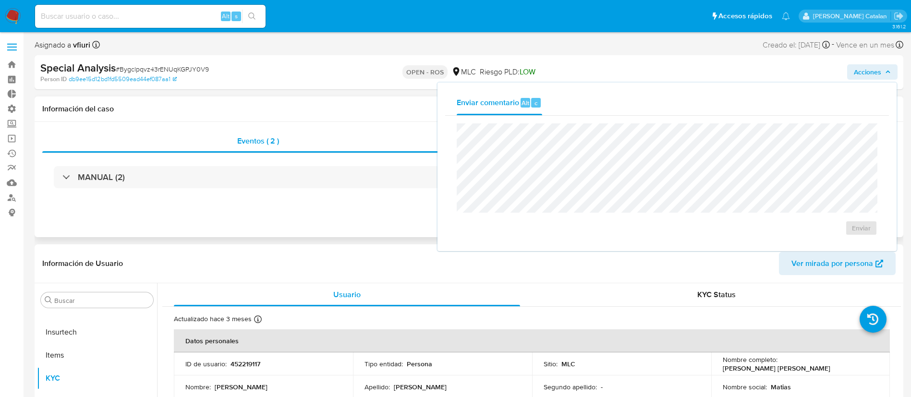
click at [385, 126] on div "Eventos ( 2 ) Acciones MANUAL (2)" at bounding box center [469, 179] width 869 height 115
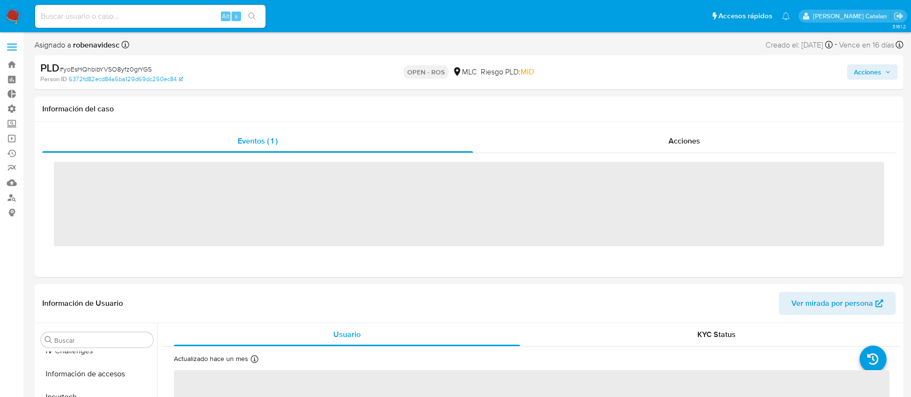
scroll to position [452, 0]
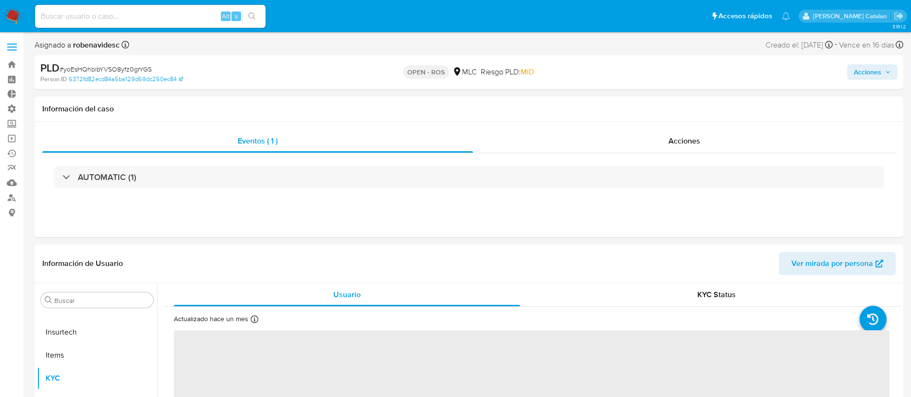
select select "10"
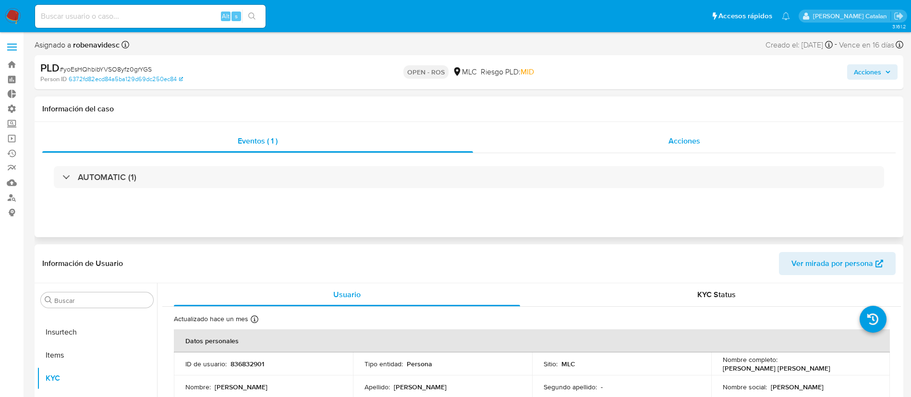
click at [674, 151] on div "Acciones" at bounding box center [684, 141] width 423 height 23
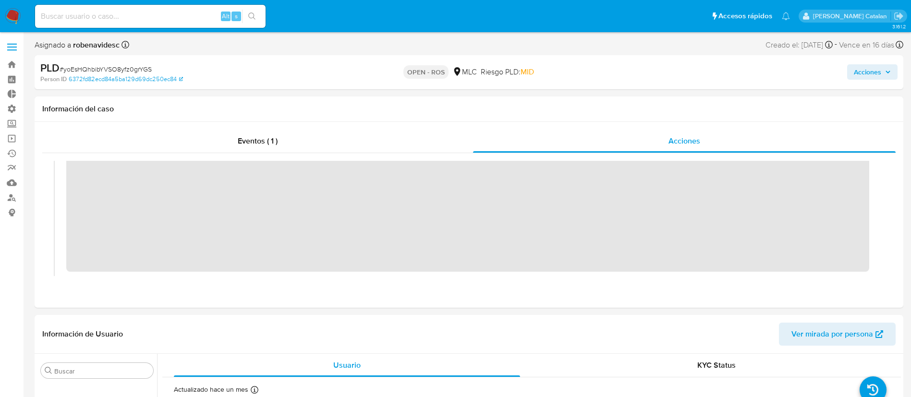
scroll to position [29, 0]
click at [625, 295] on div "Eventos ( 1 ) Acciones" at bounding box center [469, 215] width 869 height 186
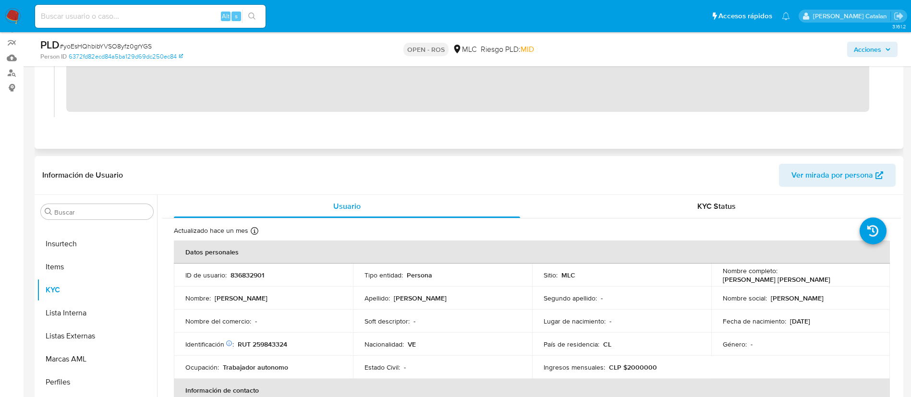
scroll to position [0, 0]
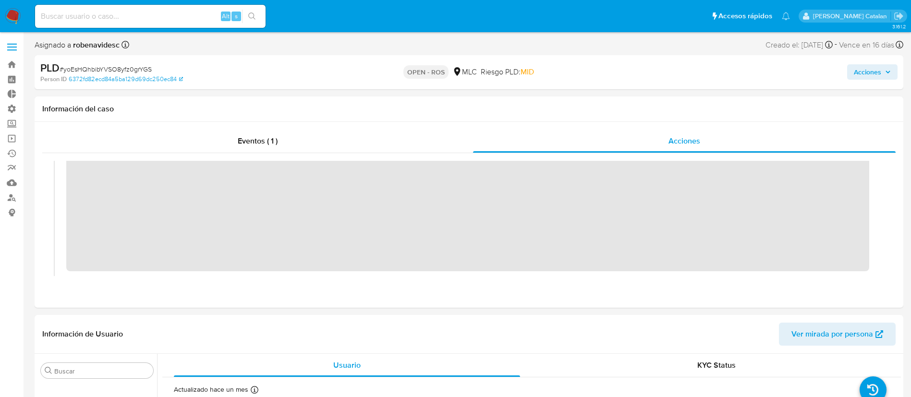
click at [859, 69] on span "Acciones" at bounding box center [867, 71] width 27 height 15
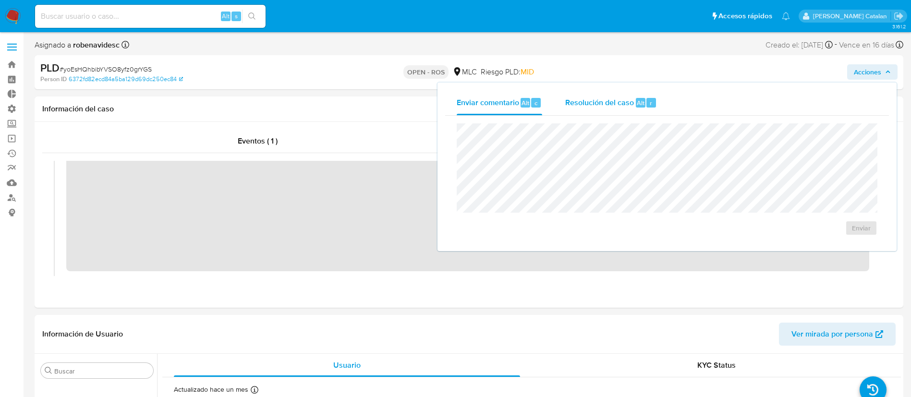
click at [621, 107] on span "Resolución del caso" at bounding box center [599, 102] width 69 height 11
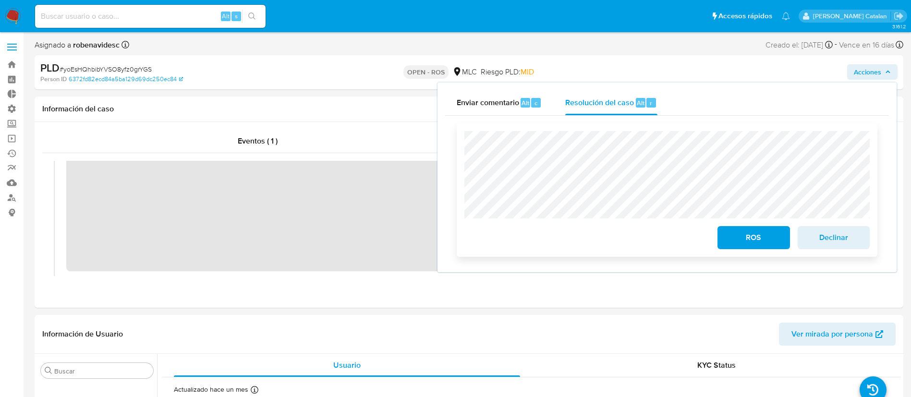
click at [720, 240] on button "ROS" at bounding box center [753, 237] width 72 height 23
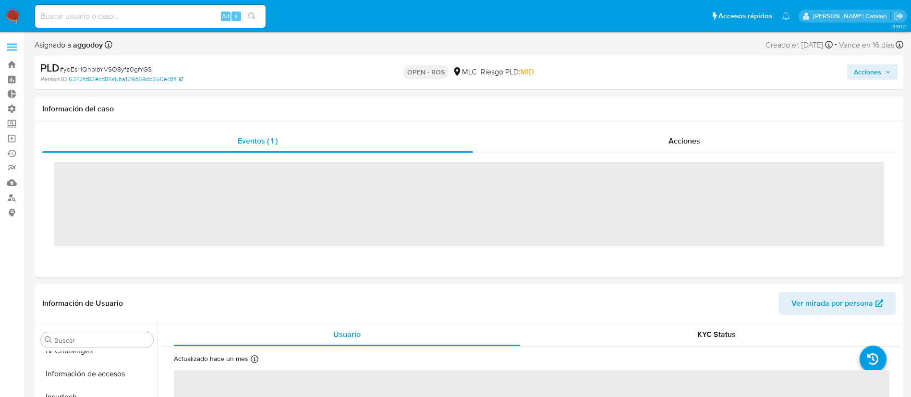
scroll to position [452, 0]
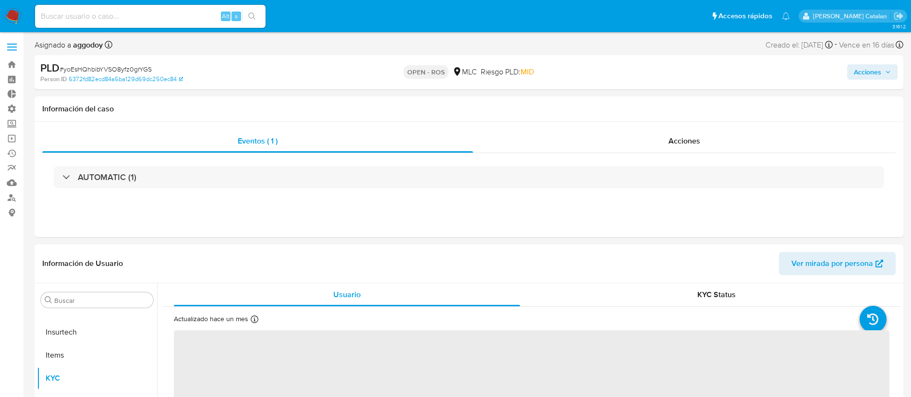
select select "10"
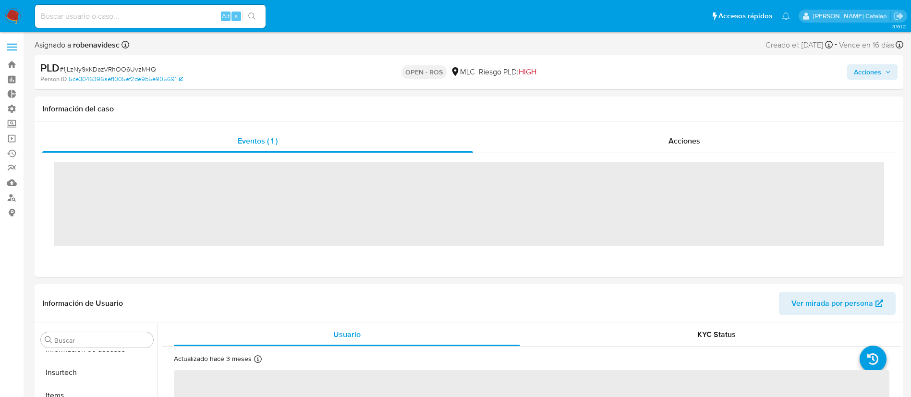
scroll to position [452, 0]
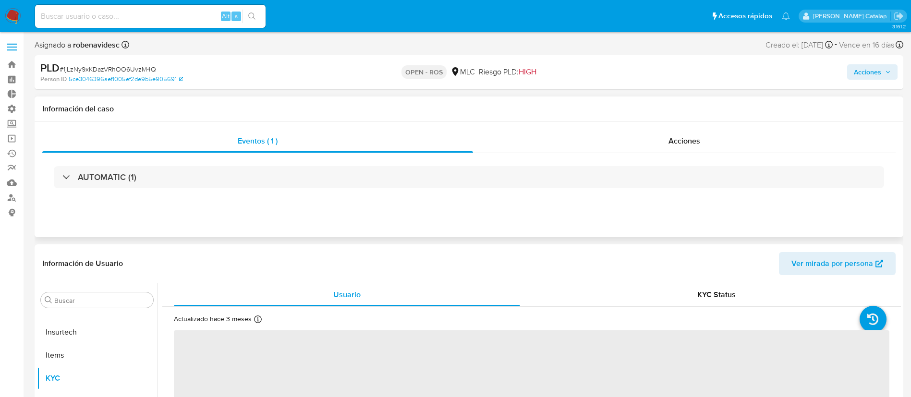
click at [655, 154] on div "AUTOMATIC (1)" at bounding box center [468, 177] width 853 height 48
select select "10"
click at [676, 141] on span "Acciones" at bounding box center [684, 140] width 32 height 11
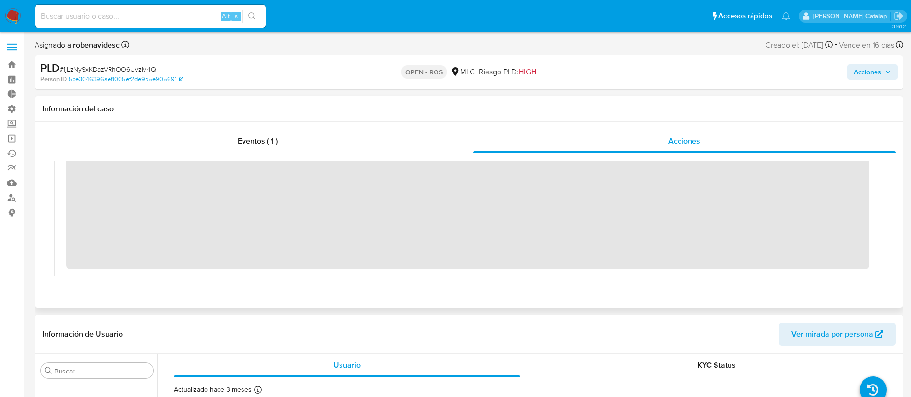
scroll to position [0, 0]
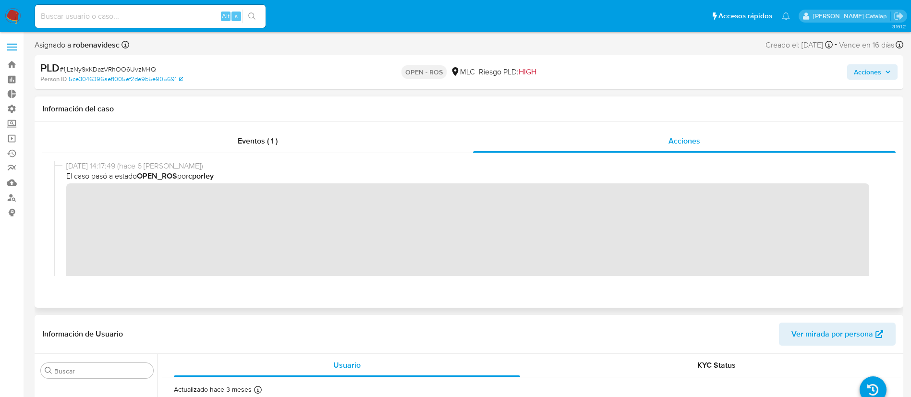
click at [59, 202] on div "[DATE] 14:17:49 (hace 6 [PERSON_NAME]) El caso pasó a estado OPEN_ROS por cporl…" at bounding box center [469, 240] width 830 height 158
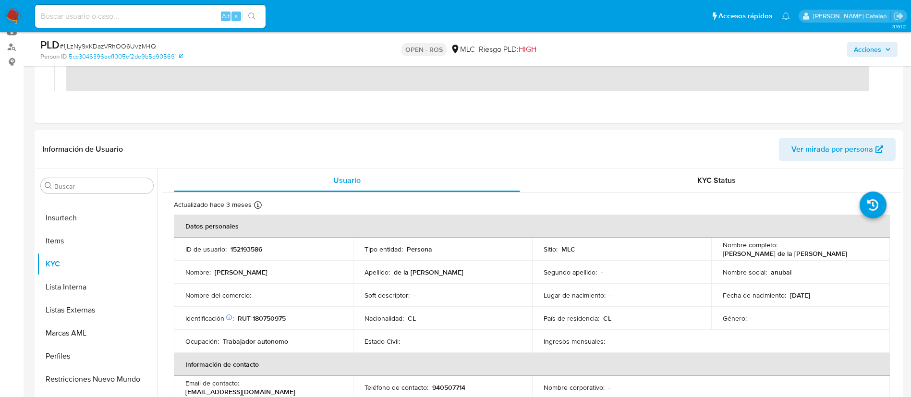
scroll to position [153, 0]
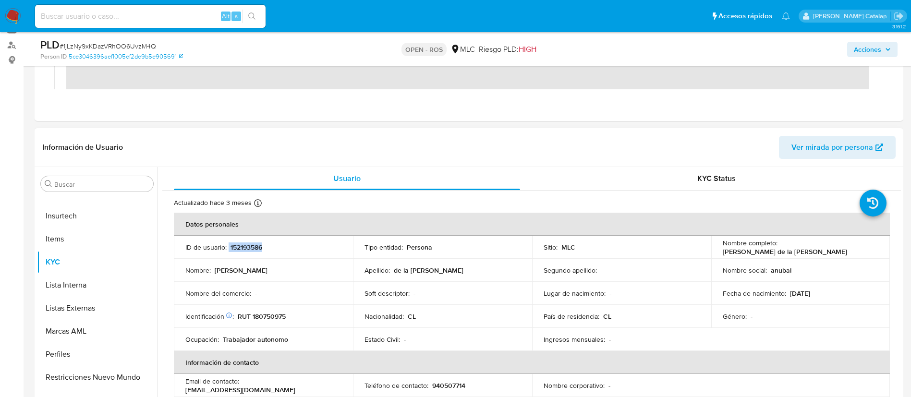
drag, startPoint x: 271, startPoint y: 243, endPoint x: 228, endPoint y: 250, distance: 44.1
click at [228, 250] on div "ID de usuario : 152193586" at bounding box center [263, 247] width 156 height 9
copy div "152193586"
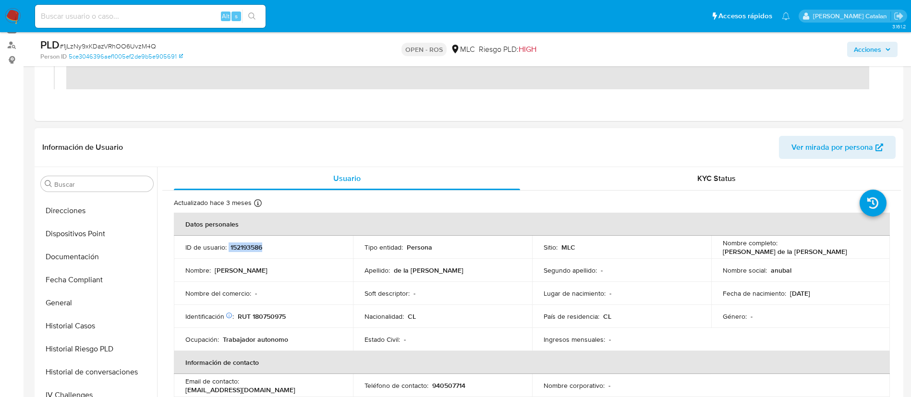
scroll to position [223, 0]
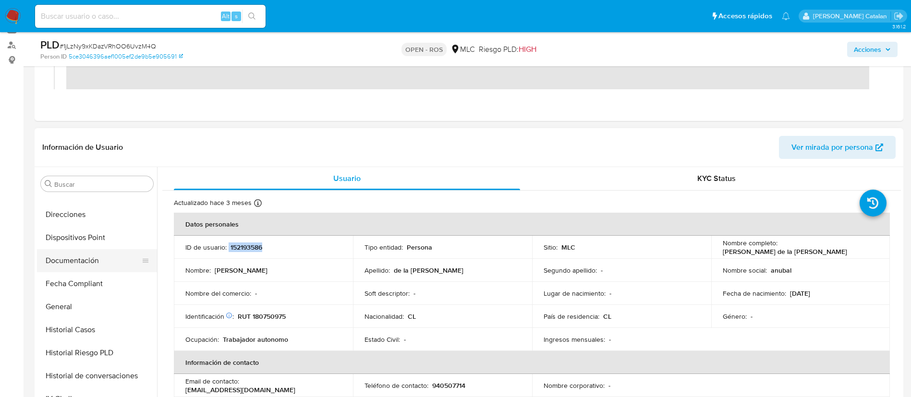
click at [70, 263] on button "Documentación" at bounding box center [93, 260] width 112 height 23
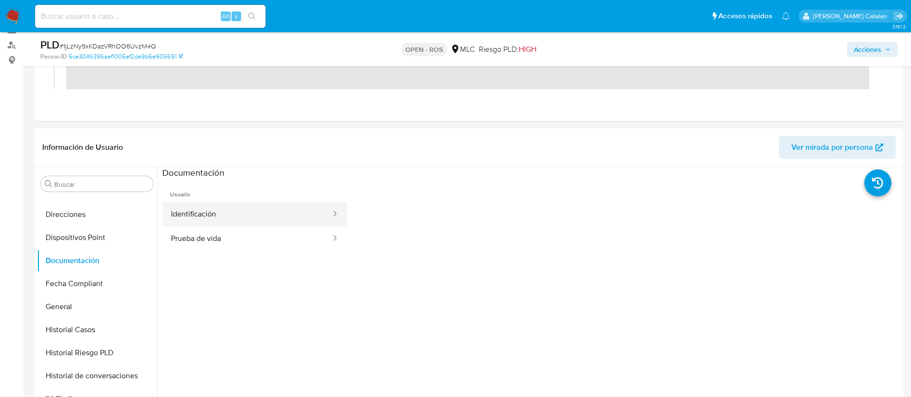
click at [265, 224] on button "Identificación" at bounding box center [247, 214] width 170 height 24
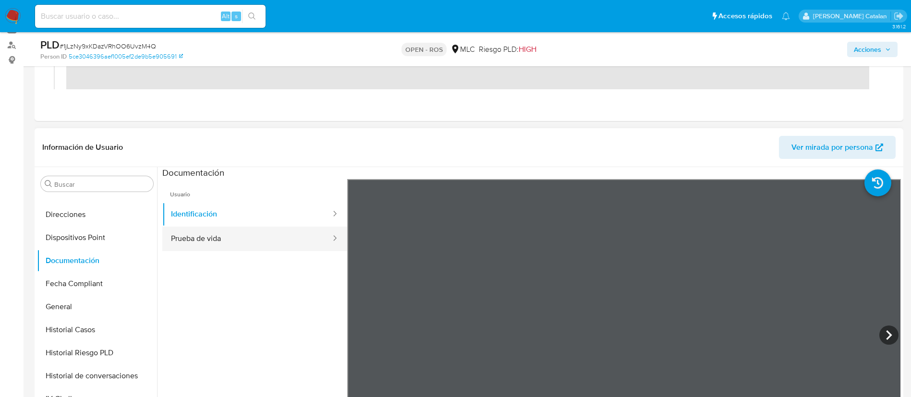
click at [247, 239] on button "Prueba de vida" at bounding box center [247, 239] width 170 height 24
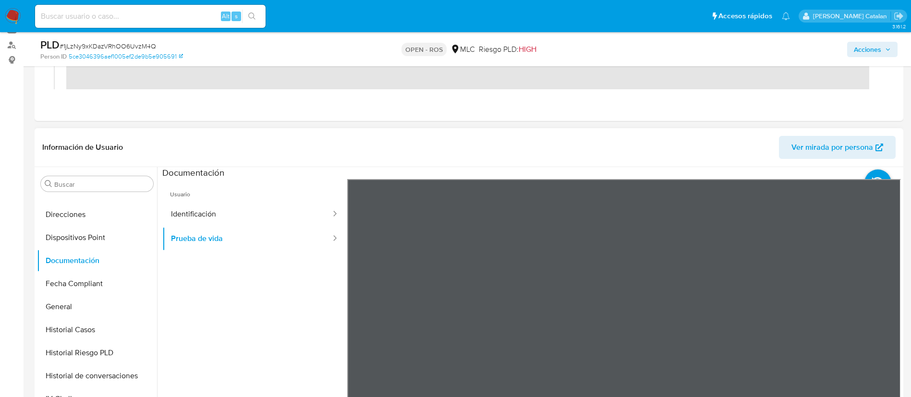
click at [210, 335] on ul "Usuario Identificación Prueba de vida" at bounding box center [254, 317] width 185 height 277
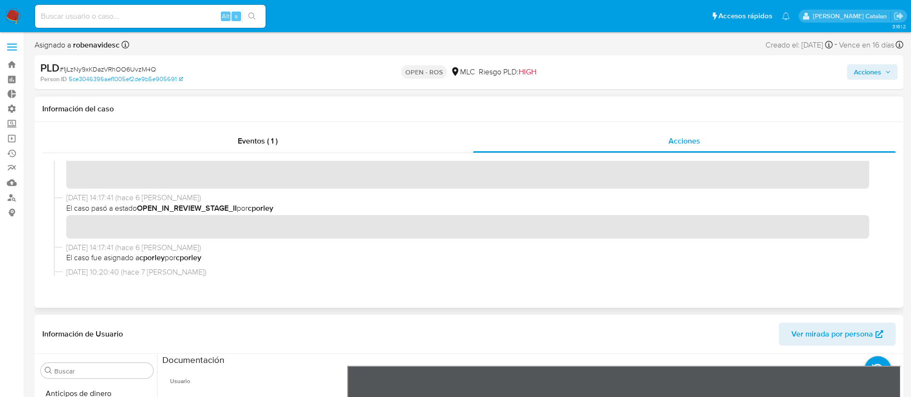
scroll to position [0, 0]
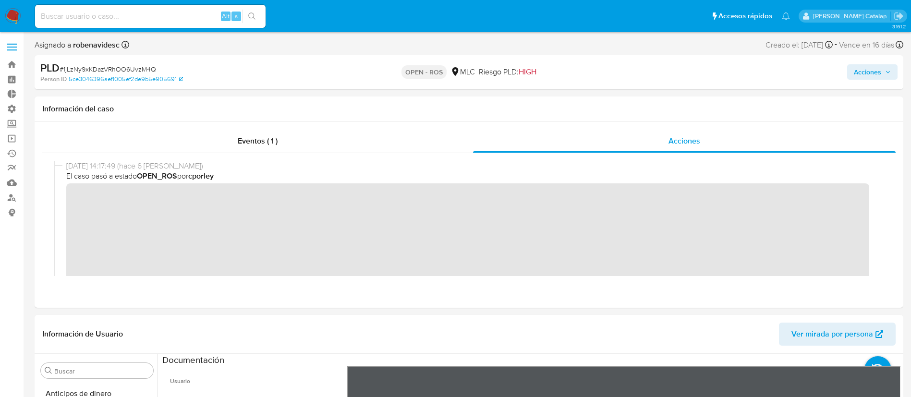
click at [858, 72] on span "Acciones" at bounding box center [867, 71] width 27 height 15
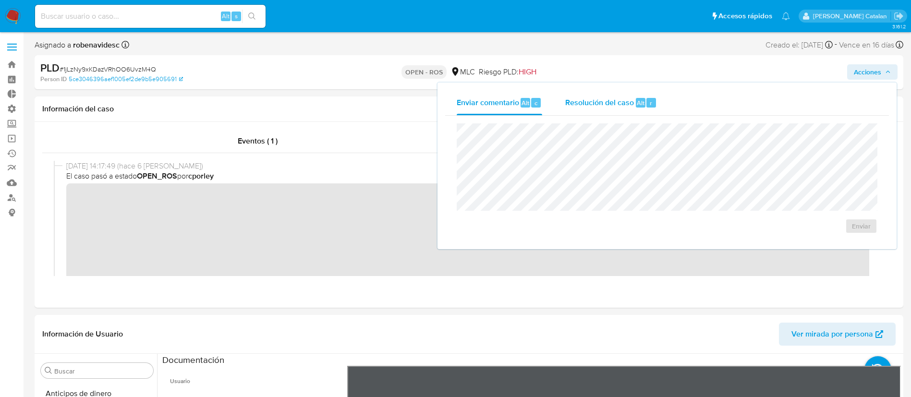
click at [600, 106] on span "Resolución del caso" at bounding box center [599, 102] width 69 height 11
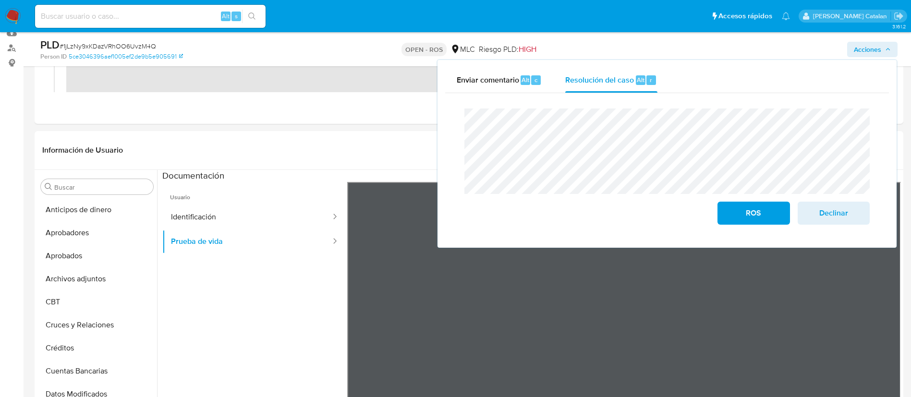
scroll to position [151, 0]
click at [263, 227] on button "Identificación" at bounding box center [247, 216] width 170 height 24
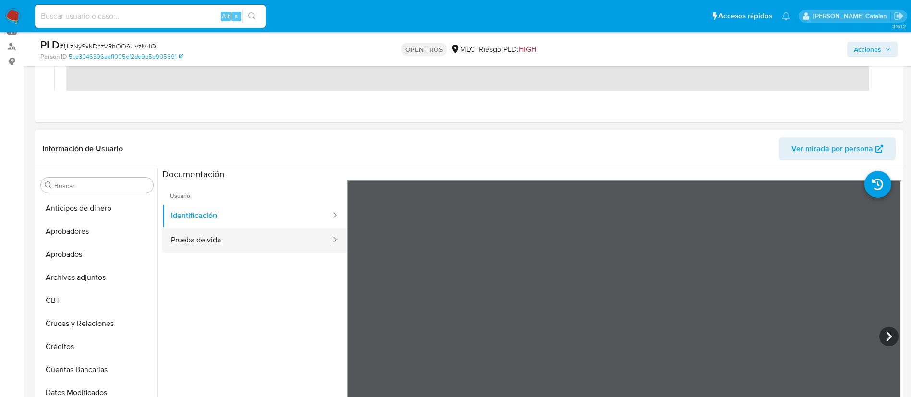
click at [234, 243] on button "Prueba de vida" at bounding box center [247, 240] width 170 height 24
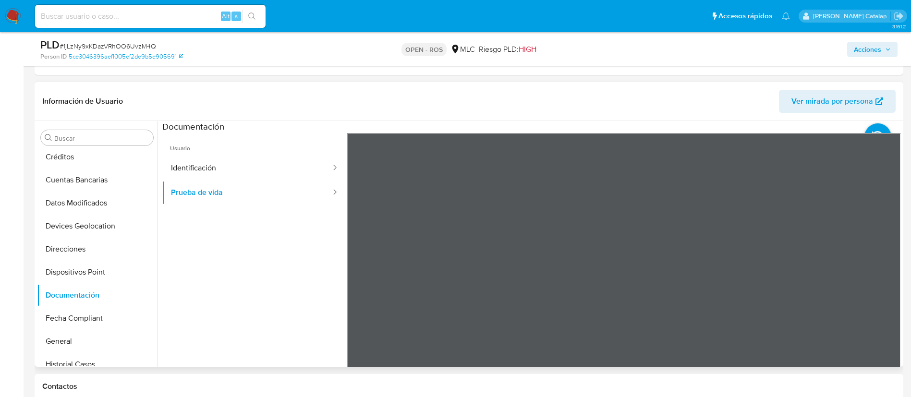
scroll to position [143, 0]
drag, startPoint x: 70, startPoint y: 295, endPoint x: 47, endPoint y: 255, distance: 45.8
click at [47, 255] on button "Direcciones" at bounding box center [93, 248] width 112 height 23
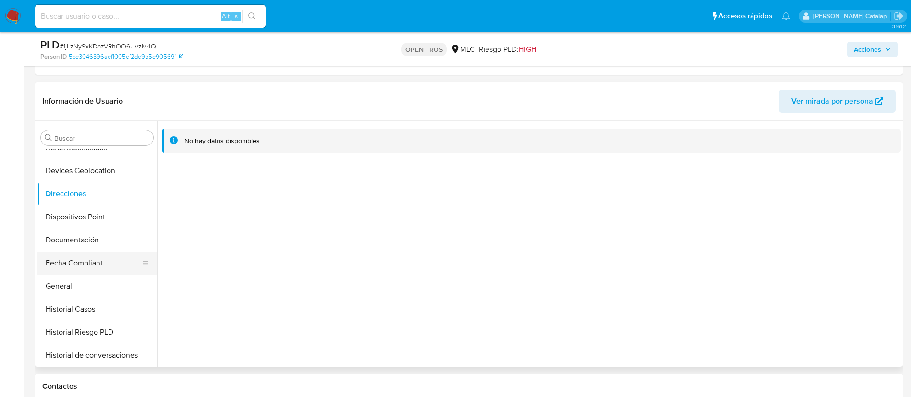
scroll to position [199, 0]
click at [64, 270] on button "Fecha Compliant" at bounding box center [93, 261] width 112 height 23
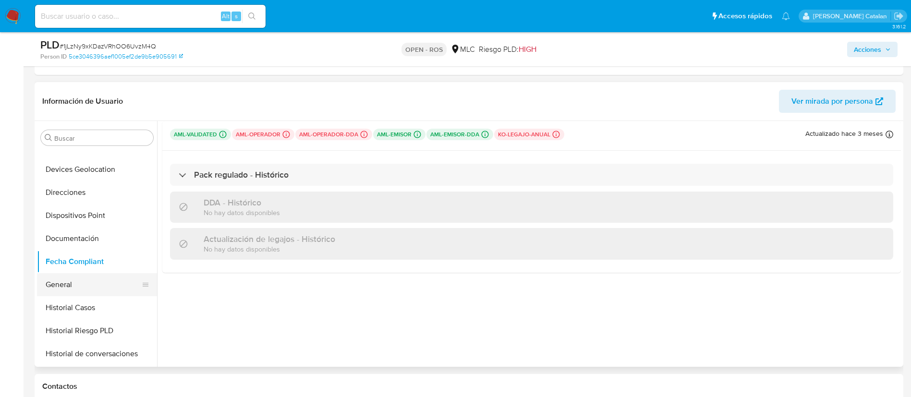
click at [76, 277] on button "General" at bounding box center [93, 284] width 112 height 23
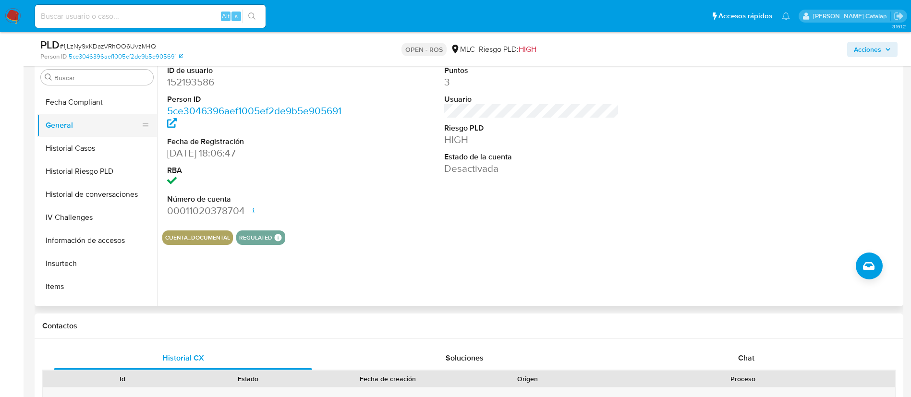
scroll to position [298, 0]
click at [72, 143] on button "Historial Casos" at bounding box center [93, 147] width 112 height 23
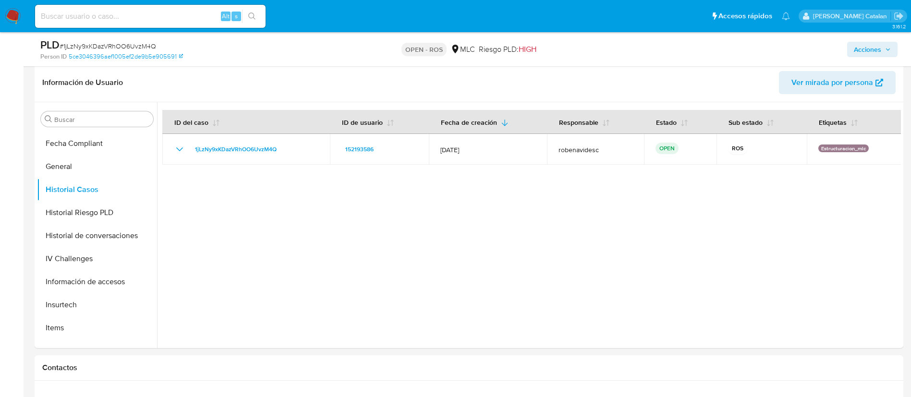
scroll to position [214, 0]
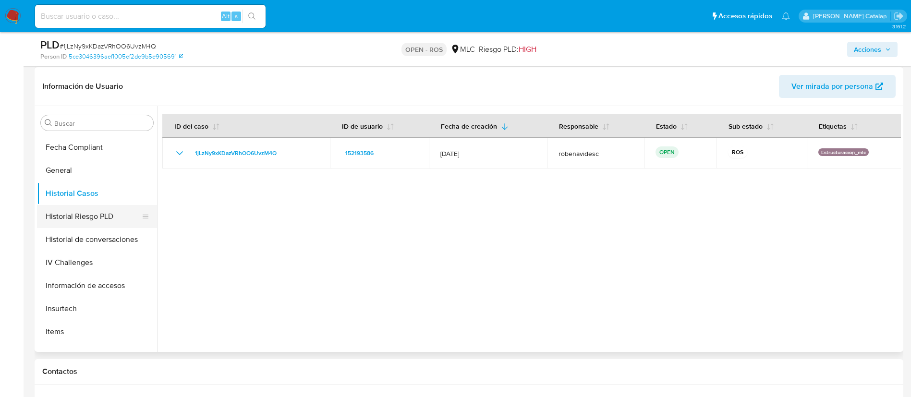
click at [64, 214] on button "Historial Riesgo PLD" at bounding box center [93, 216] width 112 height 23
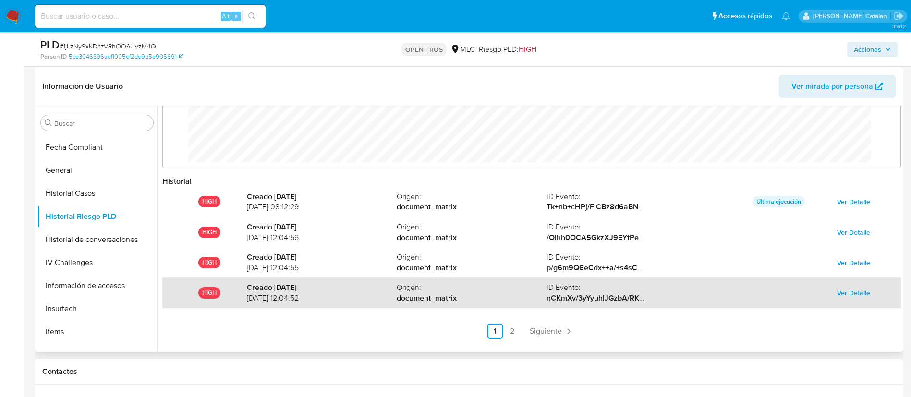
scroll to position [51, 0]
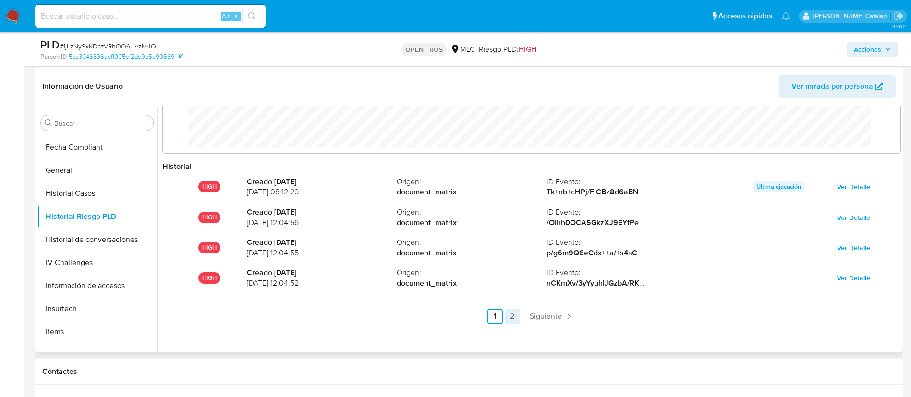
click at [513, 317] on link "2" at bounding box center [512, 316] width 15 height 15
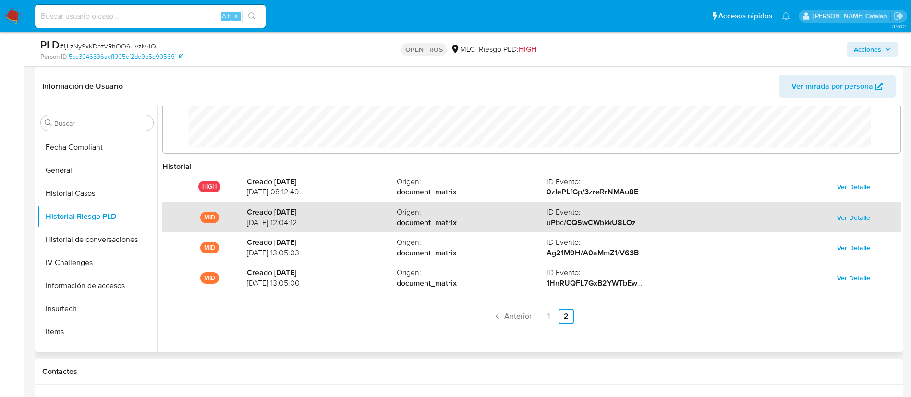
click at [860, 222] on span "Ver Detalle" at bounding box center [853, 217] width 33 height 13
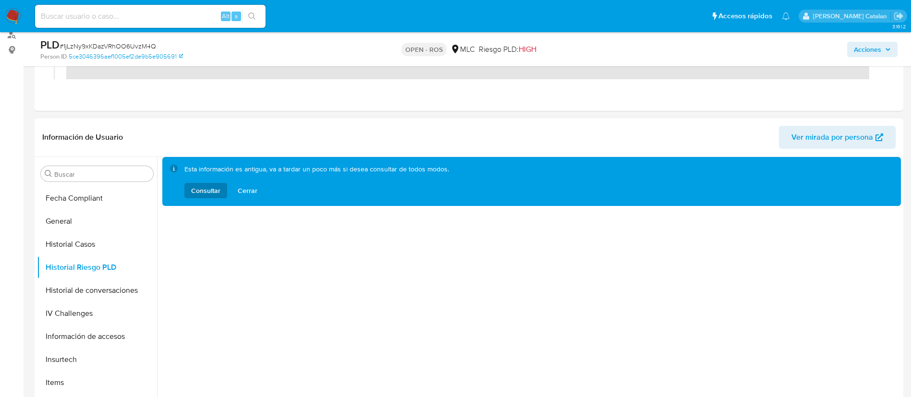
scroll to position [156, 0]
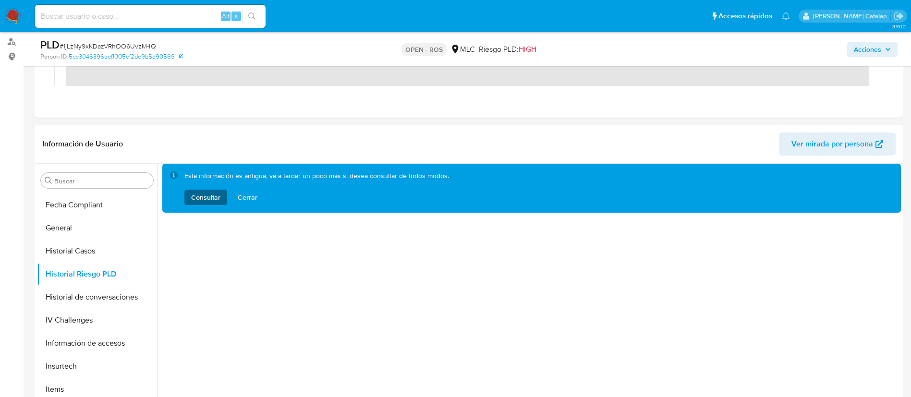
click at [192, 198] on span "Consultar" at bounding box center [205, 197] width 29 height 15
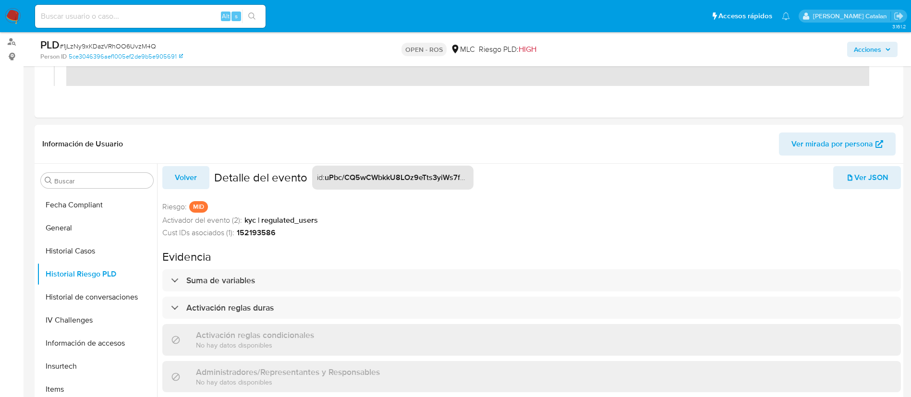
scroll to position [16, 0]
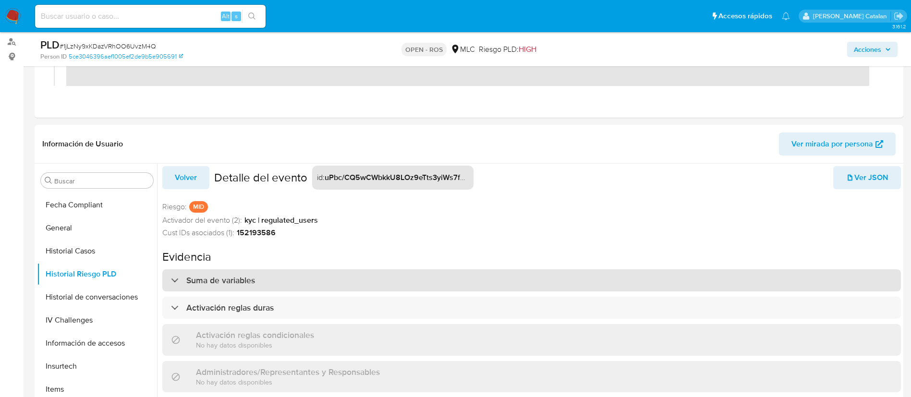
click at [353, 269] on div "Suma de variables" at bounding box center [531, 280] width 739 height 22
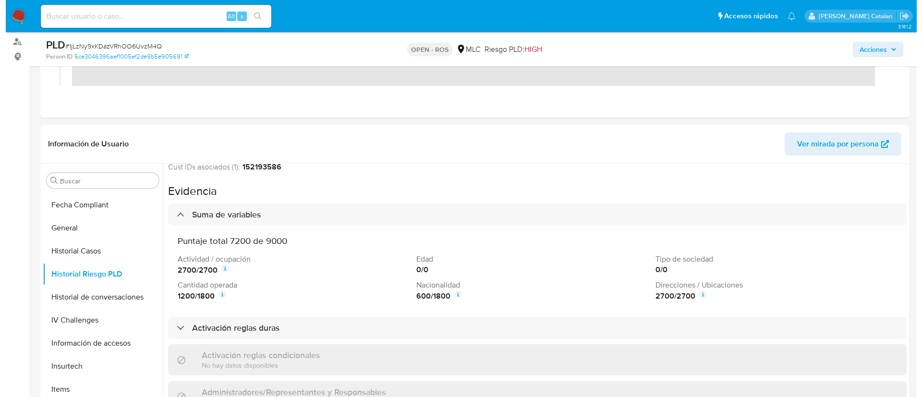
scroll to position [102, 0]
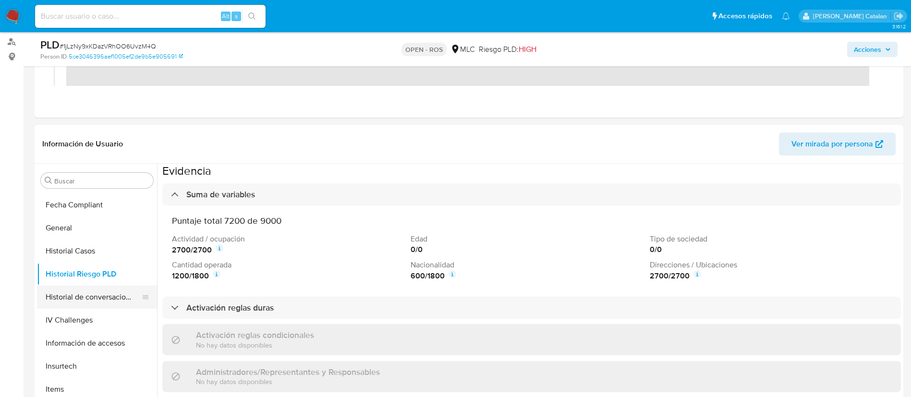
click at [73, 300] on button "Historial de conversaciones" at bounding box center [93, 297] width 112 height 23
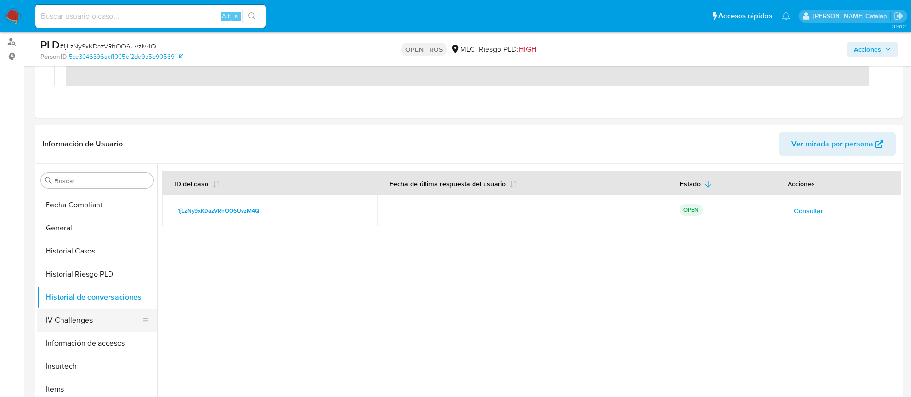
click at [76, 319] on button "IV Challenges" at bounding box center [93, 320] width 112 height 23
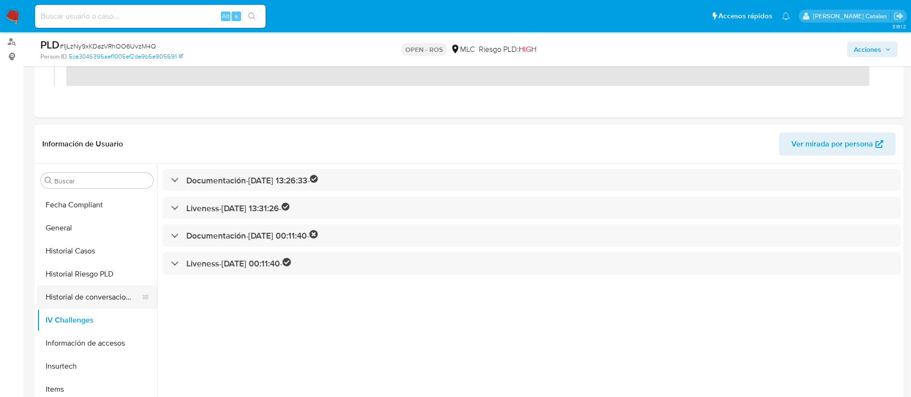
click at [77, 293] on button "Historial de conversaciones" at bounding box center [93, 297] width 112 height 23
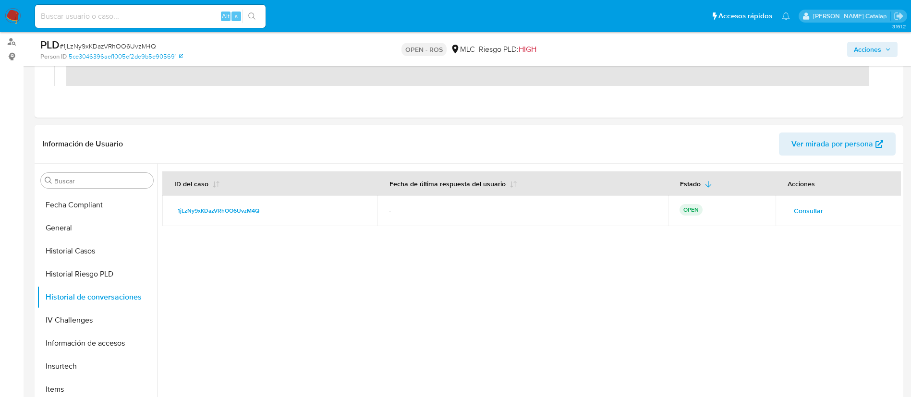
click at [806, 207] on span "Consultar" at bounding box center [808, 210] width 29 height 13
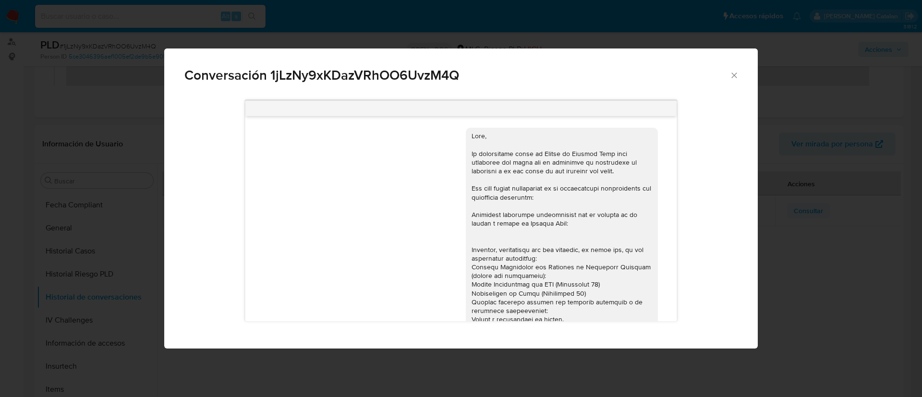
scroll to position [182, 0]
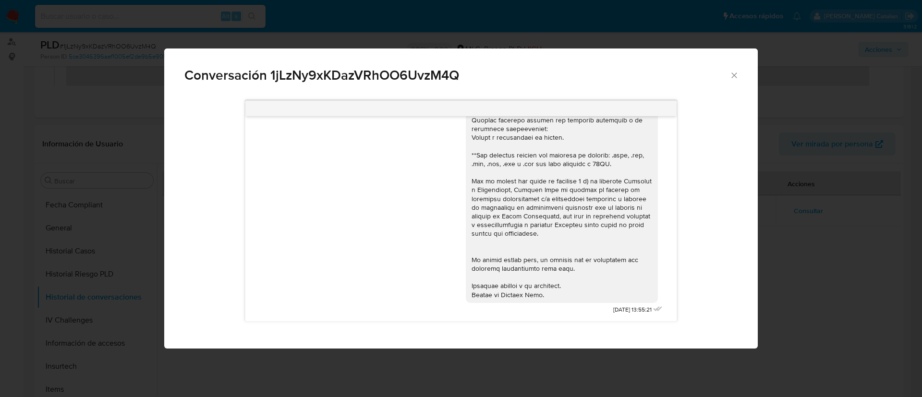
click at [606, 234] on div "Comunicación" at bounding box center [562, 125] width 181 height 350
click at [735, 71] on icon "Cerrar" at bounding box center [734, 76] width 10 height 10
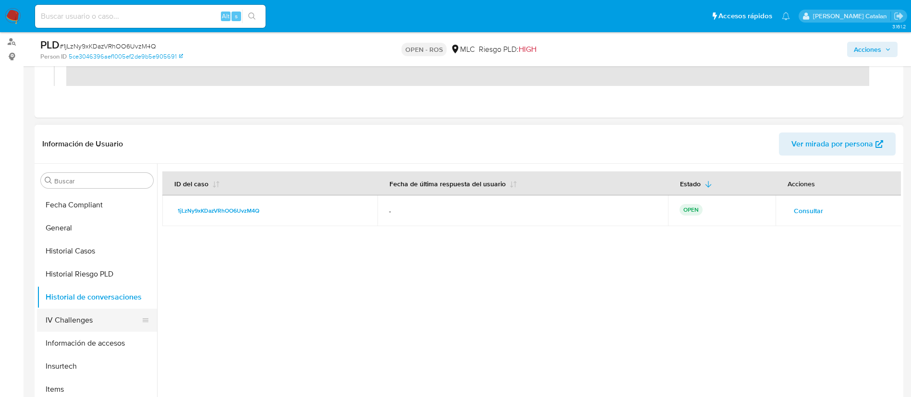
click at [58, 321] on button "IV Challenges" at bounding box center [93, 320] width 112 height 23
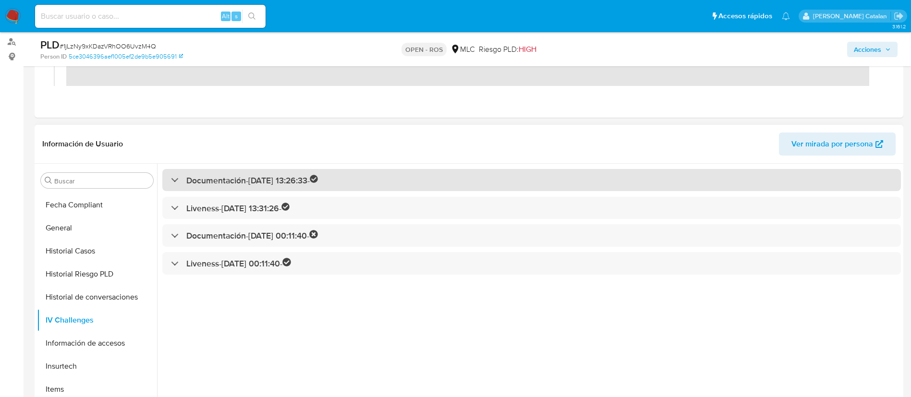
click at [234, 185] on h3 "Documentación - 13/06/2025 13:26:33 -" at bounding box center [252, 180] width 132 height 11
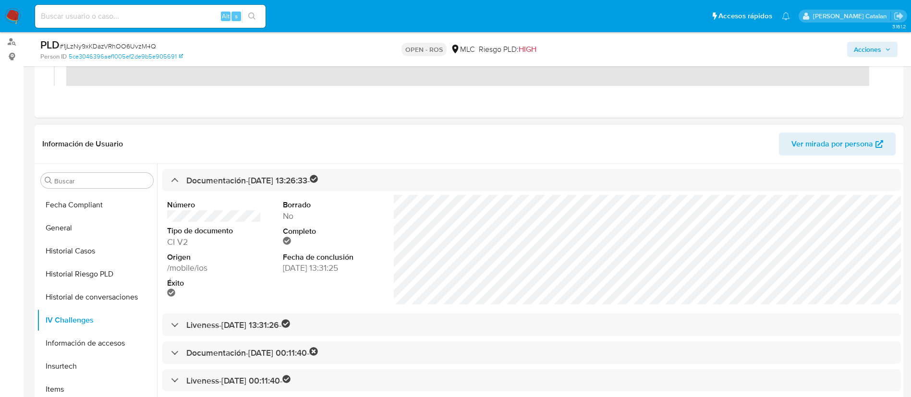
scroll to position [170, 0]
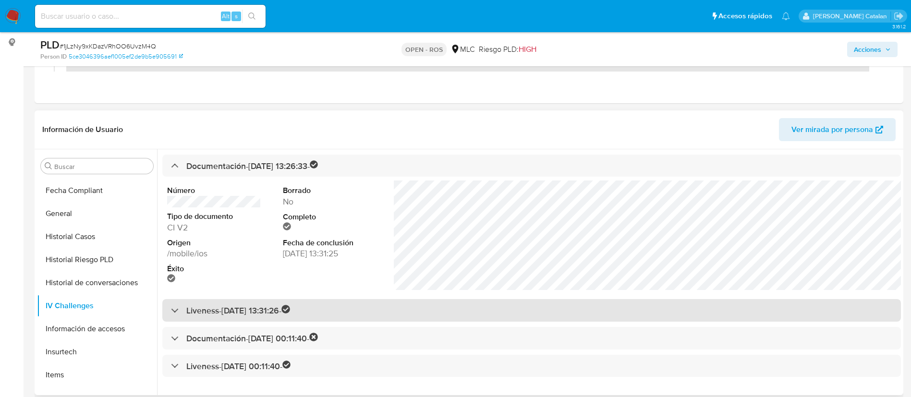
click at [254, 308] on h3 "Liveness - 13/06/2025 13:31:26 -" at bounding box center [238, 310] width 104 height 11
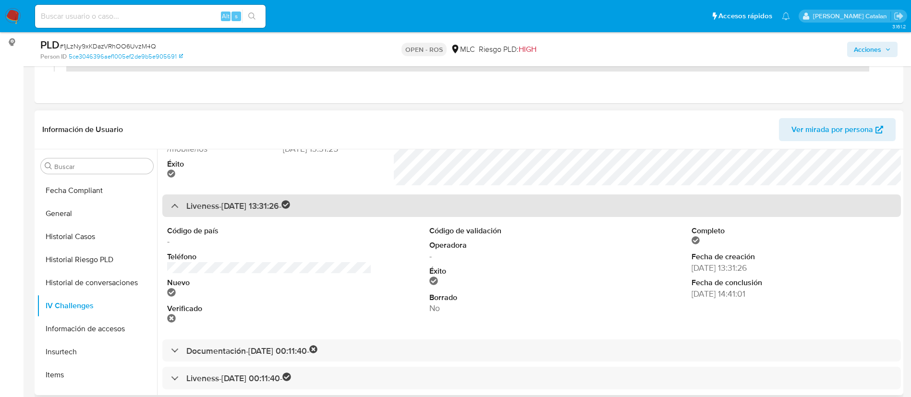
scroll to position [105, 0]
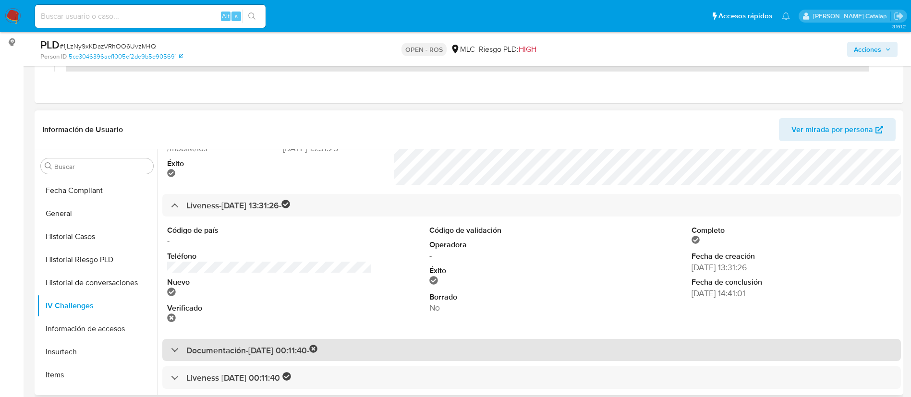
click at [266, 345] on h3 "Documentación - 26/06/2025 00:11:40 -" at bounding box center [252, 350] width 132 height 11
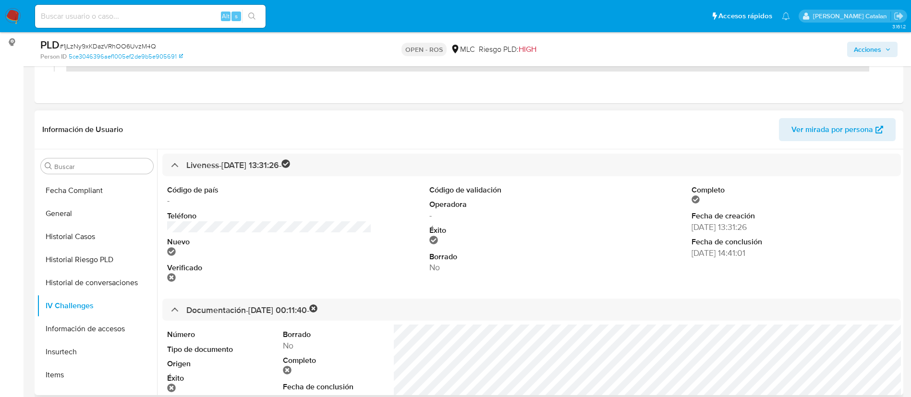
scroll to position [216, 0]
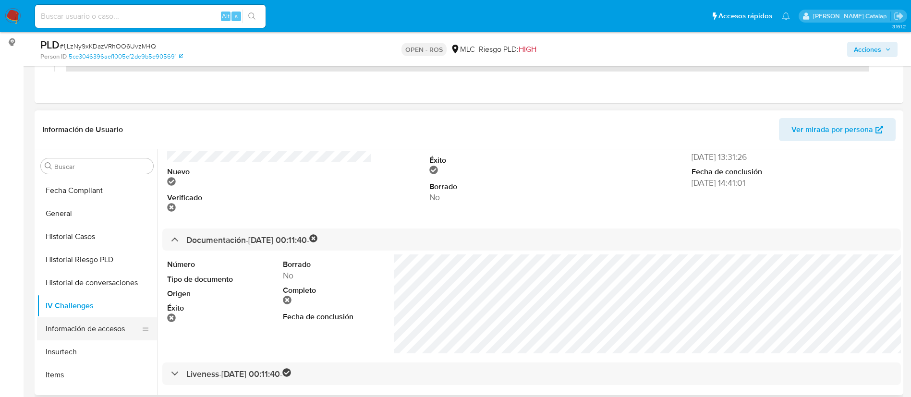
click at [65, 333] on button "Información de accesos" at bounding box center [93, 328] width 112 height 23
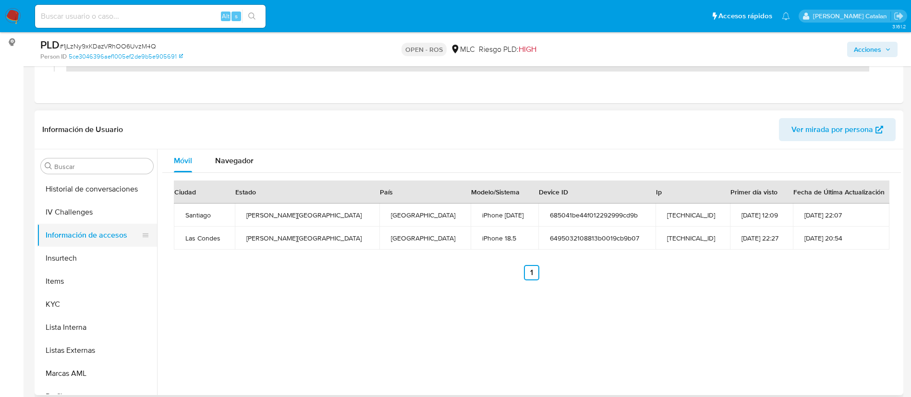
scroll to position [394, 0]
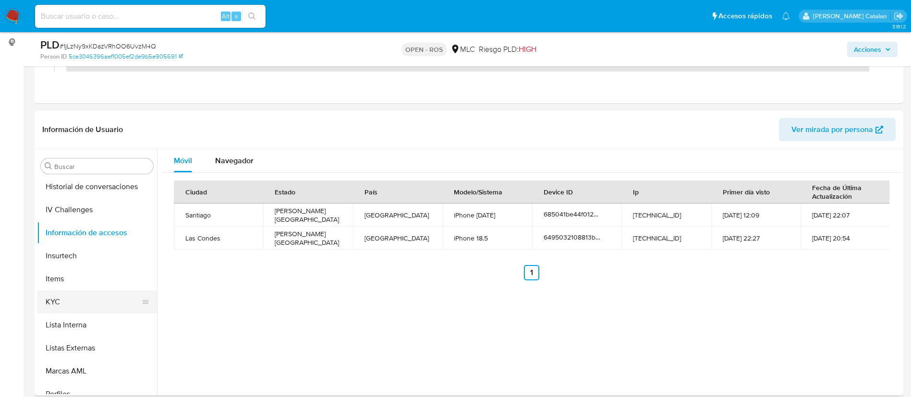
click at [75, 312] on button "KYC" at bounding box center [93, 302] width 112 height 23
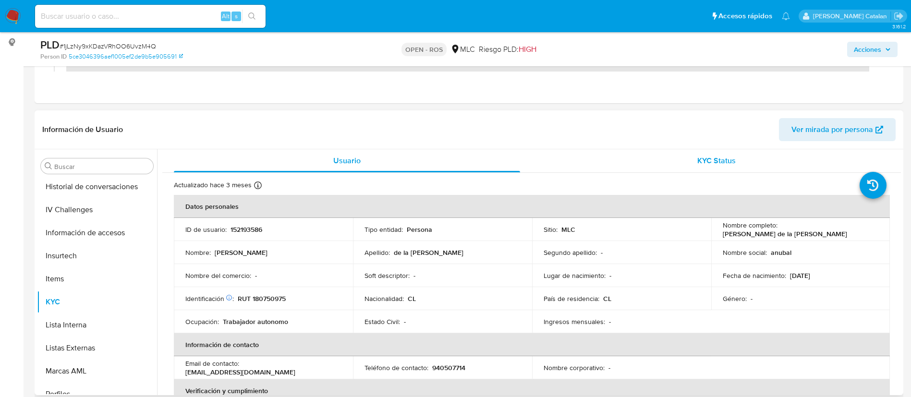
click at [679, 168] on div "KYC Status" at bounding box center [716, 160] width 346 height 23
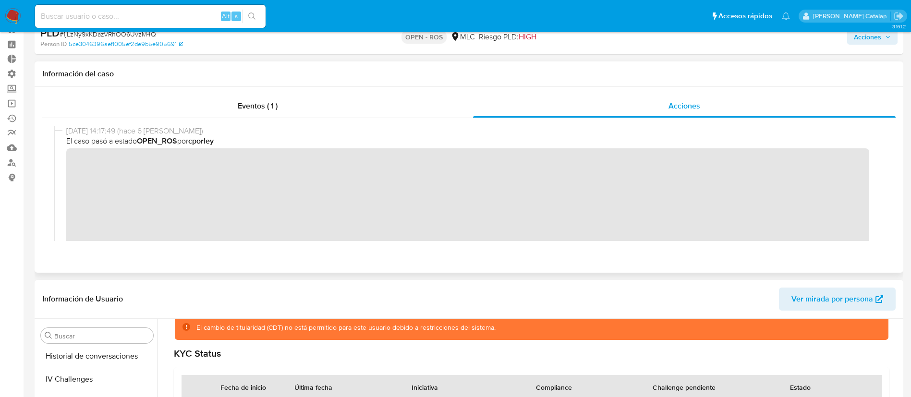
scroll to position [0, 0]
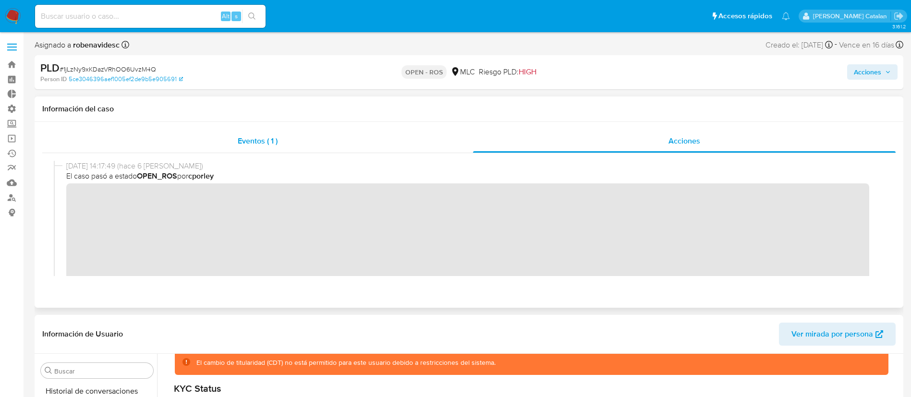
click at [401, 136] on div "Eventos ( 1 )" at bounding box center [257, 141] width 431 height 23
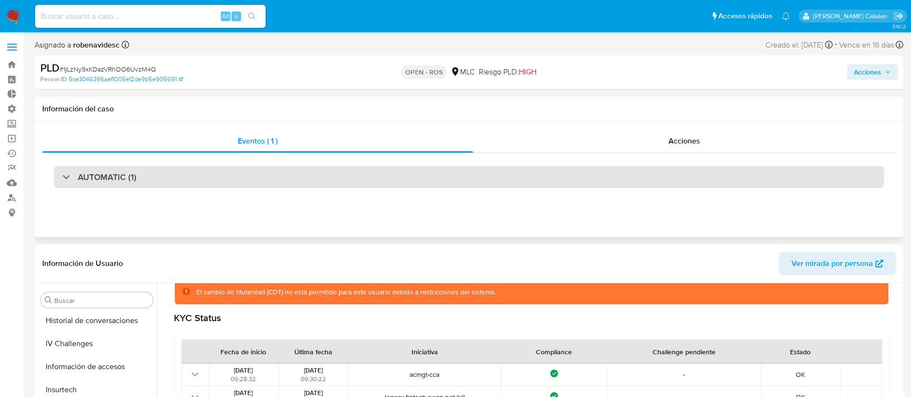
click at [544, 173] on div "AUTOMATIC (1)" at bounding box center [469, 177] width 830 height 22
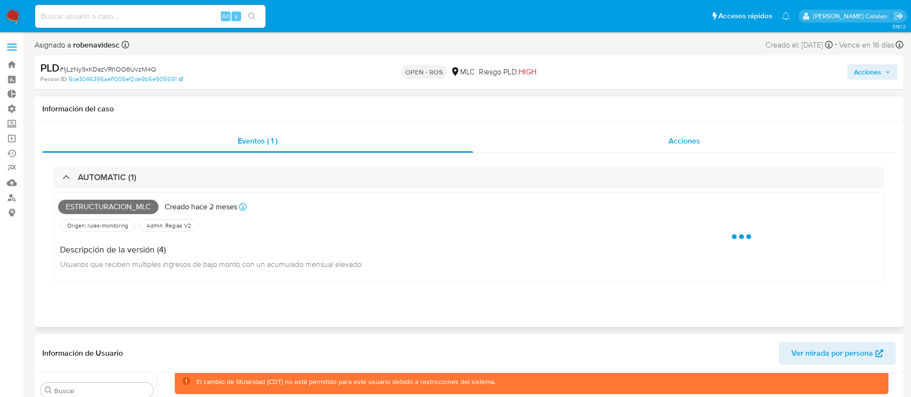
click at [654, 146] on div "Acciones" at bounding box center [684, 141] width 423 height 23
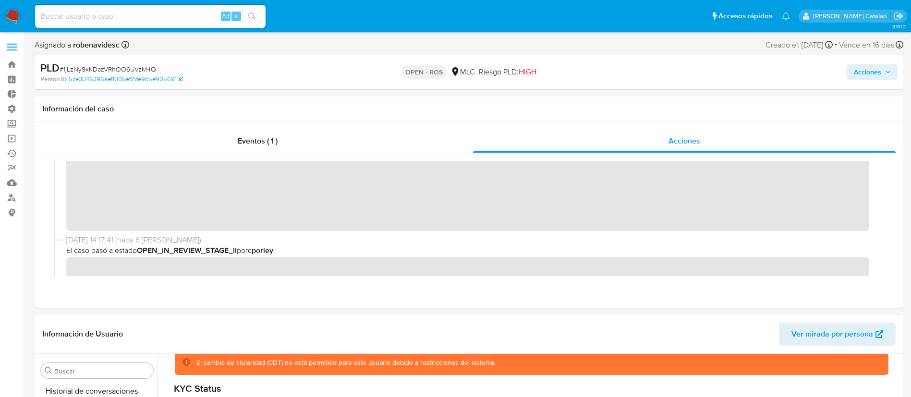
scroll to position [85, 0]
click at [467, 334] on header "Información de Usuario Ver mirada por persona" at bounding box center [468, 334] width 853 height 23
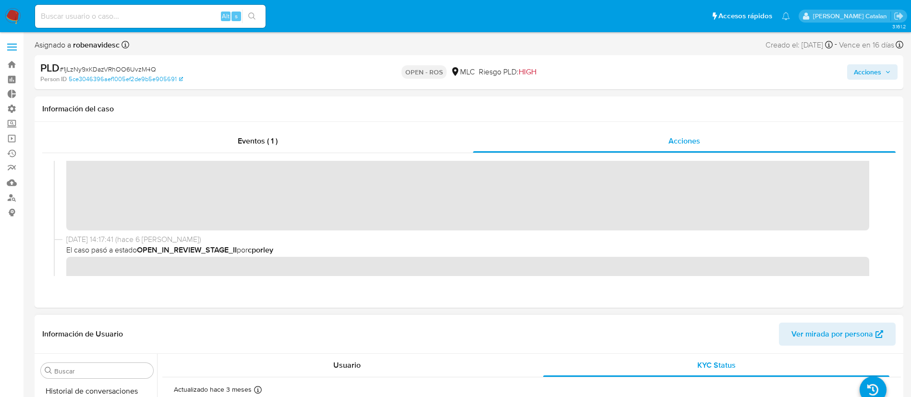
scroll to position [0, 0]
